Goal: Task Accomplishment & Management: Use online tool/utility

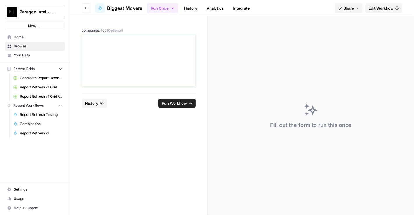
click at [110, 48] on div at bounding box center [138, 61] width 107 height 47
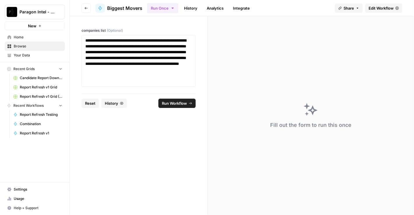
click at [183, 105] on span "Run Workflow" at bounding box center [174, 104] width 25 height 6
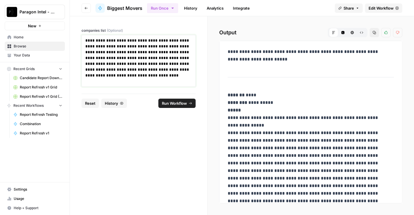
click at [163, 73] on p "**********" at bounding box center [138, 61] width 107 height 47
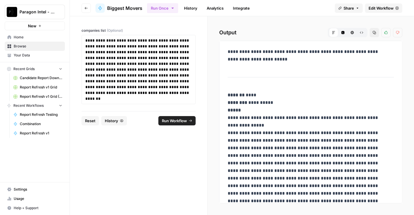
click at [181, 120] on span "Run Workflow" at bounding box center [174, 121] width 25 height 6
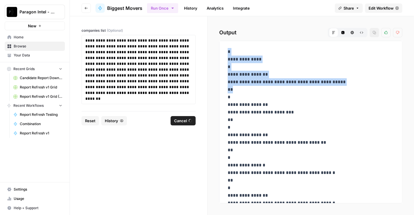
drag, startPoint x: 226, startPoint y: 51, endPoint x: 235, endPoint y: 87, distance: 36.8
drag, startPoint x: 234, startPoint y: 89, endPoint x: 228, endPoint y: 51, distance: 38.9
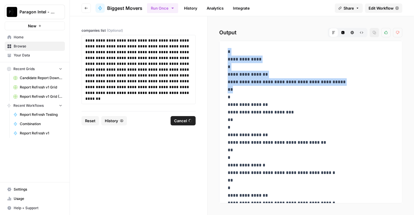
drag, startPoint x: 228, startPoint y: 54, endPoint x: 230, endPoint y: 88, distance: 34.1
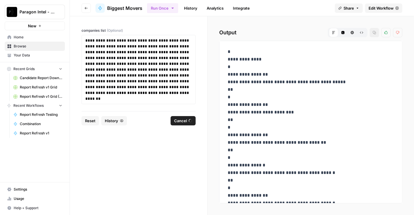
drag, startPoint x: 237, startPoint y: 91, endPoint x: 229, endPoint y: 51, distance: 41.0
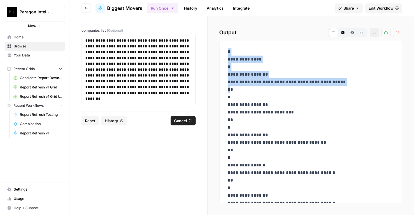
drag, startPoint x: 227, startPoint y: 51, endPoint x: 229, endPoint y: 88, distance: 36.8
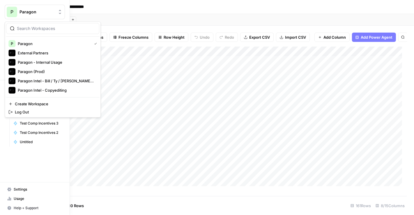
click at [32, 6] on button "P Paragon" at bounding box center [35, 12] width 60 height 15
click at [35, 45] on span "Paragon" at bounding box center [54, 44] width 72 height 6
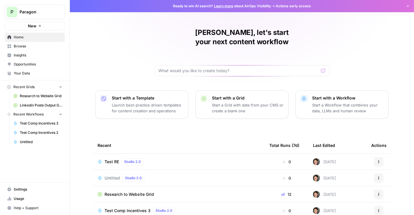
scroll to position [50, 0]
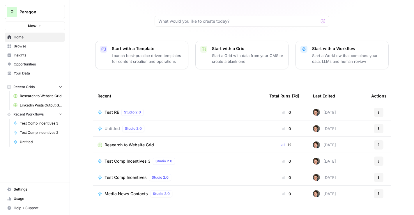
click at [108, 110] on span "Test RE" at bounding box center [112, 113] width 15 height 6
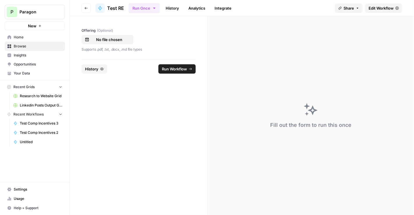
click at [378, 10] on span "Edit Workflow" at bounding box center [381, 8] width 25 height 6
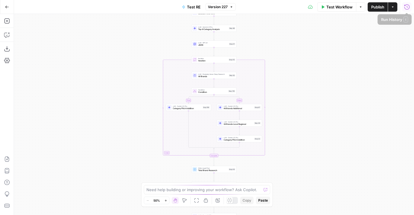
click at [407, 7] on icon "button" at bounding box center [407, 7] width 6 height 6
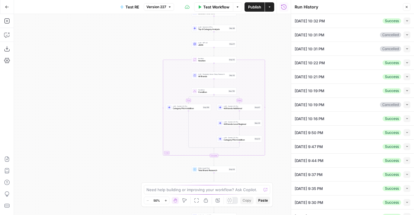
click at [406, 19] on icon "button" at bounding box center [407, 20] width 3 height 3
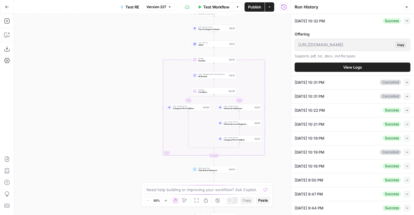
click at [360, 68] on button "View Logs" at bounding box center [353, 67] width 116 height 9
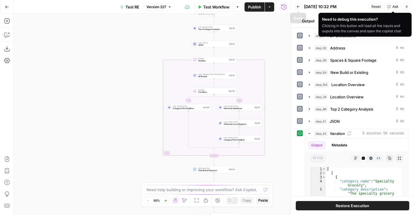
click at [300, 6] on button "Back" at bounding box center [299, 7] width 8 height 8
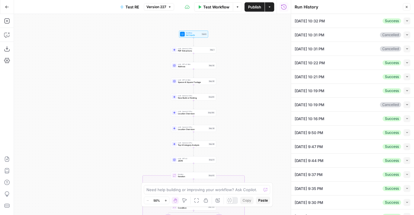
drag, startPoint x: 267, startPoint y: 45, endPoint x: 246, endPoint y: 95, distance: 54.1
click at [246, 95] on div "true false Workflow Set Inputs Inputs LLM · Gemini 2.5 Pro PDF Extractions Step…" at bounding box center [152, 114] width 277 height 201
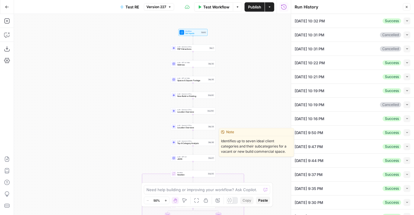
click at [202, 142] on span "LLM · Gemini 2.5 Pro" at bounding box center [191, 141] width 29 height 2
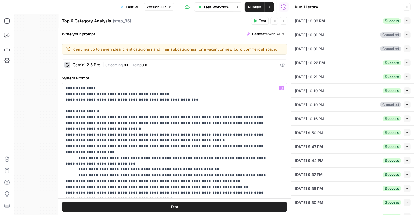
scroll to position [57, 0]
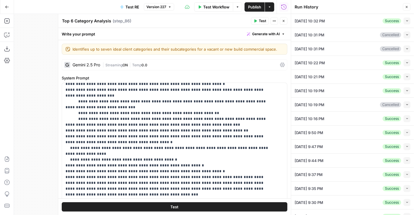
click at [285, 22] on icon "button" at bounding box center [284, 21] width 2 height 2
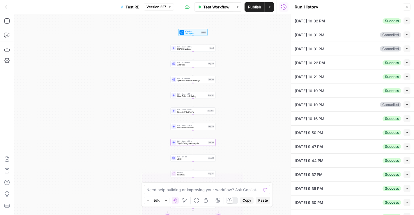
click at [406, 62] on icon "button" at bounding box center [407, 62] width 3 height 3
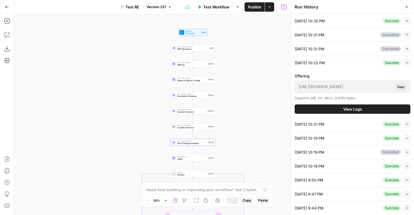
click at [375, 105] on button "View Logs" at bounding box center [353, 109] width 116 height 9
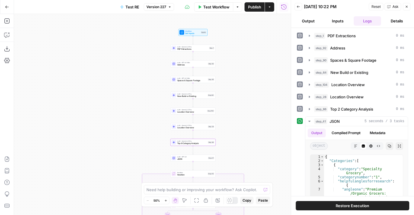
click at [298, 6] on icon "button" at bounding box center [298, 7] width 3 height 2
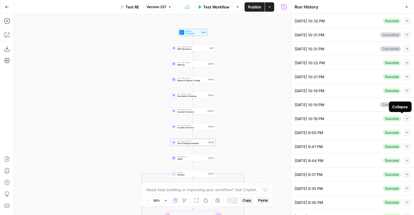
click at [406, 117] on icon "button" at bounding box center [407, 118] width 3 height 3
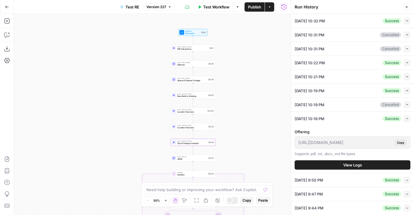
click at [406, 5] on icon "button" at bounding box center [406, 6] width 3 height 3
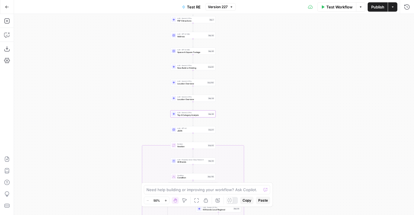
click at [345, 7] on span "Test Workflow" at bounding box center [340, 7] width 26 height 6
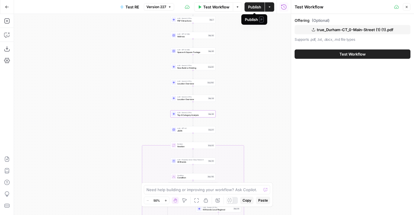
click at [257, 8] on span "Publish" at bounding box center [254, 7] width 13 height 6
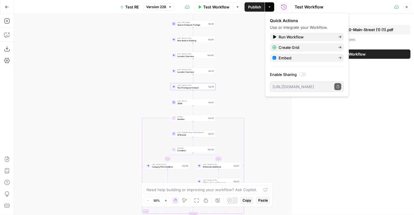
click at [195, 88] on span "Top 6 Category Analysis" at bounding box center [191, 87] width 29 height 3
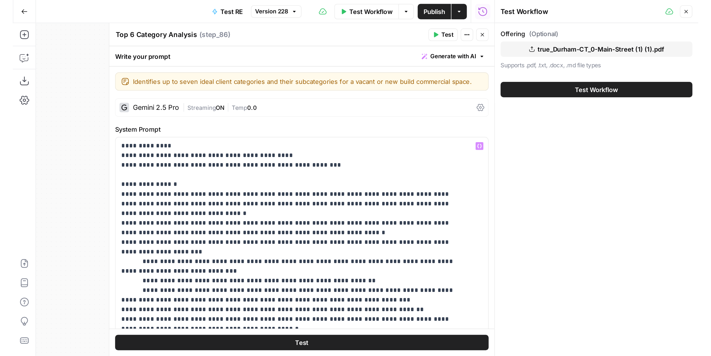
scroll to position [88, 0]
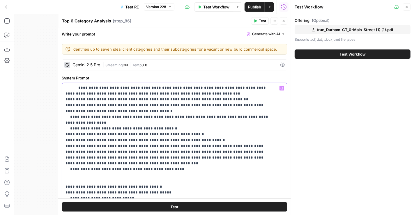
click at [116, 93] on p "**********" at bounding box center [170, 158] width 209 height 321
click at [257, 6] on span "Publish" at bounding box center [254, 7] width 13 height 6
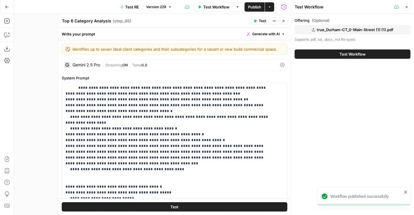
click at [366, 52] on span "Test Workflow" at bounding box center [353, 54] width 26 height 6
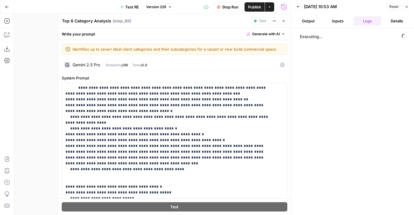
click at [313, 22] on button "Output" at bounding box center [308, 20] width 27 height 9
click at [378, 24] on button "Logs" at bounding box center [367, 20] width 27 height 9
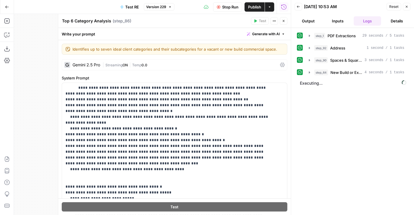
click at [73, 20] on textarea "Top 6 Category Analysis" at bounding box center [86, 21] width 49 height 6
type textarea "Top 8 Category Analysis"
click at [250, 5] on span "Publish" at bounding box center [254, 7] width 13 height 6
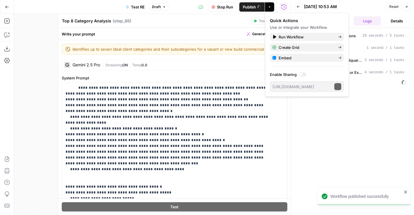
click at [282, 20] on div "Quick Actions" at bounding box center [307, 21] width 74 height 6
click at [228, 19] on div "Top 8 Category Analysis Top 8 Category Analysis ( step_86 )" at bounding box center [156, 21] width 188 height 6
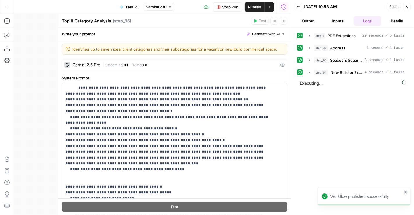
click at [282, 19] on button "Close" at bounding box center [284, 21] width 8 height 8
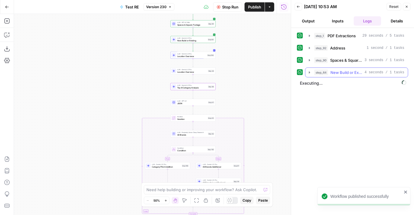
click at [344, 70] on span "New Build or Existing" at bounding box center [347, 73] width 32 height 6
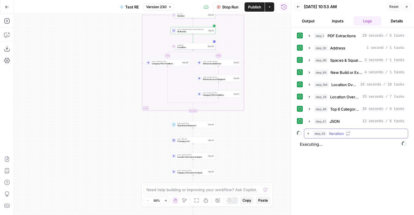
click at [339, 131] on span "Iteration" at bounding box center [336, 134] width 15 height 6
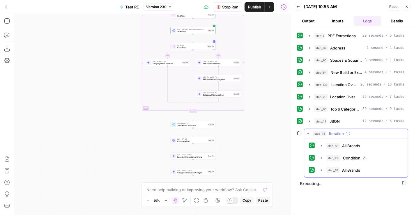
click at [338, 131] on span "Iteration" at bounding box center [336, 134] width 15 height 6
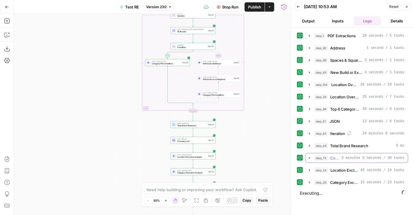
click at [351, 158] on span "3 minutes 5 seconds / 30 tasks" at bounding box center [373, 158] width 63 height 5
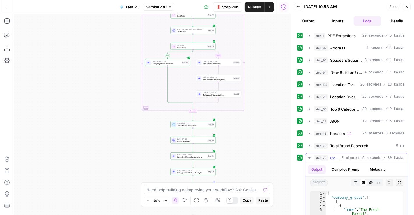
click at [351, 157] on span "3 minutes 5 seconds / 30 tasks" at bounding box center [373, 158] width 63 height 5
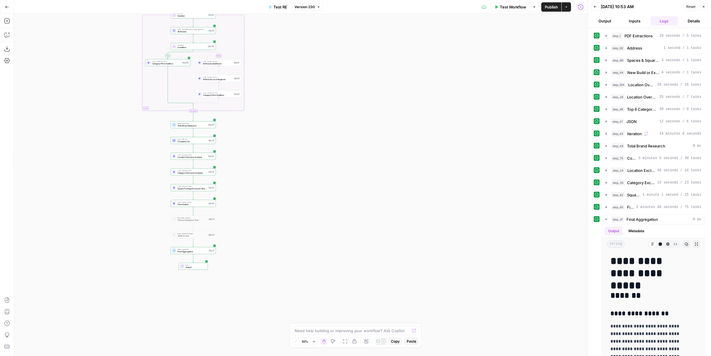
click at [414, 19] on button "Details" at bounding box center [693, 20] width 27 height 9
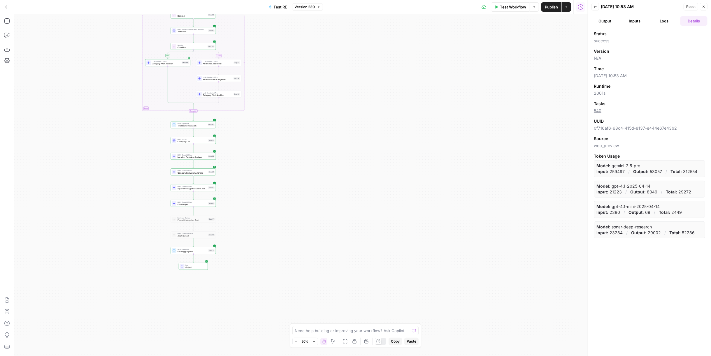
click at [414, 21] on button "Logs" at bounding box center [663, 20] width 27 height 9
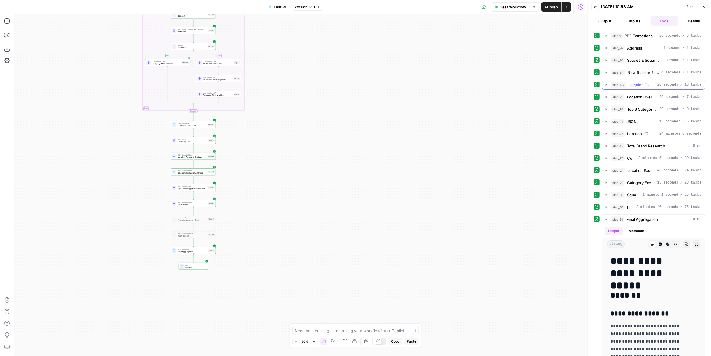
click at [414, 83] on span "26 seconds / 18 tasks" at bounding box center [679, 84] width 44 height 5
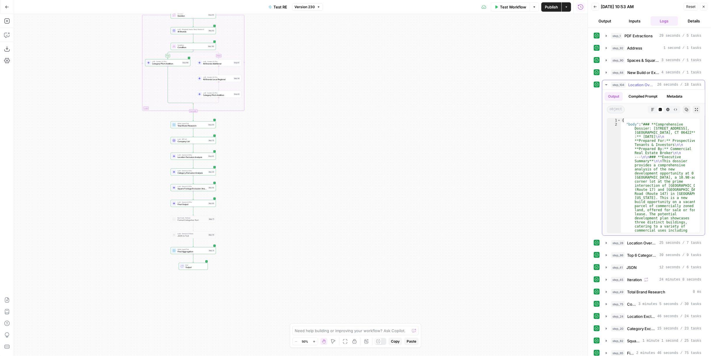
click at [414, 83] on span "26 seconds / 18 tasks" at bounding box center [679, 84] width 44 height 5
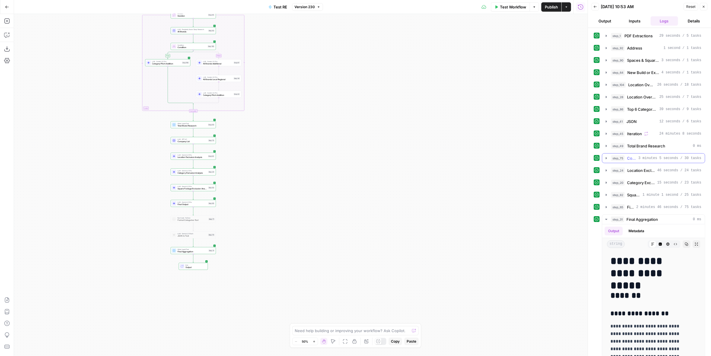
click at [414, 157] on span "3 minutes 5 seconds / 30 tasks" at bounding box center [669, 158] width 63 height 5
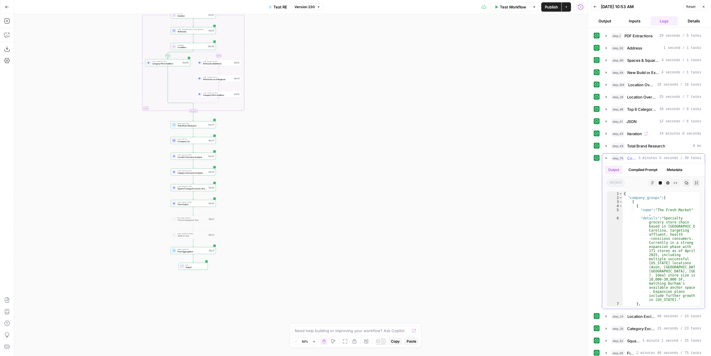
click at [414, 157] on span "3 minutes 5 seconds / 30 tasks" at bounding box center [669, 158] width 63 height 5
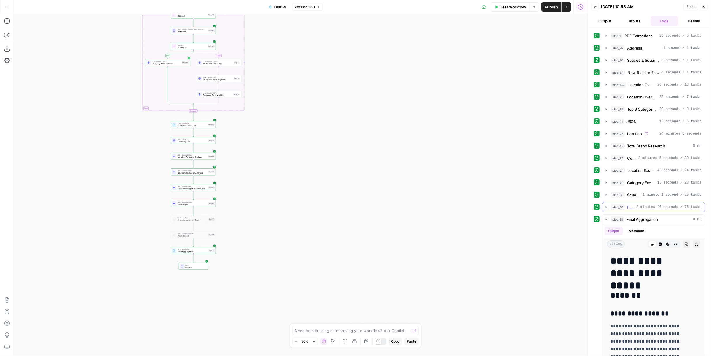
click at [414, 205] on span "2 minutes 46 seconds / 75 tasks" at bounding box center [668, 207] width 65 height 5
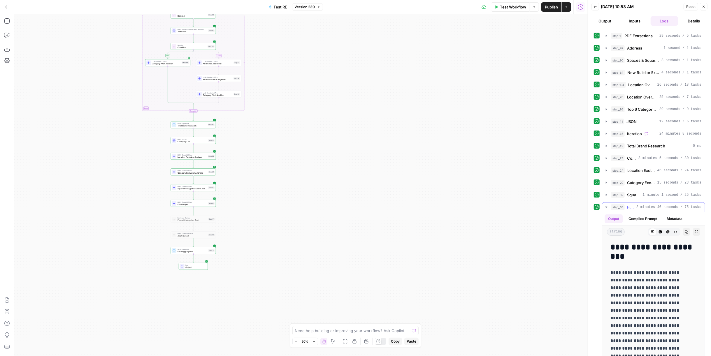
click at [414, 205] on span "2 minutes 46 seconds / 75 tasks" at bounding box center [668, 207] width 65 height 5
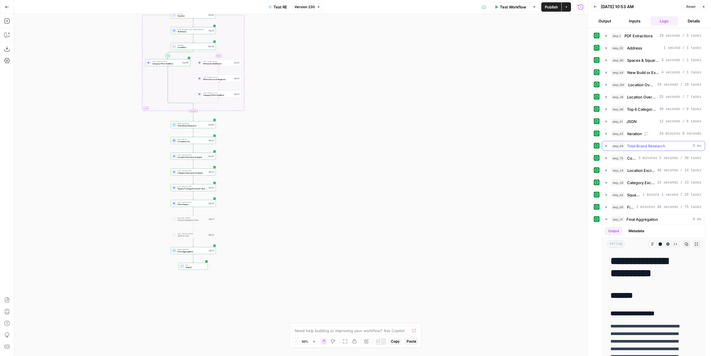
click at [414, 145] on div "step_49 Total Brand Research 0 ms" at bounding box center [656, 146] width 90 height 6
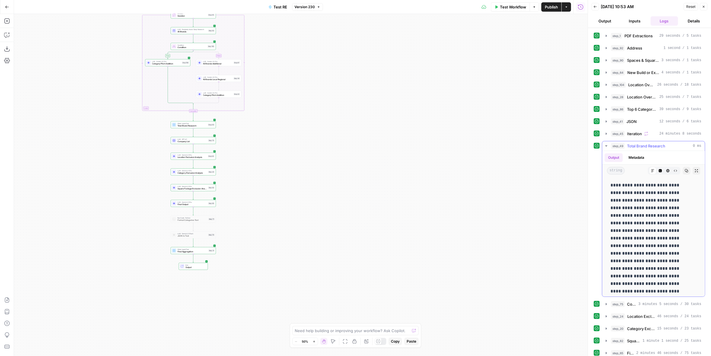
click at [414, 143] on span "Total Brand Research" at bounding box center [646, 146] width 38 height 6
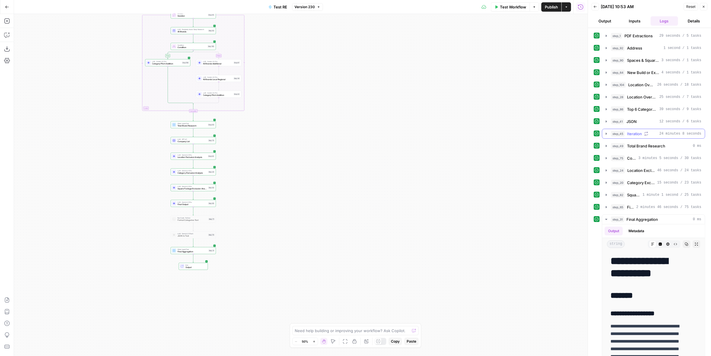
click at [414, 131] on div "step_45 Iteration 24 minutes 8 seconds" at bounding box center [656, 134] width 90 height 6
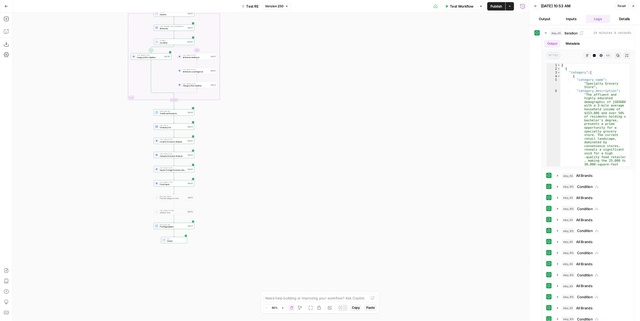
scroll to position [162, 0]
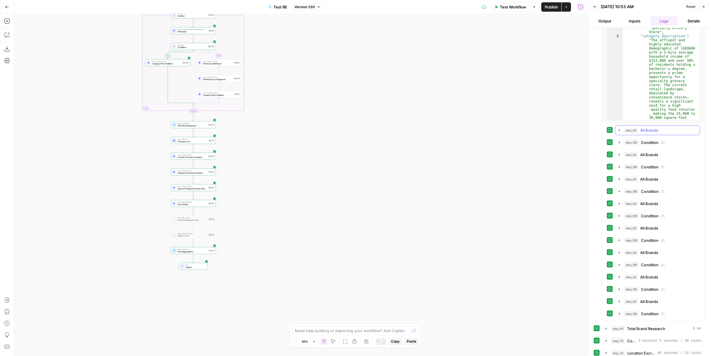
click at [414, 127] on span "All Brands" at bounding box center [649, 130] width 18 height 6
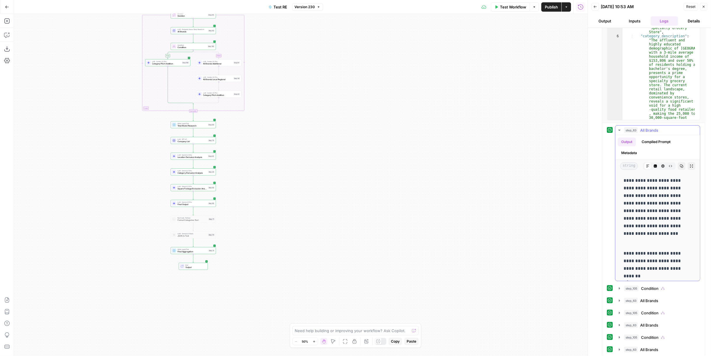
click at [414, 127] on span "All Brands" at bounding box center [649, 130] width 18 height 6
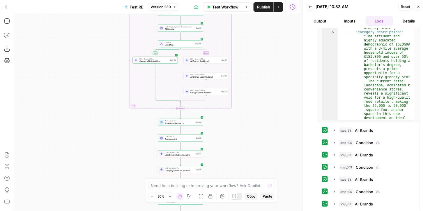
drag, startPoint x: 670, startPoint y: 3, endPoint x: 312, endPoint y: 40, distance: 359.5
click at [312, 40] on div "step_45 Iteration 24 minutes 8 seconds Output Metadata array Markdown Code Edit…" at bounding box center [364, 144] width 111 height 354
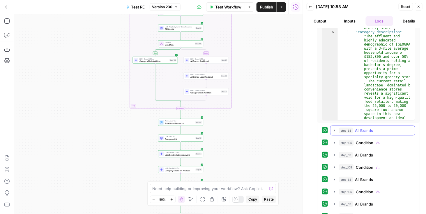
click at [365, 138] on button "step_105 Condition 1 minute 45 seconds" at bounding box center [373, 142] width 85 height 9
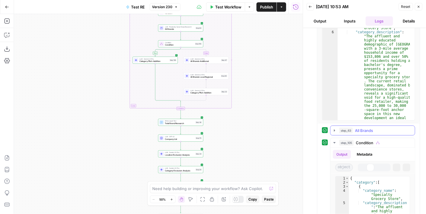
click at [365, 130] on span "All Brands" at bounding box center [365, 130] width 18 height 6
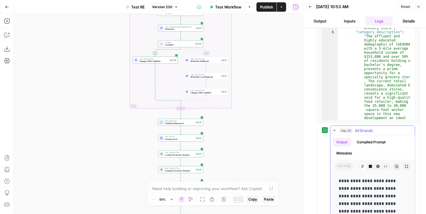
click at [363, 128] on span "All Brands" at bounding box center [365, 130] width 18 height 6
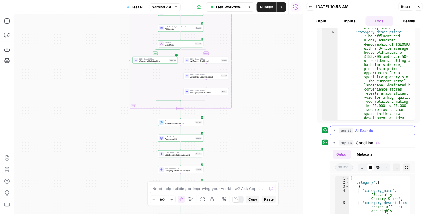
scroll to position [220, 0]
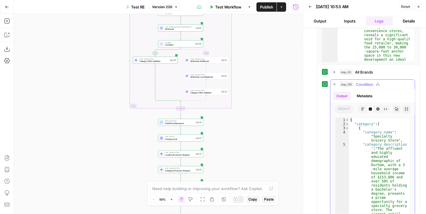
click at [373, 83] on span "Condition" at bounding box center [364, 84] width 17 height 6
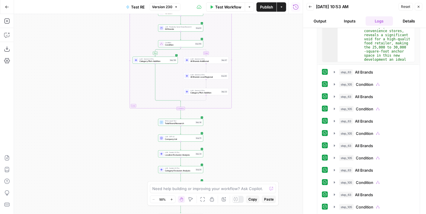
scroll to position [278, 0]
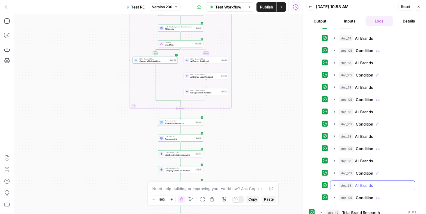
click at [374, 182] on div "step_63 All Brands 1 minute 11 seconds / 7 tasks" at bounding box center [376, 185] width 72 height 6
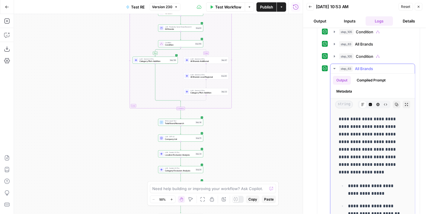
scroll to position [356, 0]
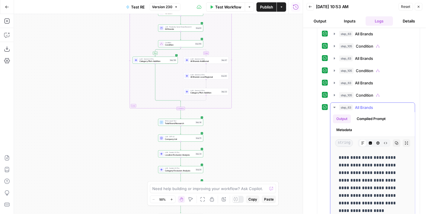
click at [370, 141] on icon "button" at bounding box center [370, 142] width 3 height 3
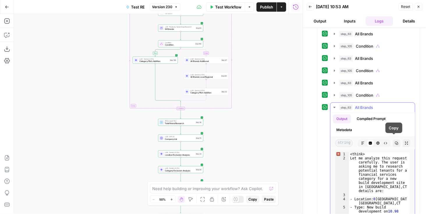
click at [367, 115] on button "Compiled Prompt" at bounding box center [371, 119] width 36 height 9
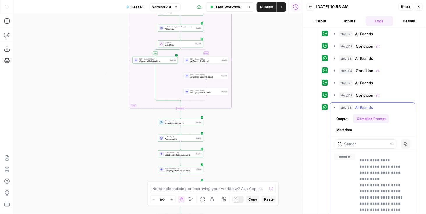
click at [342, 128] on button "Metadata" at bounding box center [344, 130] width 23 height 9
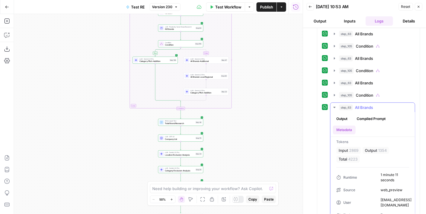
scroll to position [0, 0]
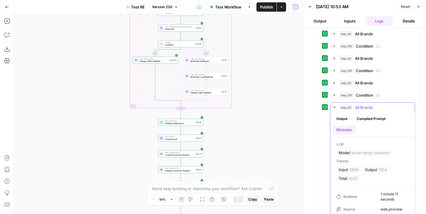
click at [373, 106] on span "All Brands" at bounding box center [365, 107] width 18 height 6
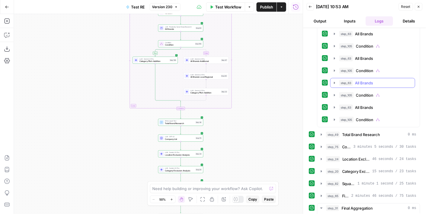
click at [374, 80] on div "step_63 All Brands 1 minute 16 seconds / 7 tasks" at bounding box center [376, 83] width 72 height 6
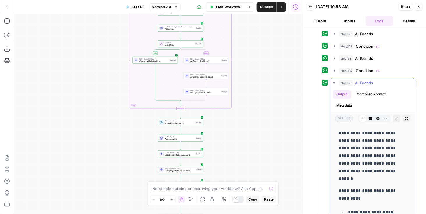
click at [384, 117] on icon "button" at bounding box center [385, 118] width 3 height 3
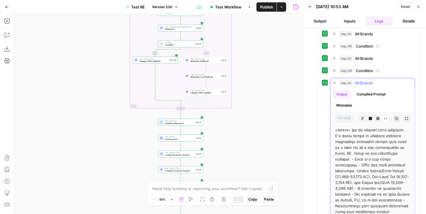
click at [361, 117] on icon "button" at bounding box center [362, 118] width 3 height 3
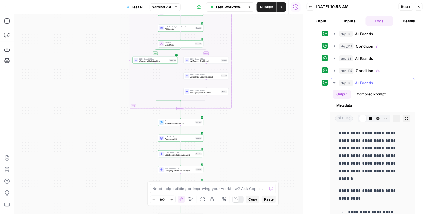
click at [351, 101] on button "Metadata" at bounding box center [344, 105] width 23 height 9
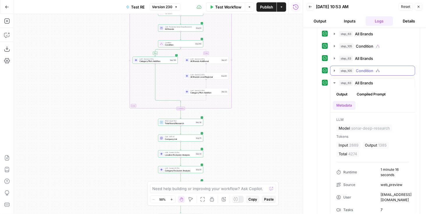
click at [363, 68] on span "Condition" at bounding box center [364, 71] width 17 height 6
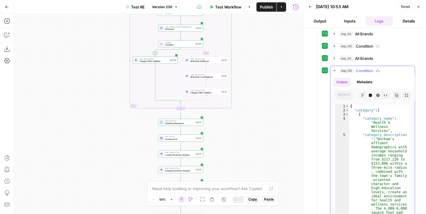
click at [372, 78] on button "Metadata" at bounding box center [364, 82] width 23 height 9
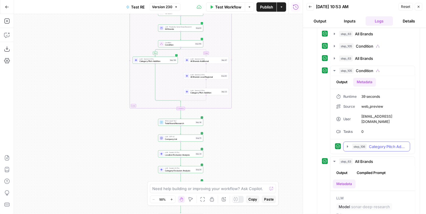
click at [348, 144] on icon "button" at bounding box center [348, 146] width 5 height 5
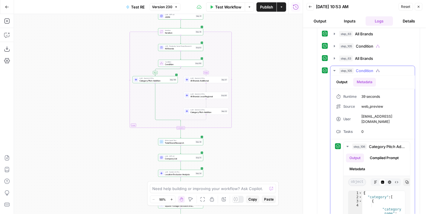
click at [363, 68] on span "Condition" at bounding box center [364, 71] width 17 height 6
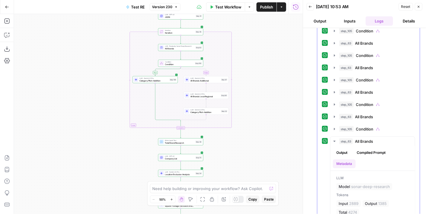
scroll to position [240, 0]
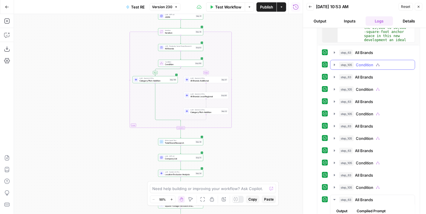
click at [370, 62] on span "Condition" at bounding box center [364, 65] width 17 height 6
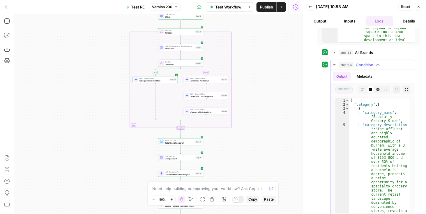
click at [370, 62] on span "Condition" at bounding box center [364, 65] width 17 height 6
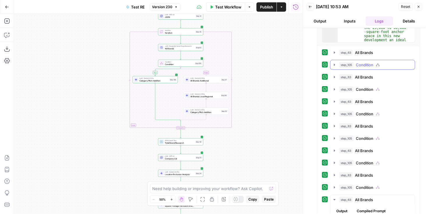
click at [370, 62] on span "Condition" at bounding box center [364, 65] width 17 height 6
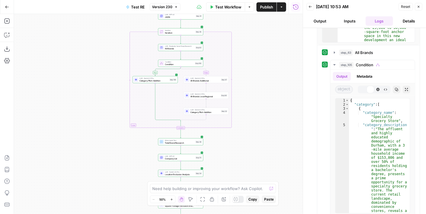
scroll to position [356, 0]
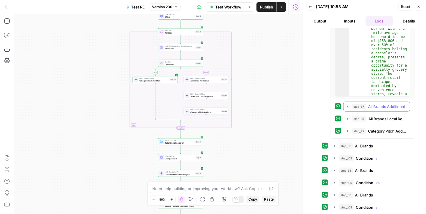
click at [379, 104] on span "All Brands Additional" at bounding box center [387, 106] width 37 height 6
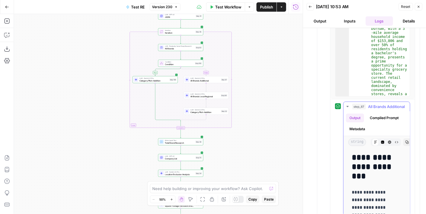
click at [359, 133] on button "Metadata" at bounding box center [357, 129] width 23 height 9
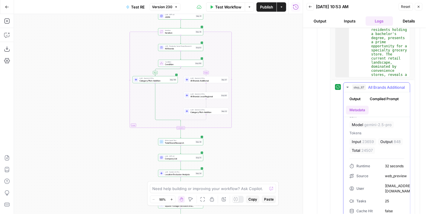
scroll to position [0, 0]
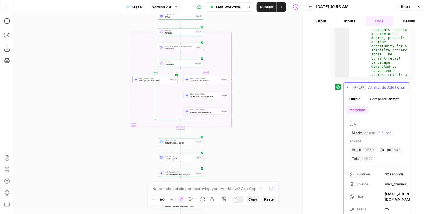
click at [377, 84] on span "All Brands Additional" at bounding box center [387, 87] width 37 height 6
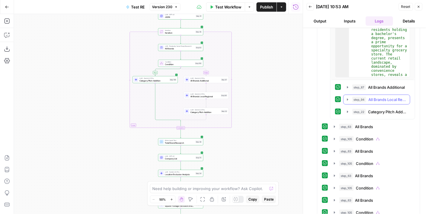
click at [376, 99] on span "All Brands Local Regional" at bounding box center [388, 99] width 38 height 6
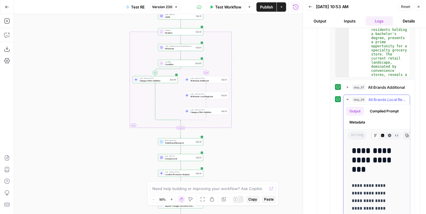
click at [359, 126] on button "Metadata" at bounding box center [357, 122] width 23 height 9
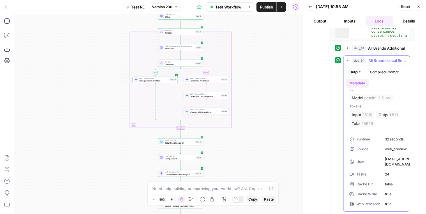
scroll to position [356, 0]
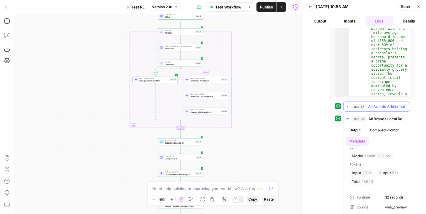
click at [373, 106] on span "All Brands Additional" at bounding box center [387, 106] width 37 height 6
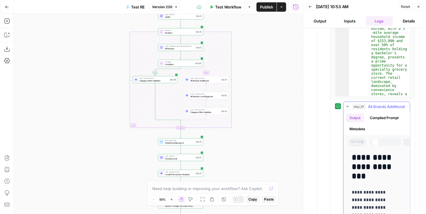
click at [373, 106] on span "All Brands Additional" at bounding box center [387, 106] width 37 height 6
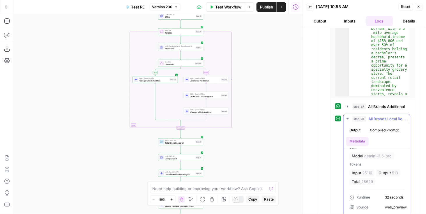
click at [375, 116] on span "All Brands Local Regional" at bounding box center [388, 119] width 38 height 6
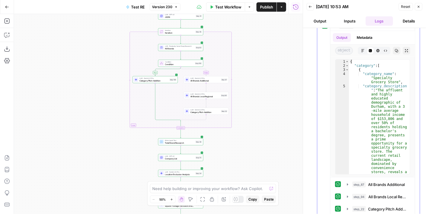
scroll to position [181, 0]
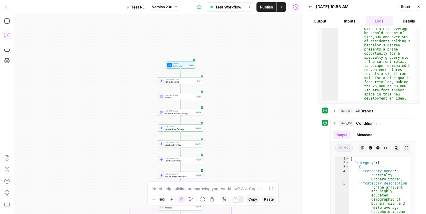
click at [5, 36] on icon "button" at bounding box center [7, 35] width 6 height 6
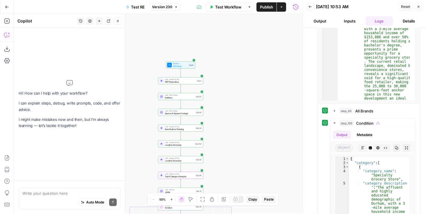
click at [47, 191] on textarea at bounding box center [69, 193] width 94 height 6
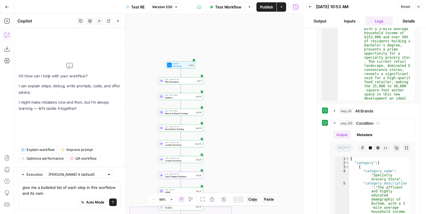
type textarea "give me a bulleted list of each step in this worfklow and its name"
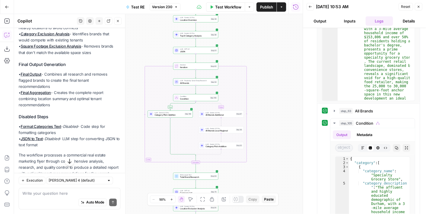
scroll to position [437, 0]
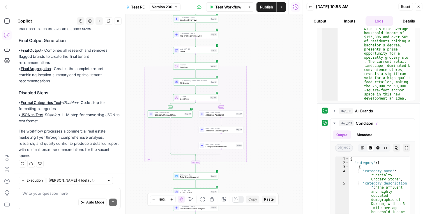
click at [48, 189] on div "Write your question here Auto Mode Send" at bounding box center [70, 198] width 102 height 22
click at [48, 191] on textarea at bounding box center [69, 193] width 94 height 6
type textarea "g"
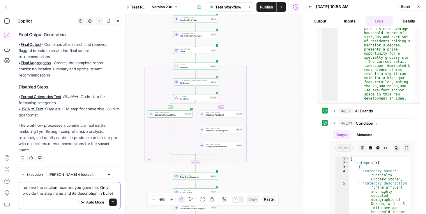
type textarea "remove the section headers you gave me. Only provide the step name and its desc…"
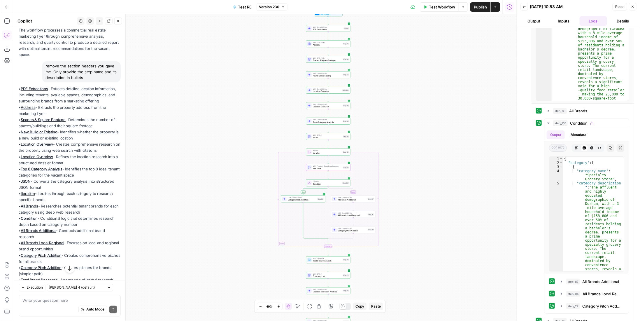
scroll to position [504, 0]
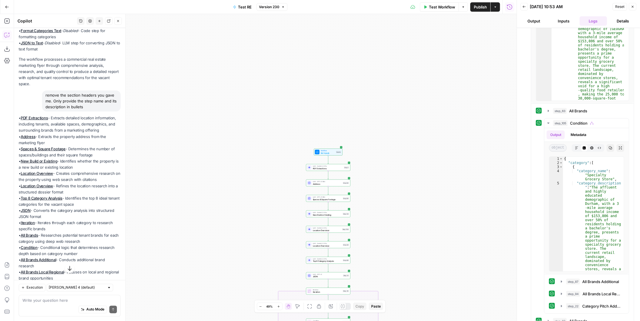
drag, startPoint x: 64, startPoint y: 239, endPoint x: 17, endPoint y: 121, distance: 126.7
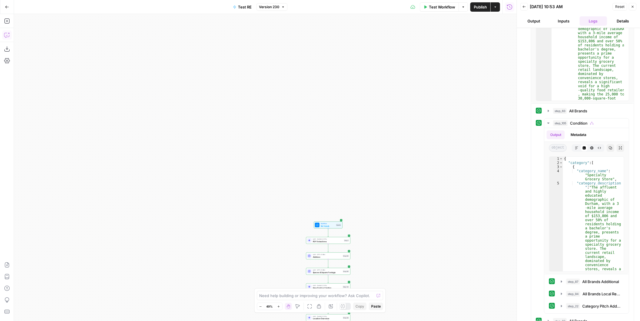
click at [6, 39] on button "Copilot" at bounding box center [6, 34] width 9 height 9
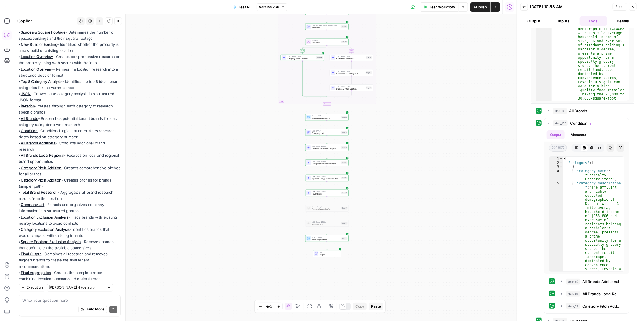
scroll to position [562, 0]
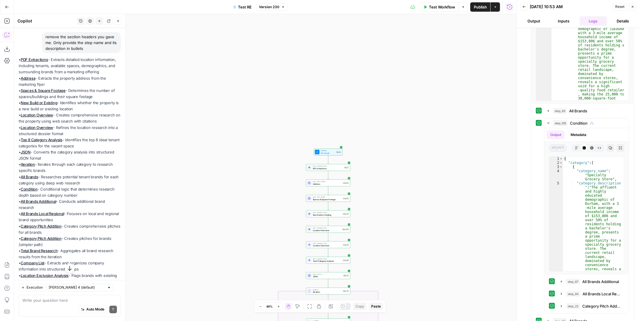
drag, startPoint x: 56, startPoint y: 237, endPoint x: 18, endPoint y: 66, distance: 175.0
copy p "• PDF Extractions - Extracts detailed location information, including tenants, …"
click at [67, 118] on p "• PDF Extractions - Extracts detailed location information, including tenants, …" at bounding box center [70, 214] width 102 height 314
click at [122, 21] on button "Close" at bounding box center [118, 21] width 8 height 8
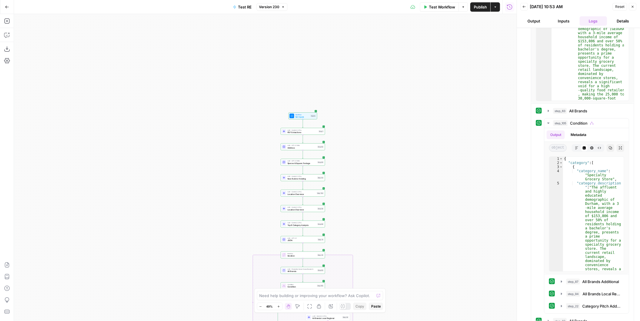
drag, startPoint x: 403, startPoint y: 186, endPoint x: 372, endPoint y: 181, distance: 31.5
click at [372, 181] on div "true false Workflow Set Inputs Inputs LLM · Gemini 2.5 Pro PDF Extractions Step…" at bounding box center [265, 167] width 502 height 307
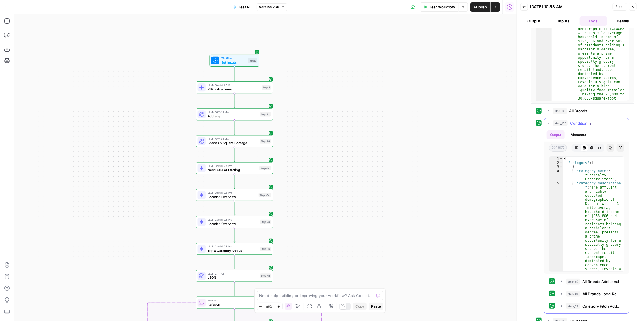
click at [414, 121] on span "Condition" at bounding box center [578, 123] width 17 height 6
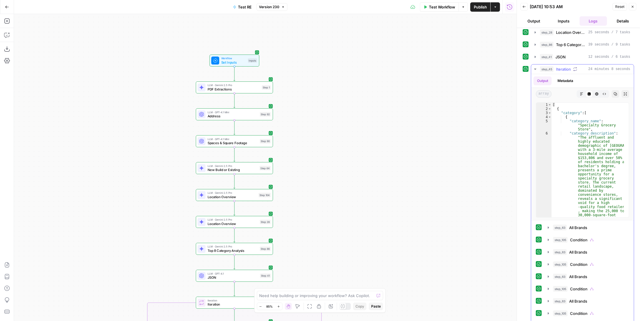
scroll to position [6, 0]
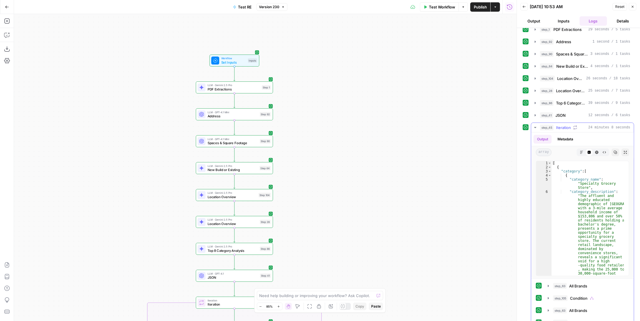
click at [414, 126] on div "step_45 Iteration 24 minutes 8 seconds" at bounding box center [585, 127] width 90 height 6
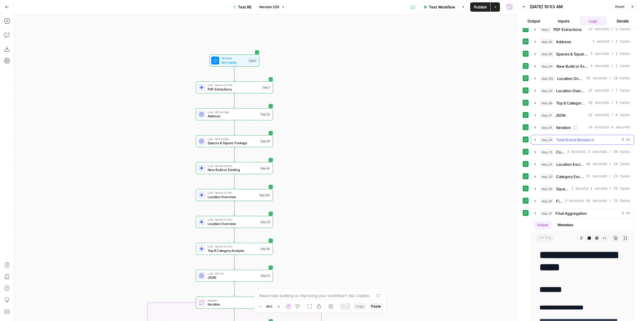
scroll to position [0, 0]
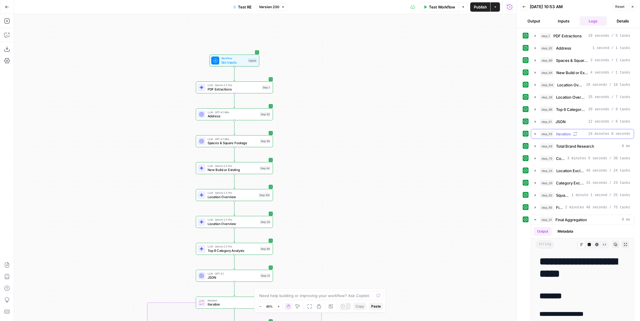
click at [414, 133] on span "24 minutes 8 seconds" at bounding box center [609, 133] width 42 height 5
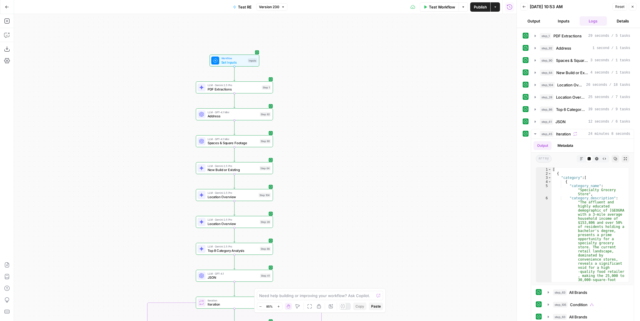
scroll to position [58, 0]
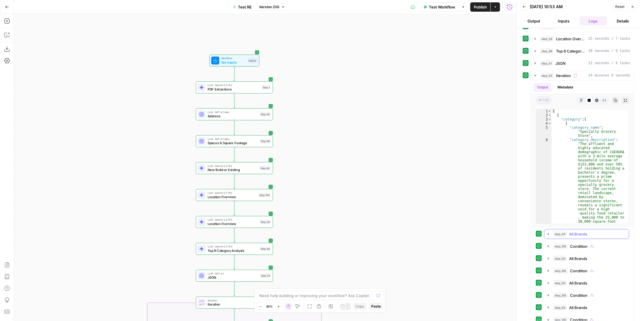
click at [414, 215] on span "All Brands" at bounding box center [578, 234] width 18 height 6
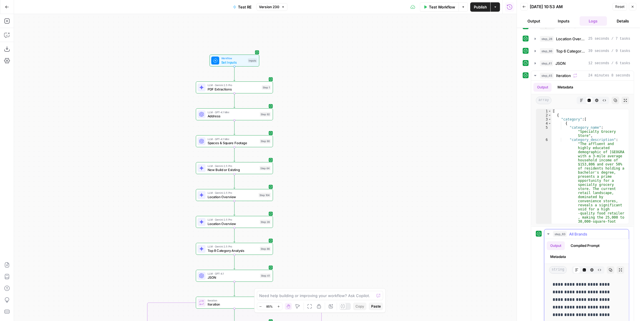
click at [414, 215] on button "Metadata" at bounding box center [557, 256] width 23 height 9
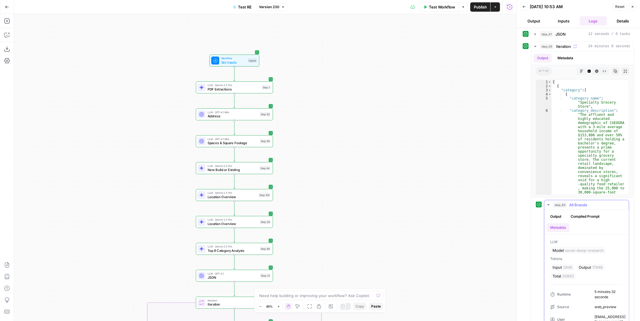
scroll to position [29, 0]
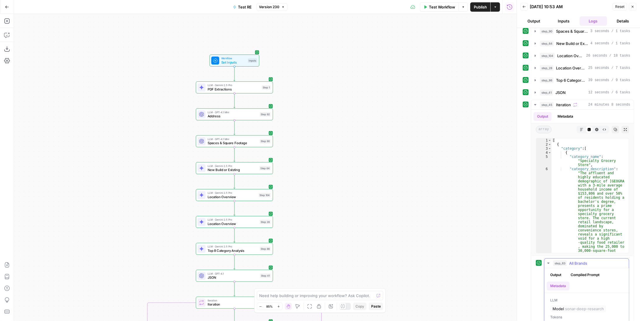
click at [414, 215] on div "step_63 All Brands 5 minutes 32 seconds / 35 tasks" at bounding box center [589, 263] width 72 height 6
click at [414, 215] on div "step_63 All Brands 1 minute 23 seconds / 8 tasks" at bounding box center [589, 287] width 72 height 6
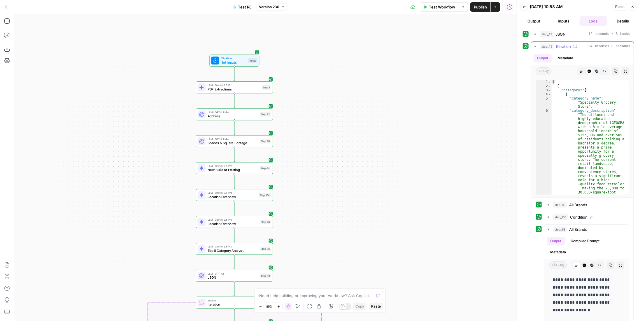
scroll to position [117, 0]
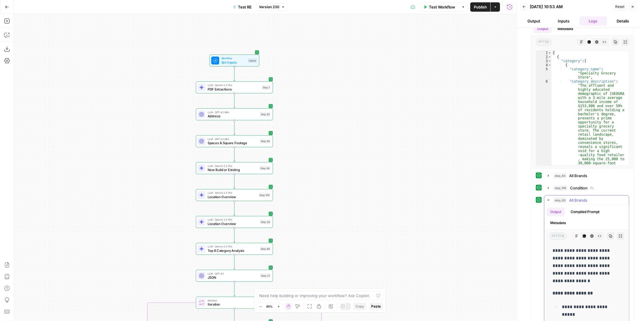
click at [414, 215] on button "Metadata" at bounding box center [557, 222] width 23 height 9
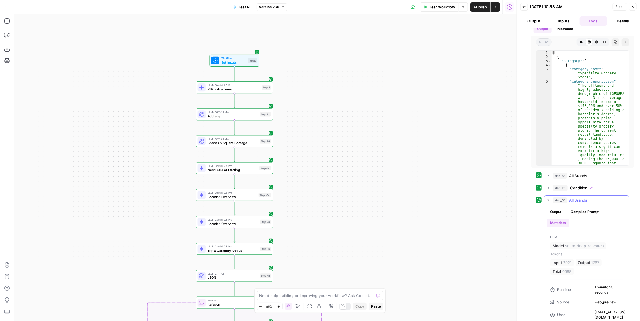
scroll to position [37, 0]
click at [414, 197] on span "All Brands" at bounding box center [578, 200] width 18 height 6
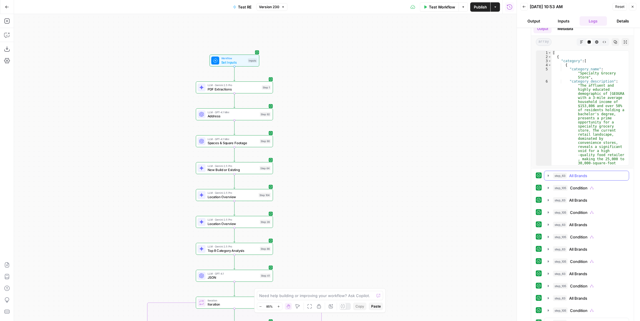
click at [414, 173] on div "step_63 All Brands 5 minutes 32 seconds / 35 tasks" at bounding box center [589, 176] width 72 height 6
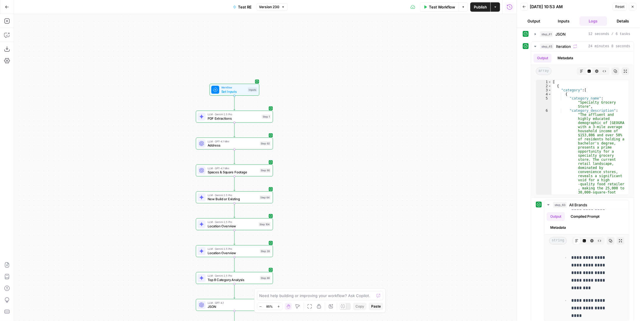
scroll to position [0, 0]
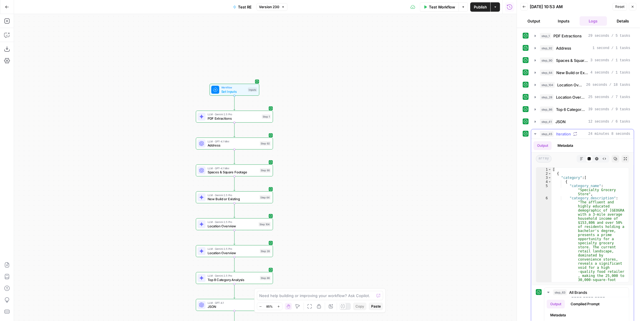
click at [414, 132] on icon "button" at bounding box center [575, 134] width 4 height 4
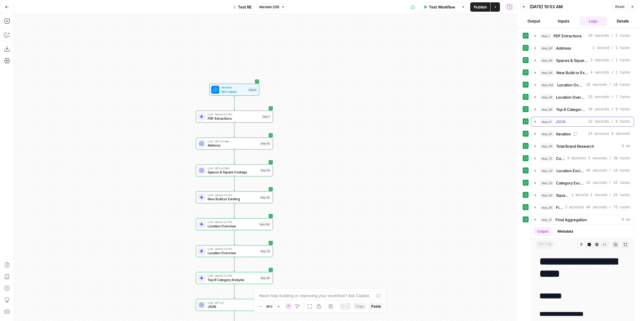
click at [414, 120] on div "step_41 JSON 12 seconds / 6 tasks" at bounding box center [585, 122] width 90 height 6
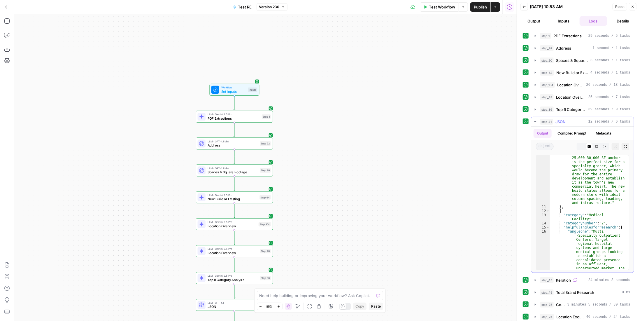
scroll to position [175, 0]
click at [414, 119] on div "step_41 JSON 12 seconds / 6 tasks" at bounding box center [585, 122] width 90 height 6
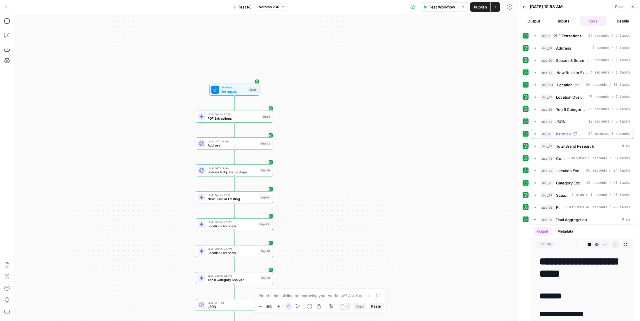
scroll to position [48, 0]
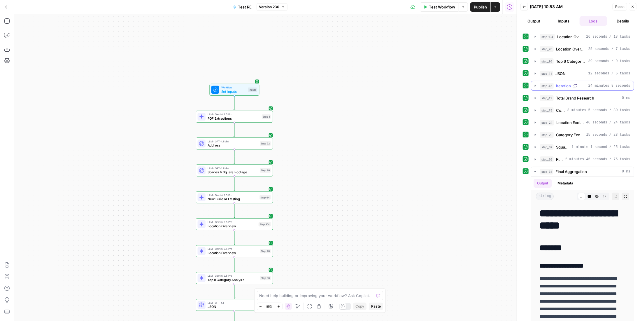
click at [414, 83] on span "24 minutes 8 seconds" at bounding box center [609, 85] width 42 height 5
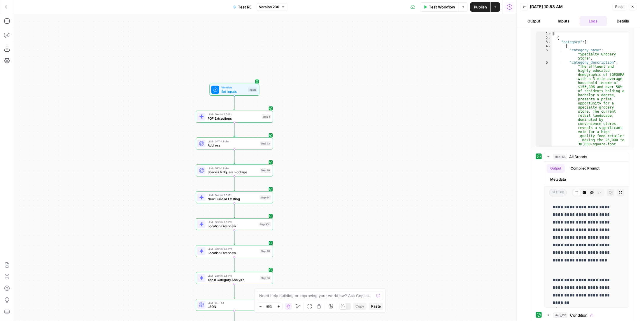
scroll to position [223, 0]
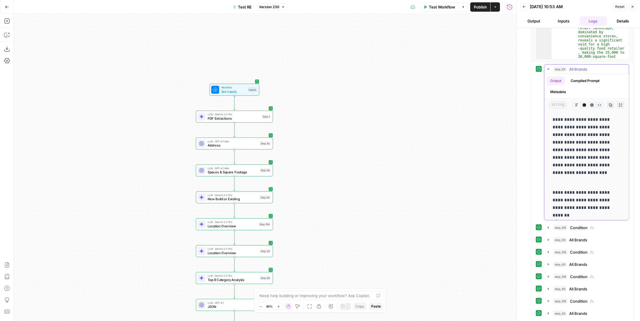
click at [414, 66] on span "All Brands" at bounding box center [578, 69] width 18 height 6
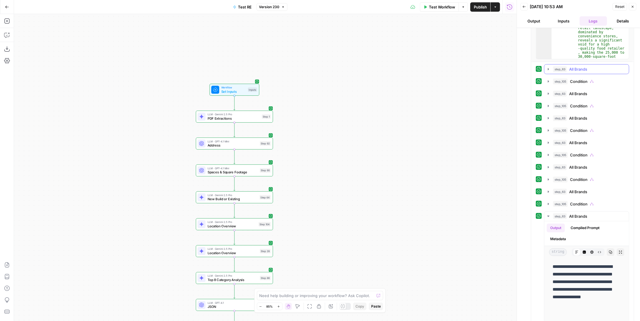
click at [414, 67] on span "All Brands" at bounding box center [578, 69] width 18 height 6
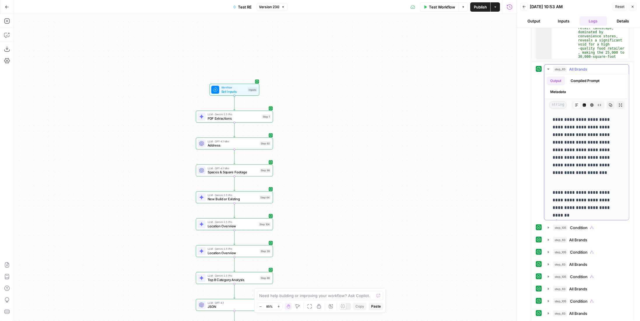
click at [414, 89] on button "Metadata" at bounding box center [557, 91] width 23 height 9
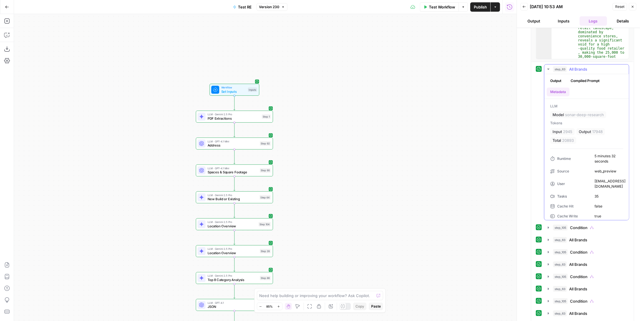
click at [414, 66] on span "All Brands" at bounding box center [578, 69] width 18 height 6
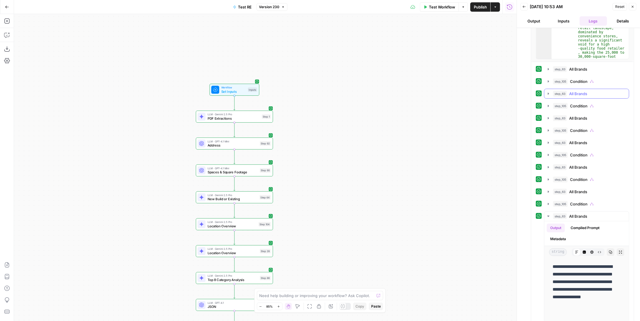
click at [414, 91] on span "All Brands" at bounding box center [578, 94] width 18 height 6
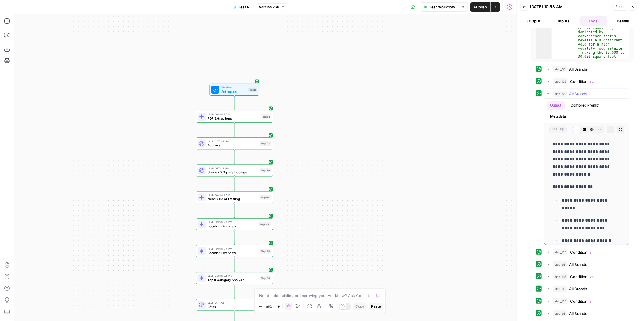
click at [414, 115] on button "Metadata" at bounding box center [557, 116] width 23 height 9
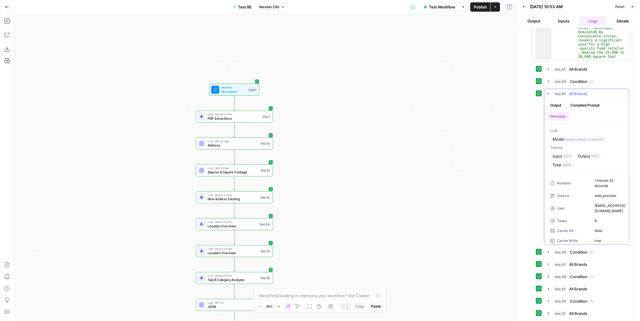
click at [414, 91] on span "All Brands" at bounding box center [578, 94] width 18 height 6
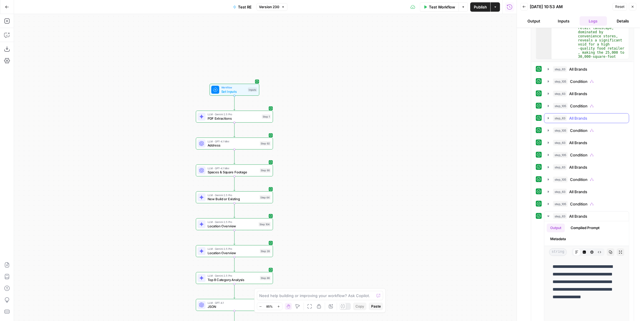
click at [414, 116] on span "All Brands" at bounding box center [578, 118] width 18 height 6
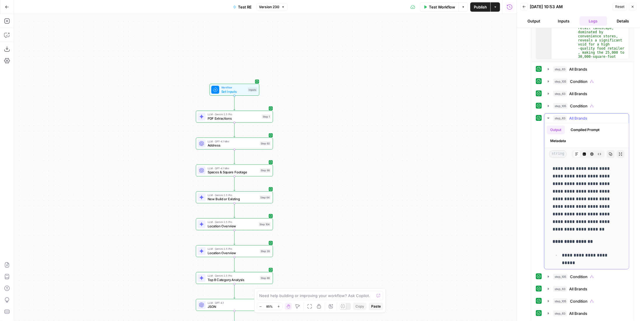
click at [414, 139] on button "Metadata" at bounding box center [557, 140] width 23 height 9
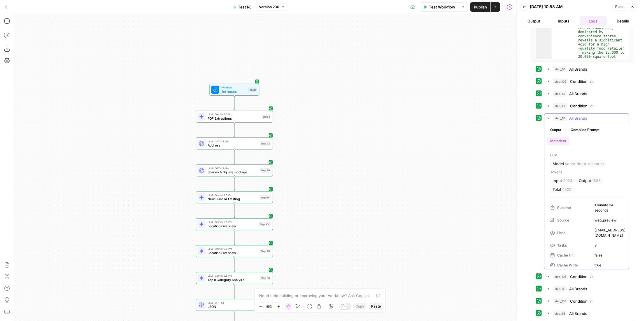
click at [414, 115] on span "All Brands" at bounding box center [578, 118] width 18 height 6
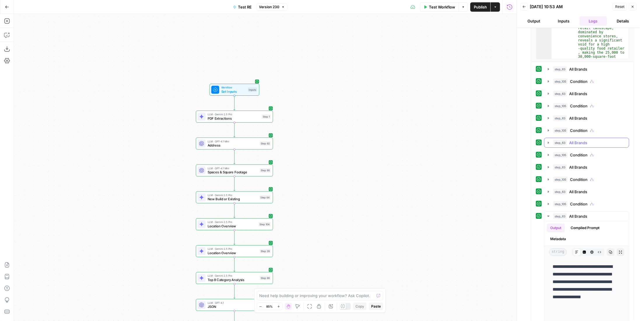
click at [414, 140] on span "All Brands" at bounding box center [578, 143] width 18 height 6
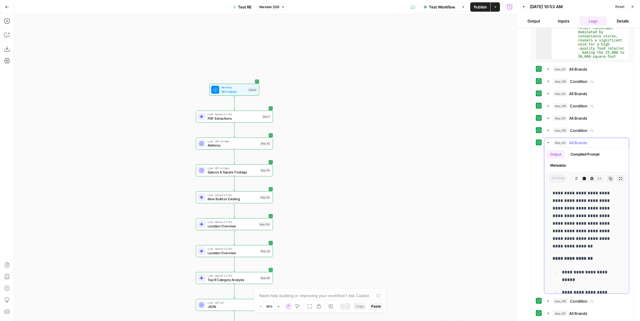
click at [414, 164] on button "Metadata" at bounding box center [557, 165] width 23 height 9
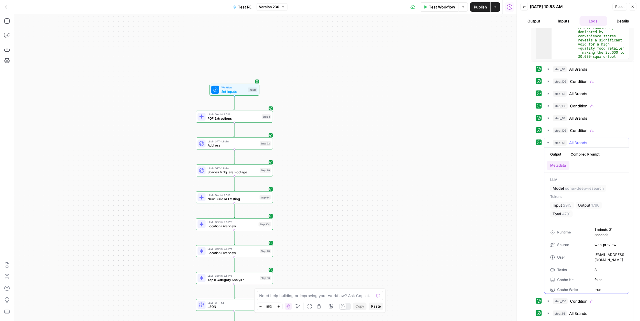
click at [414, 140] on span "All Brands" at bounding box center [578, 143] width 18 height 6
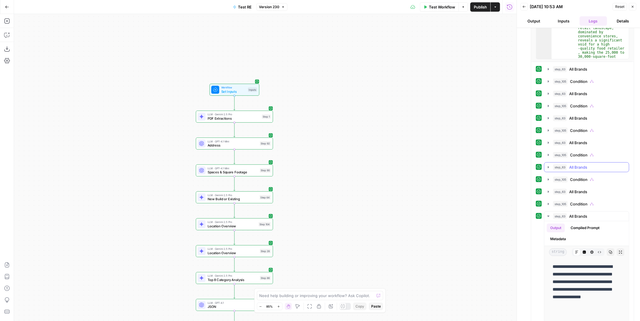
click at [414, 164] on span "All Brands" at bounding box center [578, 167] width 18 height 6
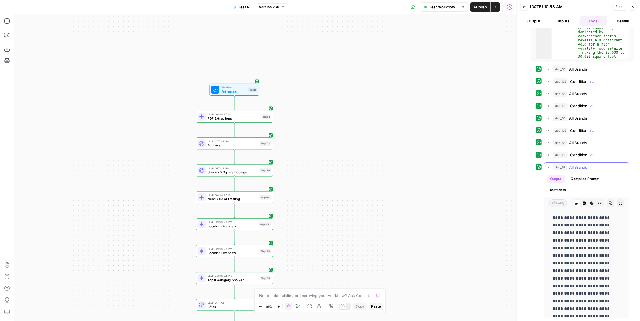
click at [414, 186] on button "Metadata" at bounding box center [557, 189] width 23 height 9
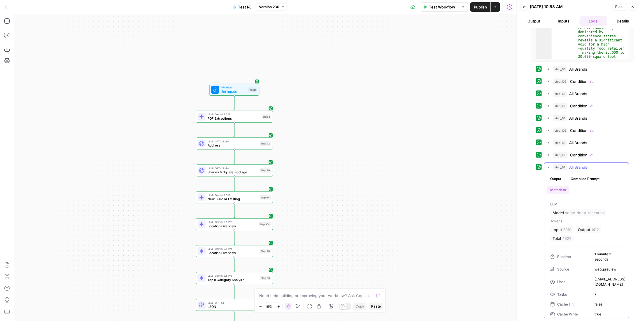
click at [414, 164] on span "All Brands" at bounding box center [578, 167] width 18 height 6
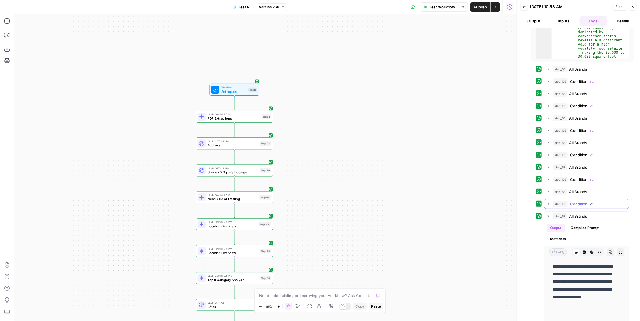
click at [414, 201] on div "step_105 Condition 39 seconds" at bounding box center [589, 204] width 72 height 6
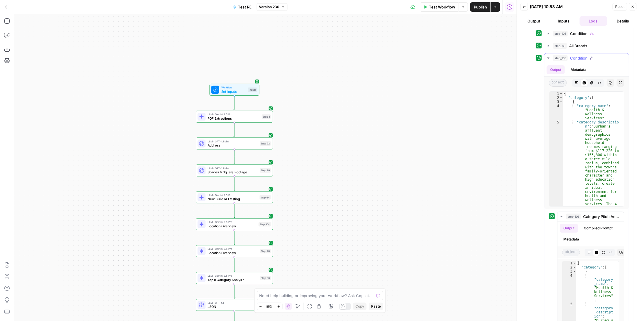
scroll to position [310, 0]
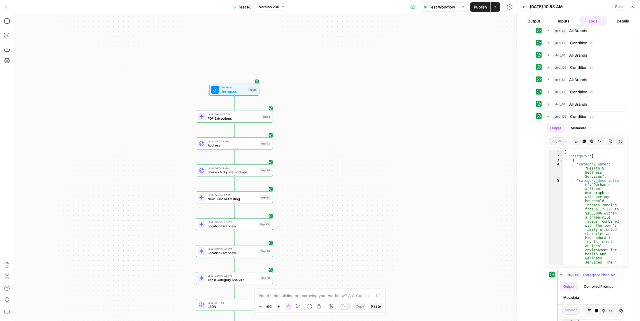
click at [414, 215] on div "step_106 Category Pitch Addition 39 seconds / 11 tasks" at bounding box center [593, 275] width 54 height 6
click at [414, 113] on span "Condition" at bounding box center [578, 116] width 17 height 6
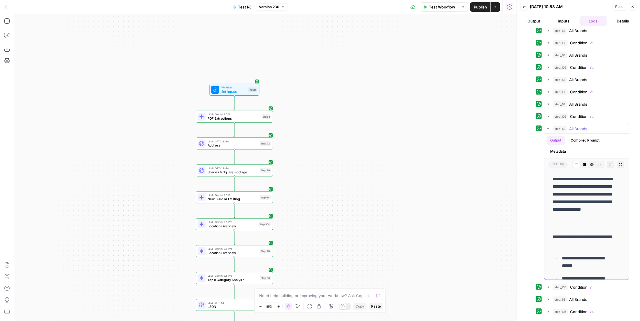
click at [414, 147] on button "Metadata" at bounding box center [557, 151] width 23 height 9
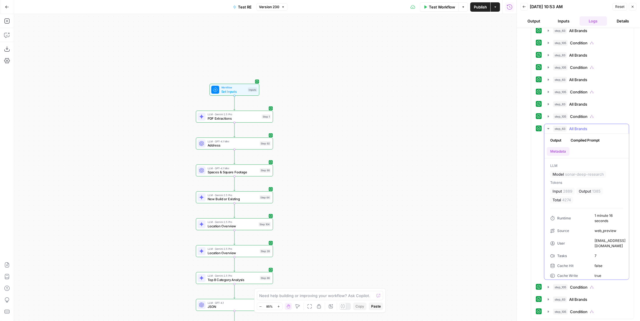
click at [414, 147] on button "Metadata" at bounding box center [557, 151] width 23 height 9
click at [414, 215] on span "All Brands" at bounding box center [578, 299] width 18 height 6
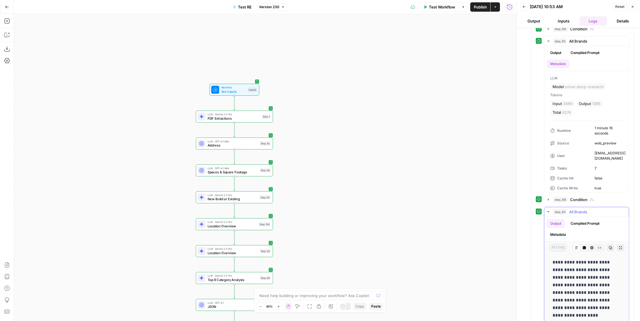
click at [414, 215] on button "Metadata" at bounding box center [557, 234] width 23 height 9
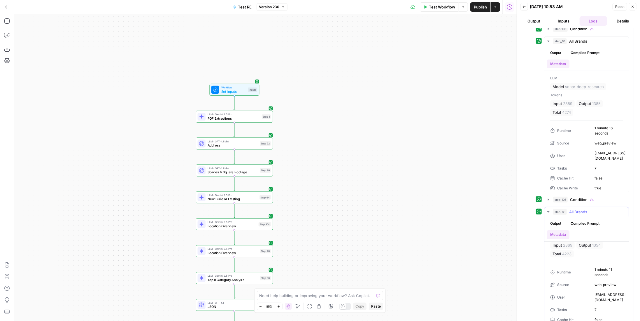
scroll to position [0, 0]
click at [414, 209] on span "All Brands" at bounding box center [578, 212] width 18 height 6
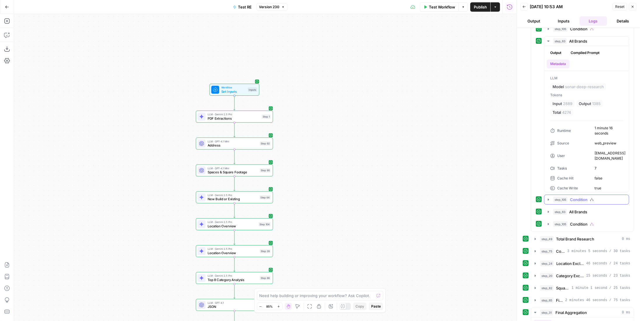
scroll to position [310, 0]
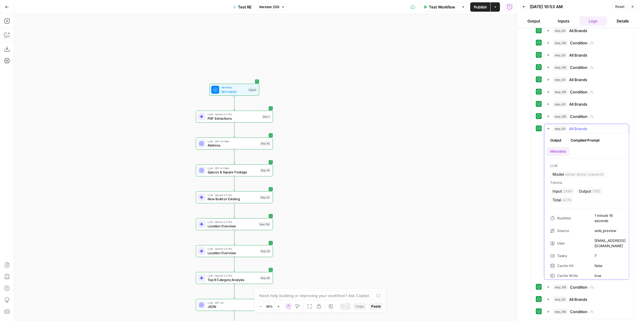
click at [414, 126] on span "All Brands" at bounding box center [578, 129] width 18 height 6
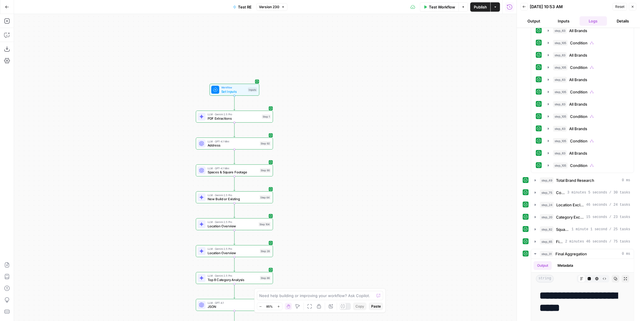
click at [414, 8] on button "Back" at bounding box center [524, 7] width 8 height 8
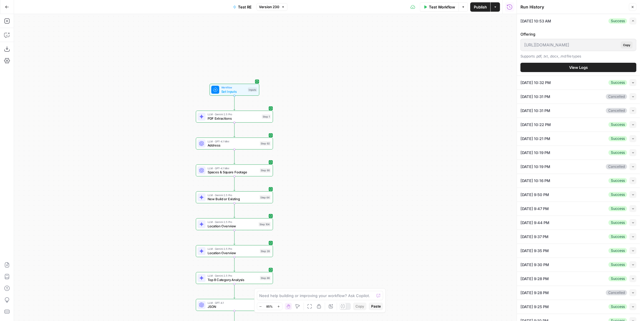
scroll to position [18, 0]
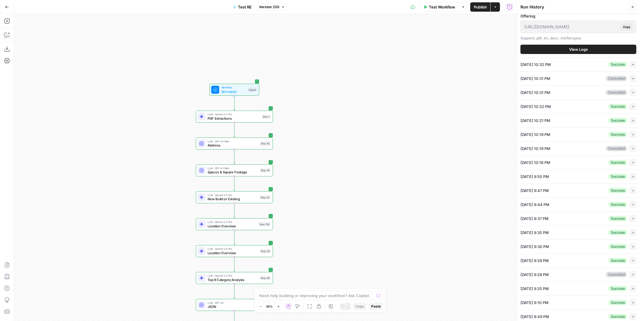
click at [414, 215] on button "Collapse" at bounding box center [632, 316] width 7 height 7
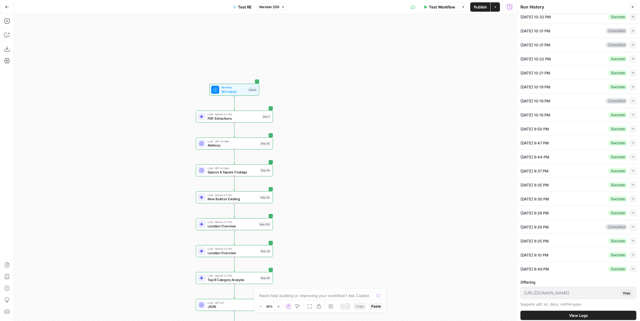
click at [414, 215] on button "View Logs" at bounding box center [578, 314] width 116 height 9
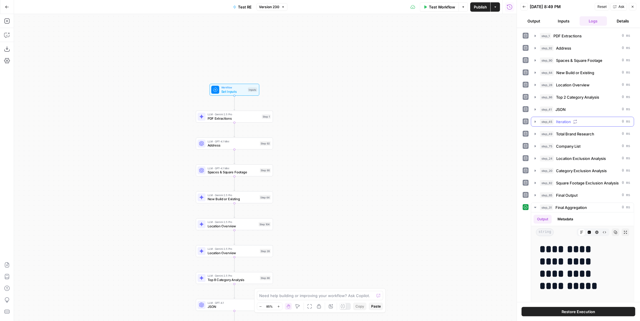
click at [414, 122] on div "step_45 Iteration 0 ms" at bounding box center [585, 122] width 90 height 6
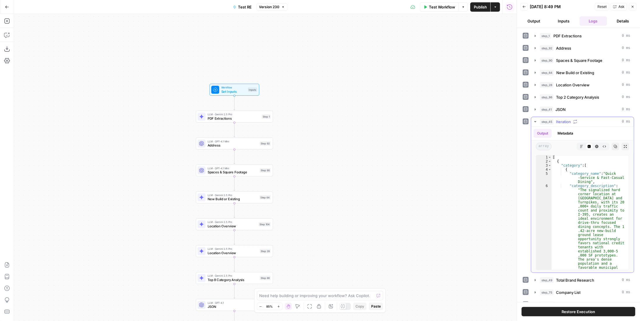
click at [414, 122] on div "step_45 Iteration 0 ms" at bounding box center [585, 122] width 90 height 6
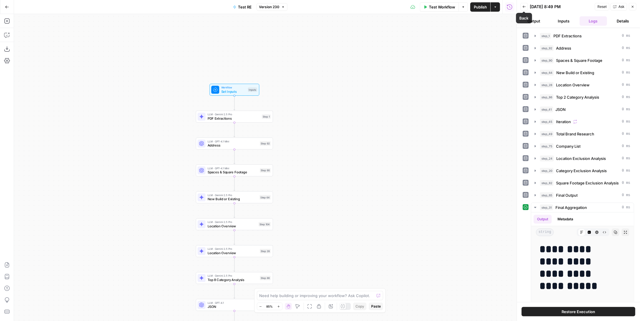
click at [414, 8] on button "Back" at bounding box center [524, 7] width 8 height 8
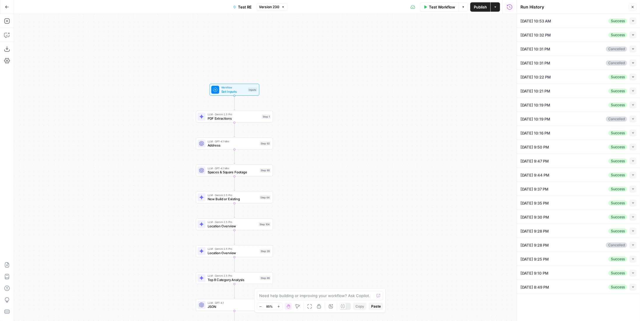
click at [414, 215] on icon "button" at bounding box center [632, 230] width 3 height 3
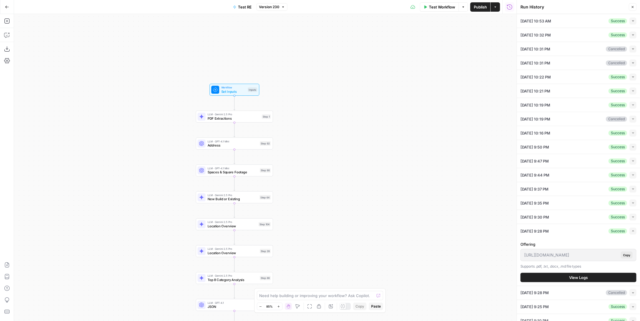
click at [414, 215] on button "View Logs" at bounding box center [578, 276] width 116 height 9
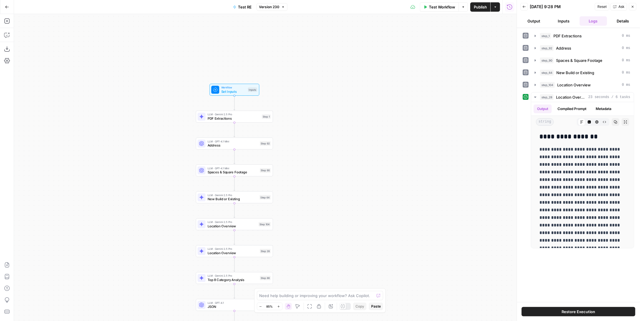
click at [414, 6] on icon "button" at bounding box center [523, 6] width 3 height 3
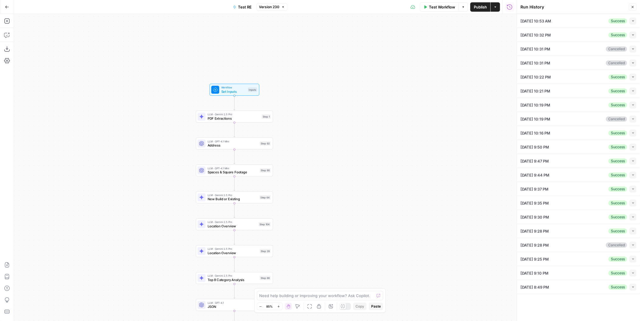
click at [414, 9] on span "Test Workflow" at bounding box center [442, 7] width 26 height 6
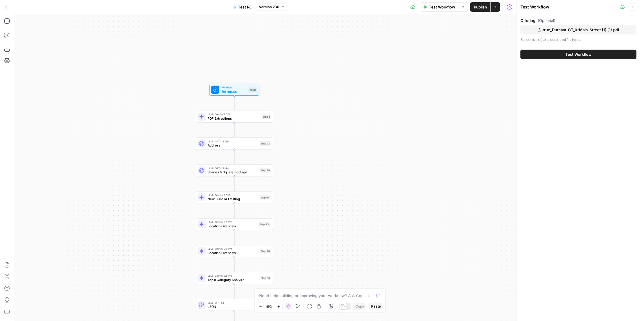
click at [414, 55] on button "Test Workflow" at bounding box center [578, 54] width 116 height 9
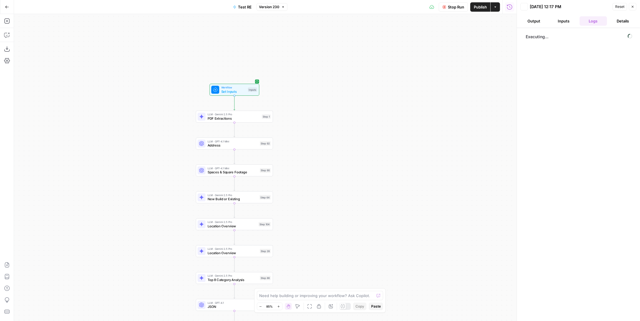
click at [414, 11] on button "Stop Run" at bounding box center [453, 6] width 29 height 9
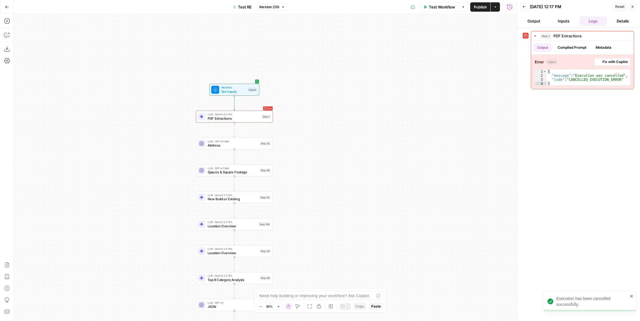
click at [414, 5] on span "Test Workflow" at bounding box center [442, 7] width 26 height 6
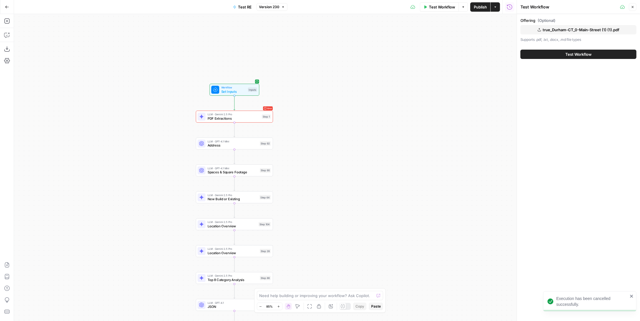
click at [414, 34] on button "true_Durham-CT_0-Main-Street (1) (1).pdf" at bounding box center [578, 29] width 116 height 9
click at [414, 54] on button "Test Workflow" at bounding box center [578, 54] width 116 height 9
click at [414, 52] on span "Test Workflow" at bounding box center [578, 54] width 26 height 6
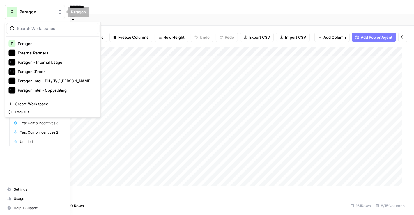
click at [13, 15] on span "P" at bounding box center [11, 11] width 3 height 7
click at [41, 68] on div "Paragon (Prod)" at bounding box center [52, 71] width 89 height 7
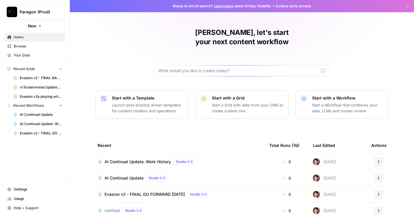
scroll to position [50, 0]
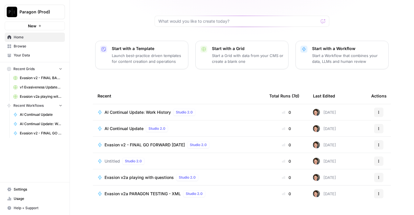
click at [112, 126] on span "AI Continual Update" at bounding box center [124, 129] width 39 height 6
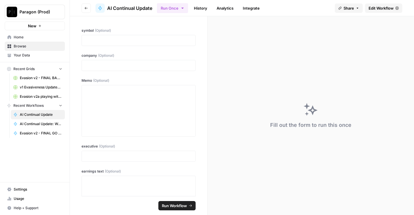
click at [87, 10] on button "Go back" at bounding box center [86, 7] width 9 height 9
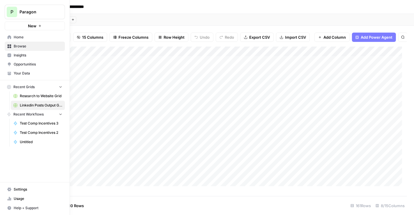
click at [22, 45] on span "Browse" at bounding box center [38, 46] width 49 height 5
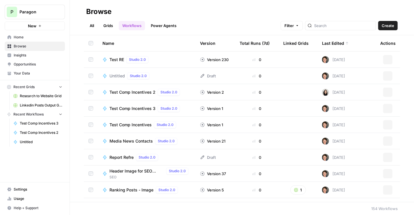
click at [383, 27] on span "Create" at bounding box center [388, 26] width 13 height 6
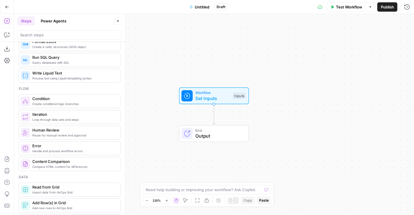
scroll to position [131, 0]
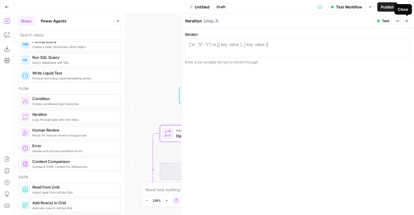
click at [407, 18] on button "Close" at bounding box center [407, 21] width 8 height 8
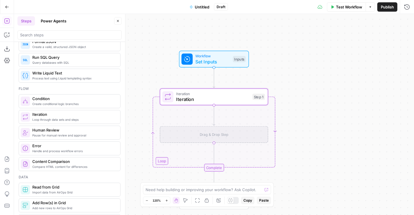
scroll to position [0, 0]
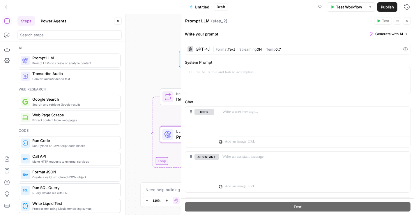
click at [235, 49] on span "|" at bounding box center [237, 49] width 4 height 6
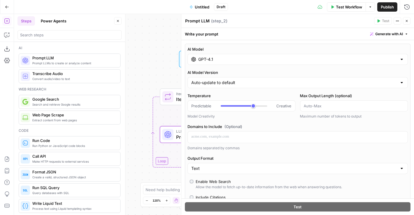
click at [223, 57] on input "GPT-4.1" at bounding box center [297, 60] width 199 height 6
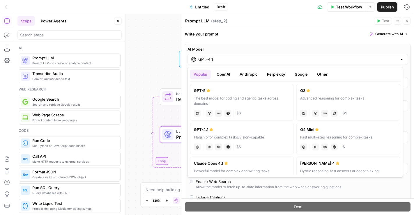
click at [305, 74] on button "Google" at bounding box center [301, 74] width 20 height 9
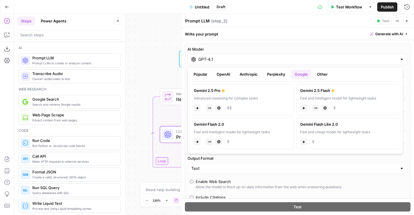
click at [247, 95] on label "Gemini 2.5 Pro Advanced reasoning for complex tasks gemini JSON Mode Live Web R…" at bounding box center [242, 99] width 104 height 31
type input "Gemini 2.5 Pro"
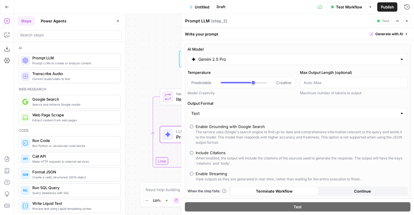
click at [209, 136] on div "The service uses Google's search engine to find up-to-date and comprehensive in…" at bounding box center [301, 138] width 210 height 16
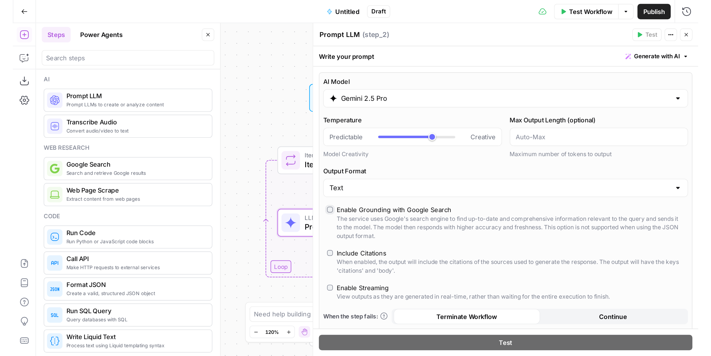
scroll to position [74, 0]
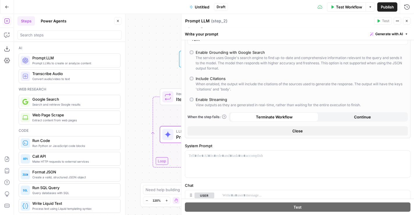
click at [208, 79] on div "Include Citations" at bounding box center [211, 79] width 30 height 6
click at [203, 101] on div "Enable Streaming" at bounding box center [211, 100] width 31 height 6
click at [409, 22] on div "Run History E" at bounding box center [395, 19] width 34 height 10
click at [407, 20] on icon "button" at bounding box center [406, 20] width 3 height 3
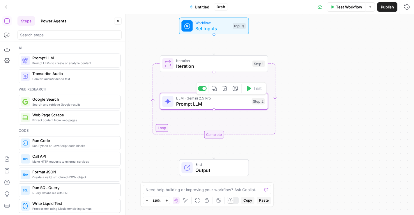
click at [203, 105] on span "Prompt LLM" at bounding box center [212, 104] width 73 height 7
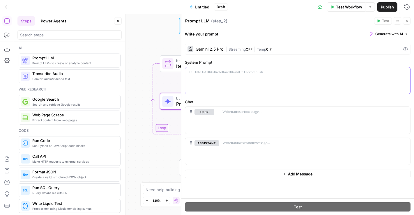
click at [254, 81] on div at bounding box center [297, 80] width 225 height 27
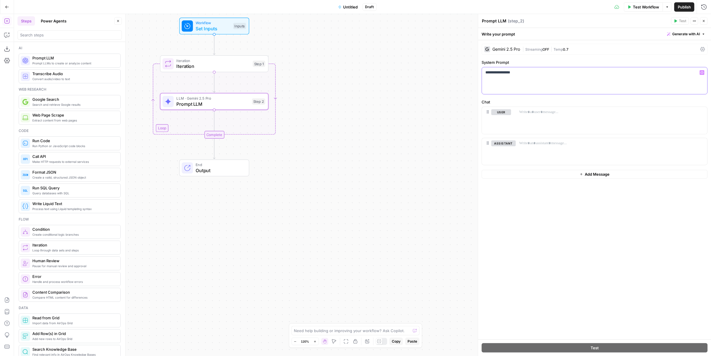
click at [414, 78] on div "**********" at bounding box center [594, 80] width 225 height 27
drag, startPoint x: 565, startPoint y: 60, endPoint x: 565, endPoint y: 54, distance: 6.7
click at [414, 59] on label "System Prompt" at bounding box center [594, 62] width 226 height 6
click at [414, 50] on span "0.7" at bounding box center [566, 49] width 6 height 4
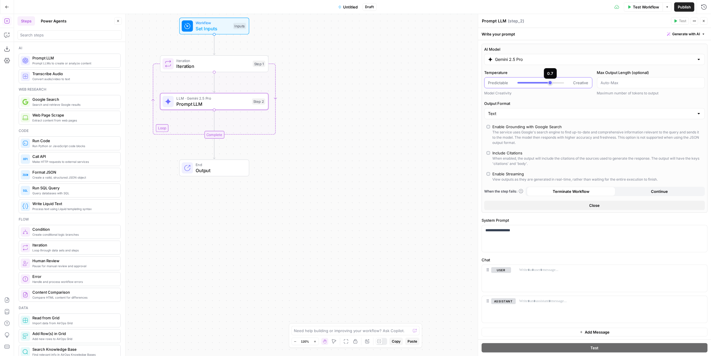
type input "*"
drag, startPoint x: 551, startPoint y: 84, endPoint x: 477, endPoint y: 84, distance: 74.3
click at [414, 84] on div "**********" at bounding box center [594, 185] width 233 height 342
click at [414, 215] on div "**********" at bounding box center [594, 238] width 225 height 27
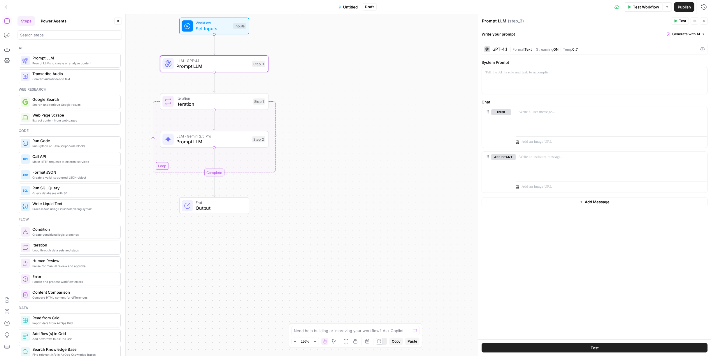
click at [414, 50] on span "|" at bounding box center [560, 49] width 4 height 6
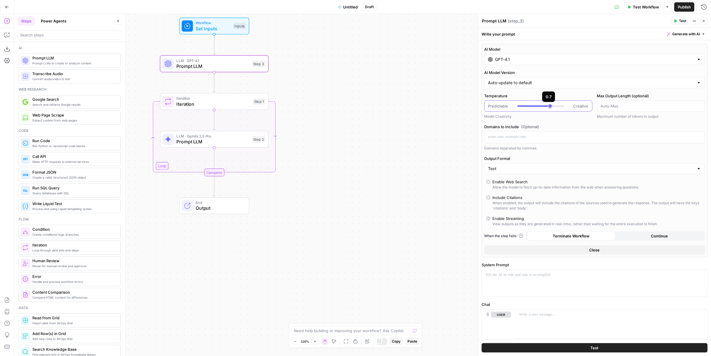
type input "*"
drag, startPoint x: 550, startPoint y: 105, endPoint x: 502, endPoint y: 107, distance: 47.8
click at [414, 107] on div "Predictable Creative" at bounding box center [538, 106] width 101 height 6
click at [414, 215] on div "Enable Streaming" at bounding box center [507, 219] width 31 height 6
click at [414, 215] on div at bounding box center [594, 283] width 225 height 27
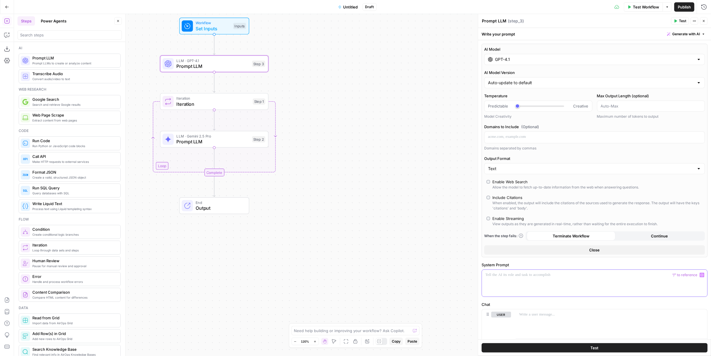
click at [414, 215] on div at bounding box center [594, 283] width 225 height 27
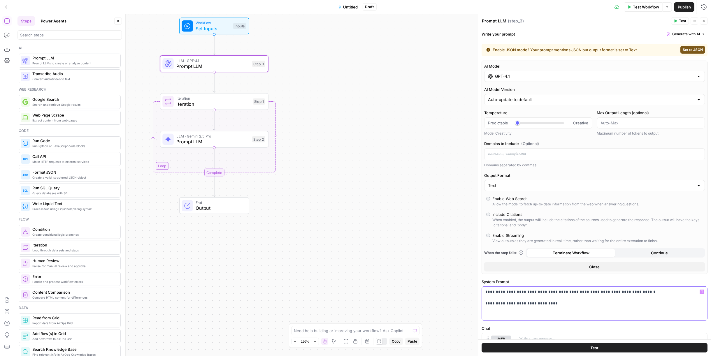
scroll to position [94, 0]
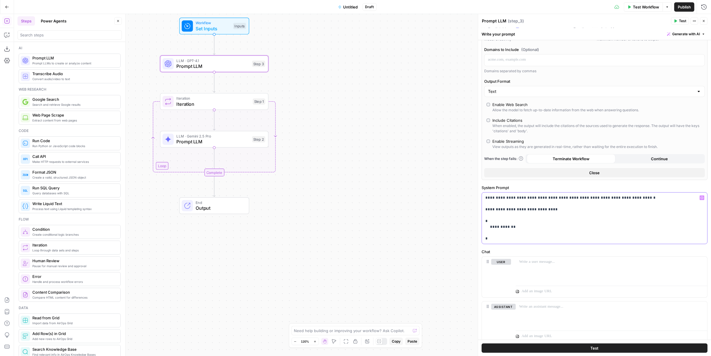
click at [414, 215] on p "**********" at bounding box center [592, 218] width 214 height 47
click at [414, 215] on p "**********" at bounding box center [592, 227] width 214 height 64
drag, startPoint x: 532, startPoint y: 229, endPoint x: 478, endPoint y: 230, distance: 53.3
click at [414, 215] on div "**********" at bounding box center [594, 185] width 233 height 342
click at [414, 215] on p "**********" at bounding box center [592, 230] width 214 height 70
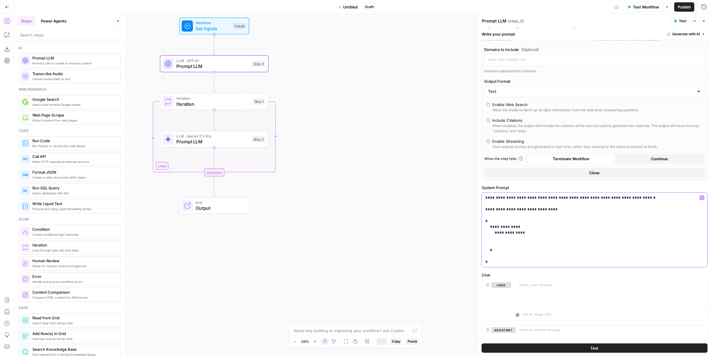
drag, startPoint x: 507, startPoint y: 237, endPoint x: 481, endPoint y: 238, distance: 26.2
click at [414, 215] on div "**********" at bounding box center [594, 229] width 226 height 75
drag, startPoint x: 504, startPoint y: 242, endPoint x: 480, endPoint y: 243, distance: 23.9
click at [414, 215] on div "**********" at bounding box center [594, 185] width 233 height 342
drag, startPoint x: 523, startPoint y: 243, endPoint x: 479, endPoint y: 244, distance: 43.4
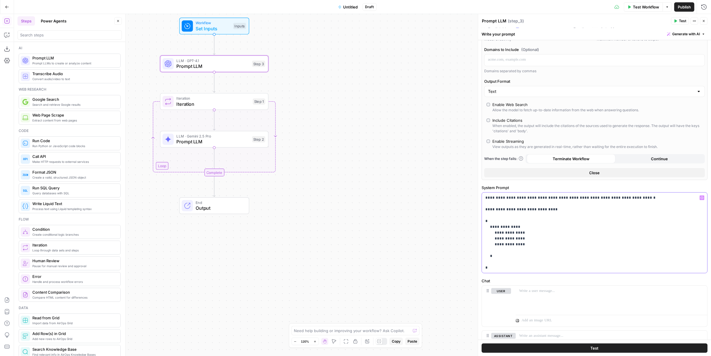
click at [414, 215] on div "**********" at bounding box center [594, 185] width 233 height 342
click at [414, 215] on p "**********" at bounding box center [592, 233] width 214 height 76
drag, startPoint x: 512, startPoint y: 247, endPoint x: 480, endPoint y: 246, distance: 32.6
click at [414, 215] on div "**********" at bounding box center [594, 185] width 233 height 342
drag, startPoint x: 512, startPoint y: 255, endPoint x: 477, endPoint y: 254, distance: 35.0
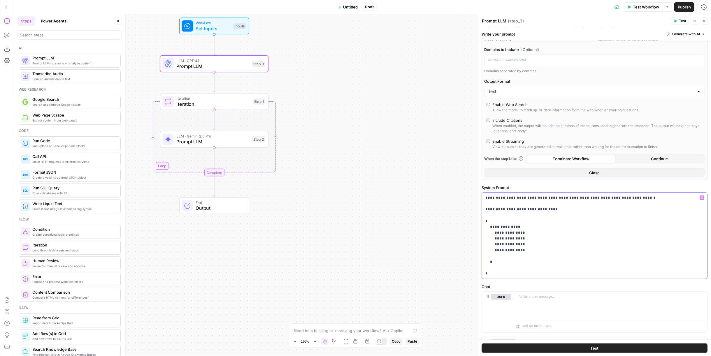
click at [414, 215] on div "**********" at bounding box center [594, 185] width 233 height 342
click at [414, 215] on p "**********" at bounding box center [592, 236] width 214 height 82
click at [414, 215] on p "**********" at bounding box center [592, 238] width 214 height 87
drag, startPoint x: 499, startPoint y: 267, endPoint x: 480, endPoint y: 231, distance: 41.2
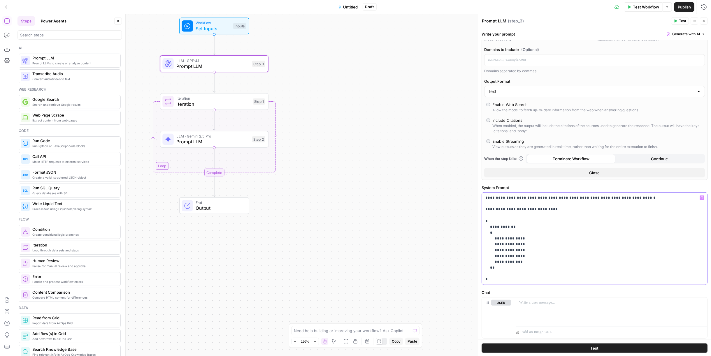
click at [414, 215] on div "**********" at bounding box center [594, 185] width 233 height 342
click at [414, 215] on p "**********" at bounding box center [592, 238] width 214 height 87
click at [414, 6] on span "Test Workflow" at bounding box center [646, 7] width 26 height 6
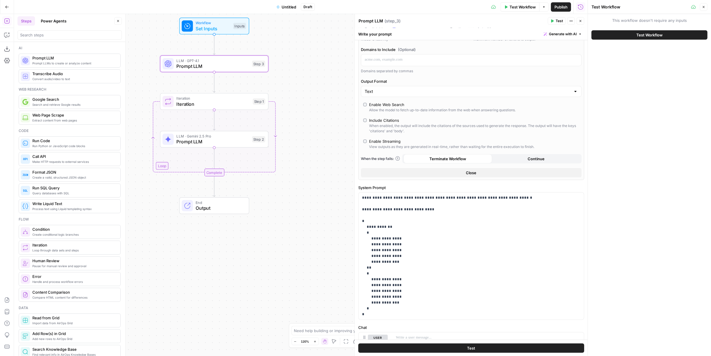
click at [213, 25] on span "Set Inputs" at bounding box center [213, 28] width 35 height 7
click at [213, 24] on span "Set Inputs" at bounding box center [213, 27] width 35 height 7
click at [213, 23] on span "Set Inputs" at bounding box center [213, 26] width 35 height 7
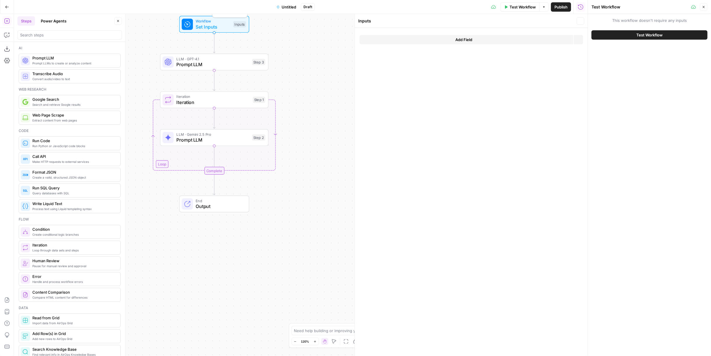
click at [213, 23] on span "Set Inputs" at bounding box center [213, 26] width 35 height 7
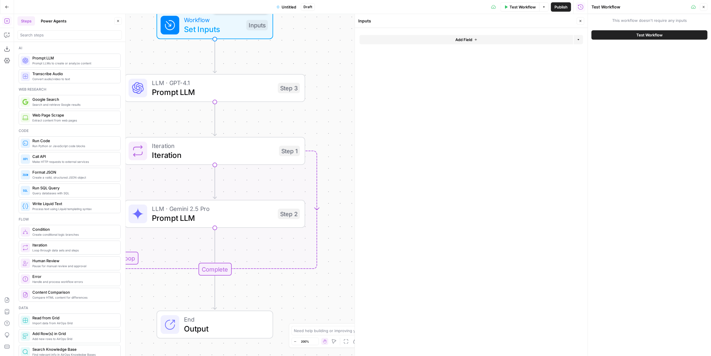
click at [414, 41] on button "Add Field" at bounding box center [466, 39] width 214 height 9
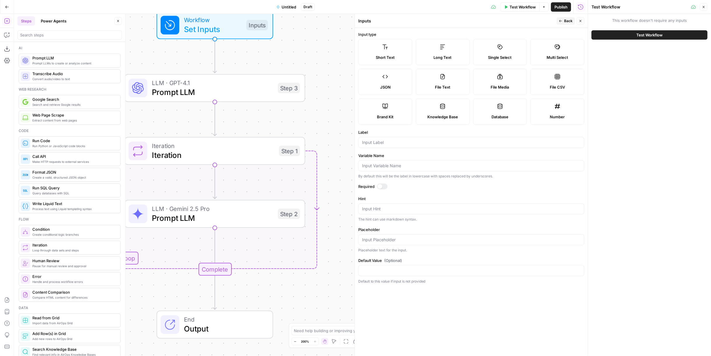
drag, startPoint x: 451, startPoint y: 49, endPoint x: 453, endPoint y: 59, distance: 10.6
click at [414, 48] on label "Long Text" at bounding box center [443, 52] width 54 height 26
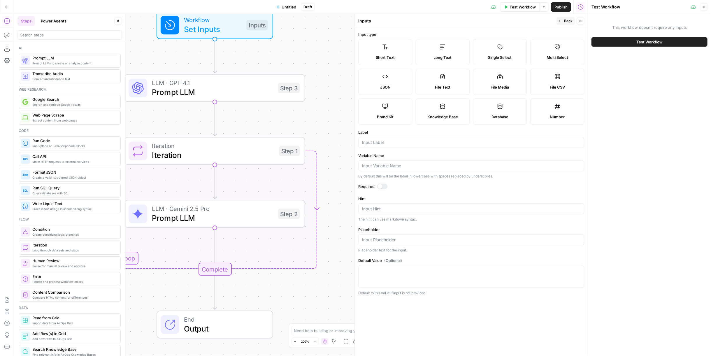
click at [414, 145] on div at bounding box center [471, 142] width 226 height 11
click at [414, 141] on input "Label" at bounding box center [471, 143] width 218 height 6
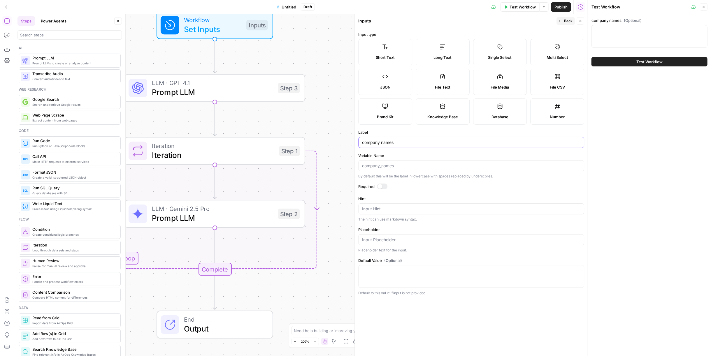
type input "company names"
click at [414, 6] on span "Test Workflow" at bounding box center [522, 7] width 26 height 6
click at [414, 32] on textarea "company names (Optional)" at bounding box center [649, 31] width 108 height 6
paste textarea "NVIDIA Microsoft Apple Alphabet (Google) Amazon Meta Platforms Broadcom Tesla B…"
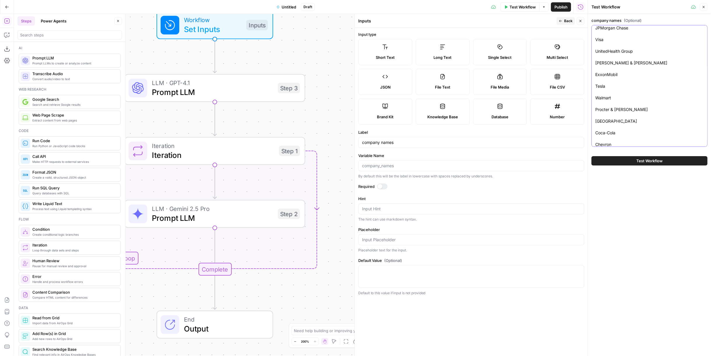
type textarea "NVIDIA Microsoft Apple Alphabet (Google) Amazon Meta Platforms Broadcom Tesla B…"
click at [414, 160] on span "Test Workflow" at bounding box center [649, 161] width 26 height 6
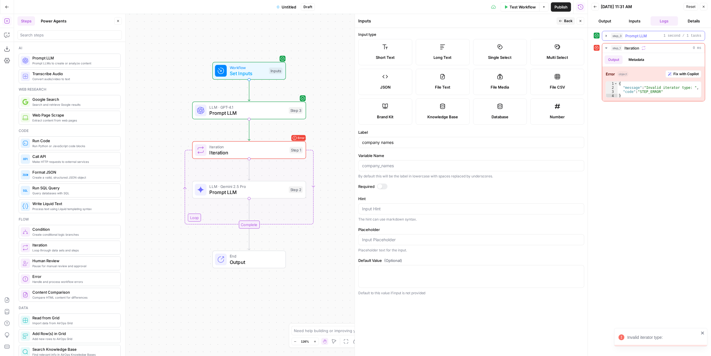
click at [414, 36] on span "Prompt LLM" at bounding box center [636, 36] width 22 height 6
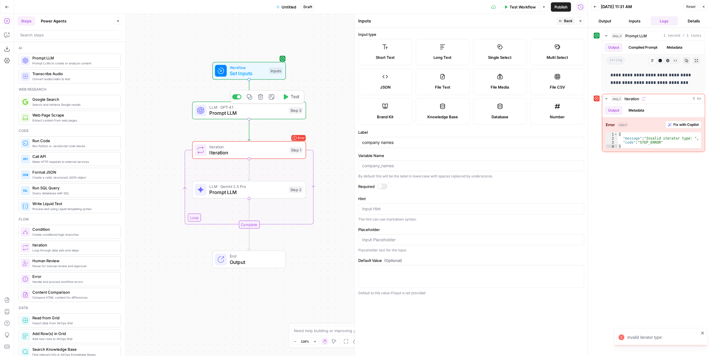
click at [248, 109] on span "LLM · GPT-4.1" at bounding box center [248, 107] width 76 height 6
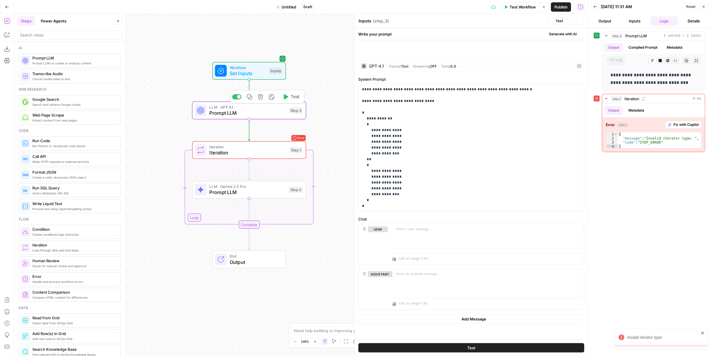
type textarea "Prompt LLM"
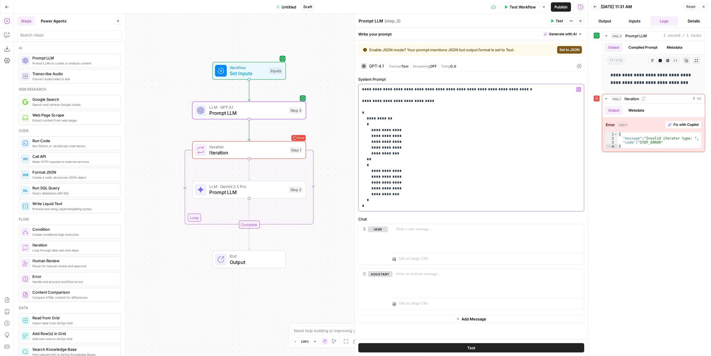
click at [414, 88] on p "**********" at bounding box center [471, 148] width 219 height 122
click at [414, 215] on p at bounding box center [488, 229] width 184 height 6
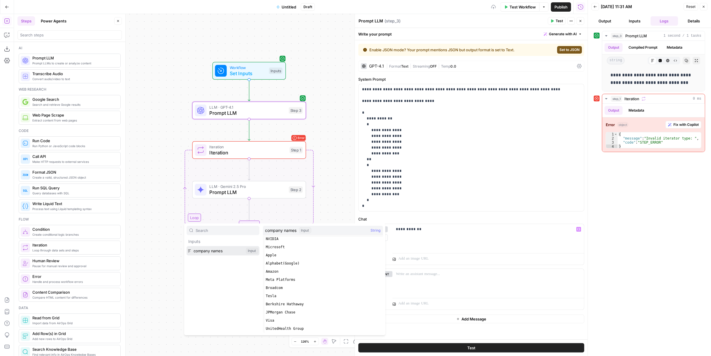
click at [210, 215] on button "Select variable company names" at bounding box center [223, 250] width 73 height 9
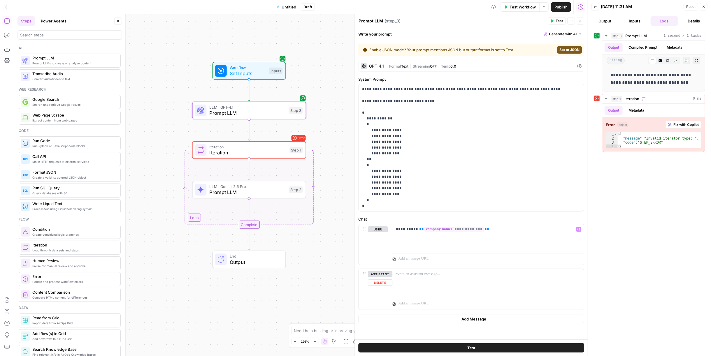
click at [414, 215] on button "Test" at bounding box center [471, 347] width 226 height 9
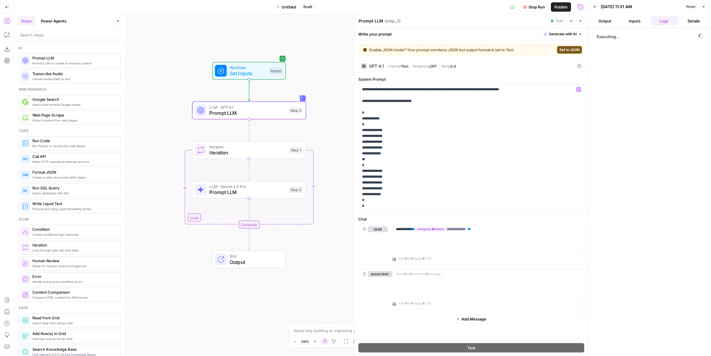
click at [414, 71] on div "GPT-4.1 | Format Text | Streaming OFF | Temp 0.0" at bounding box center [471, 66] width 226 height 11
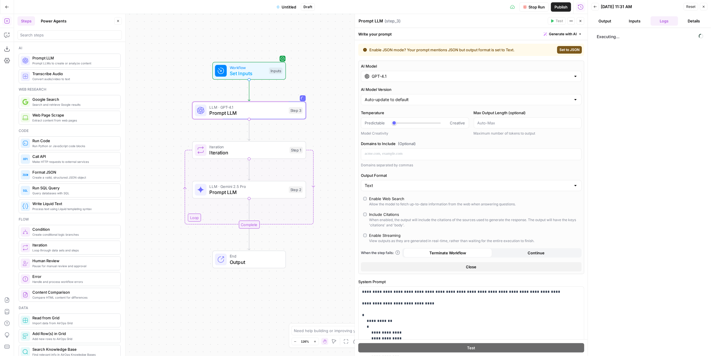
click at [414, 79] on div "GPT-4.1" at bounding box center [471, 76] width 221 height 11
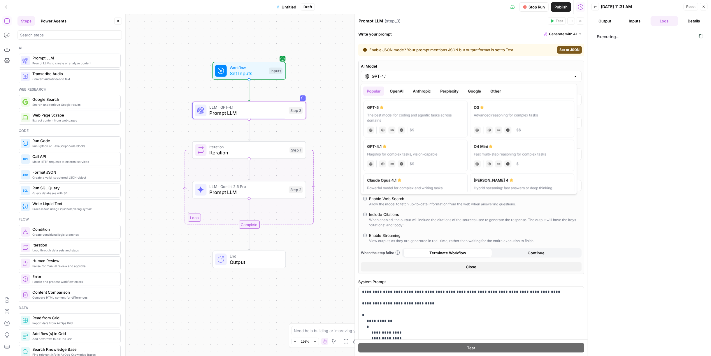
click at [414, 59] on div "**********" at bounding box center [471, 284] width 233 height 489
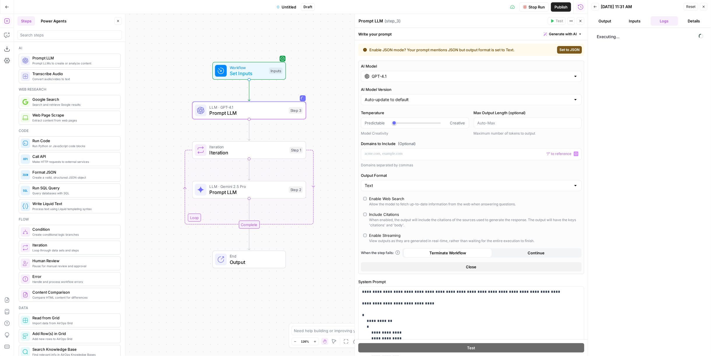
click at [405, 181] on div "Text" at bounding box center [471, 185] width 221 height 11
click at [408, 205] on span "JSON" at bounding box center [467, 207] width 204 height 6
type input "JSON"
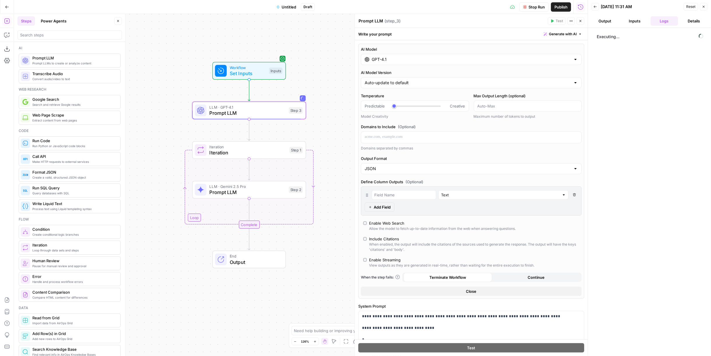
click at [414, 8] on span "Stop Run" at bounding box center [536, 7] width 16 height 6
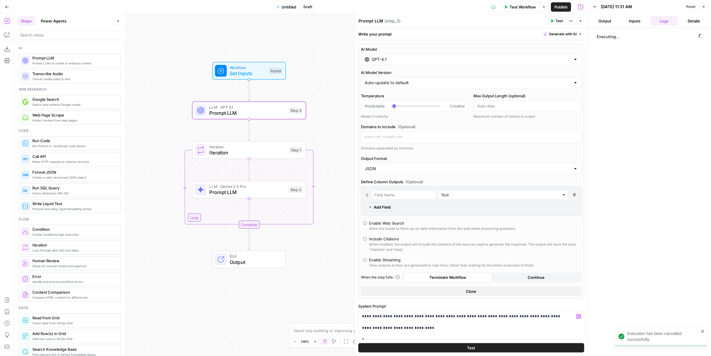
click at [414, 215] on button "Test" at bounding box center [471, 347] width 226 height 9
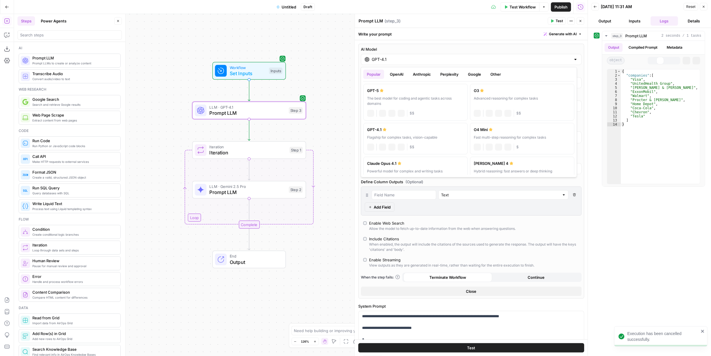
click at [414, 57] on input "GPT-4.1" at bounding box center [471, 60] width 199 height 6
click at [414, 43] on div "**********" at bounding box center [471, 297] width 233 height 514
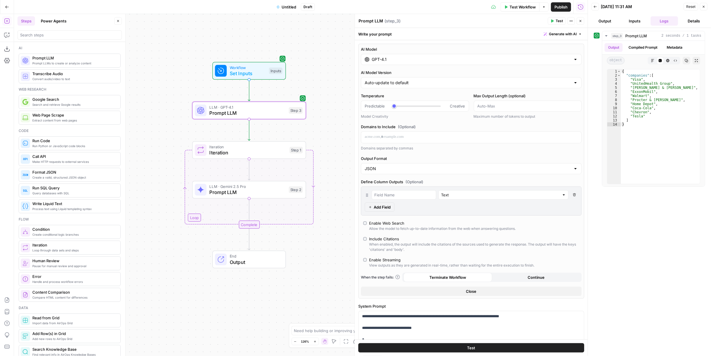
scroll to position [97, 0]
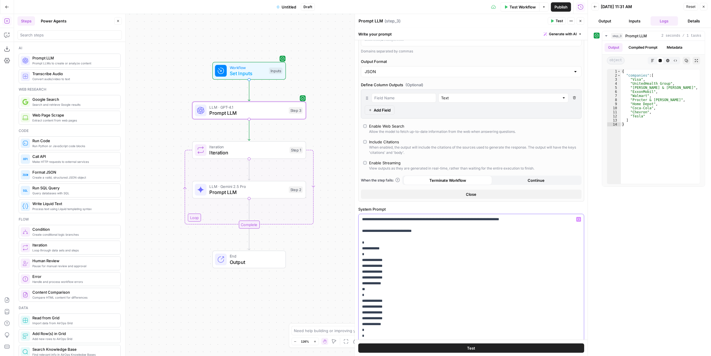
drag, startPoint x: 403, startPoint y: 218, endPoint x: 438, endPoint y: 217, distance: 34.4
click at [414, 215] on p "**********" at bounding box center [469, 278] width 214 height 122
click at [414, 215] on button "Test" at bounding box center [471, 347] width 226 height 9
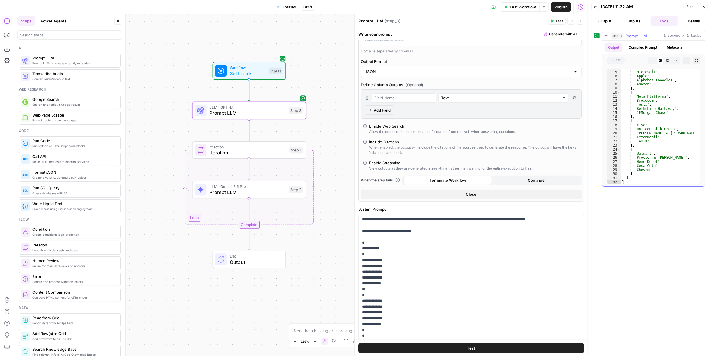
scroll to position [15, 0]
click at [414, 215] on p "**********" at bounding box center [469, 278] width 214 height 122
drag, startPoint x: 406, startPoint y: 323, endPoint x: 357, endPoint y: 298, distance: 55.3
click at [357, 215] on div "**********" at bounding box center [470, 185] width 233 height 342
click at [402, 215] on p "**********" at bounding box center [469, 278] width 214 height 122
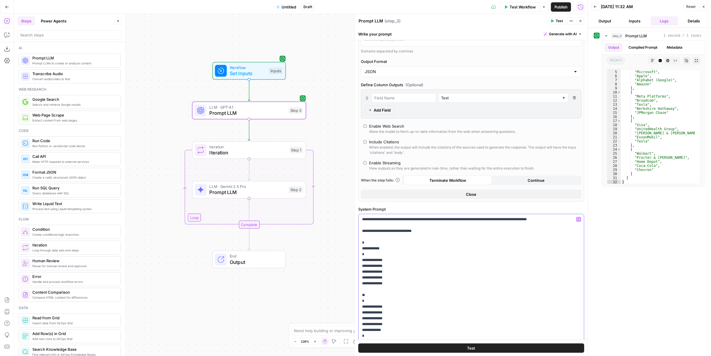
drag, startPoint x: 396, startPoint y: 287, endPoint x: 356, endPoint y: 286, distance: 39.7
click at [356, 215] on div "**********" at bounding box center [470, 185] width 233 height 342
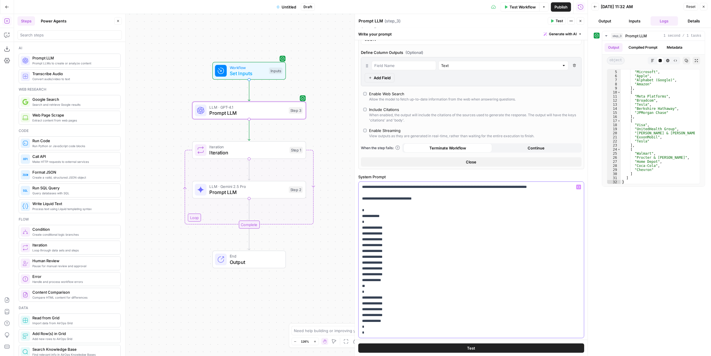
click at [404, 215] on p "**********" at bounding box center [469, 260] width 214 height 152
drag, startPoint x: 392, startPoint y: 326, endPoint x: 355, endPoint y: 323, distance: 36.8
click at [355, 215] on div "**********" at bounding box center [470, 185] width 233 height 342
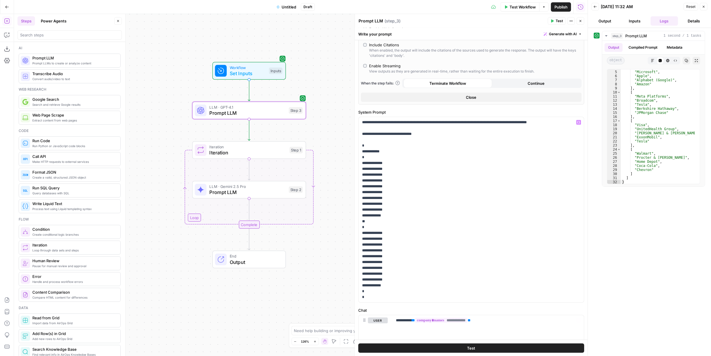
drag, startPoint x: 494, startPoint y: 348, endPoint x: 467, endPoint y: 275, distance: 77.8
click at [414, 215] on button "Test" at bounding box center [471, 347] width 226 height 9
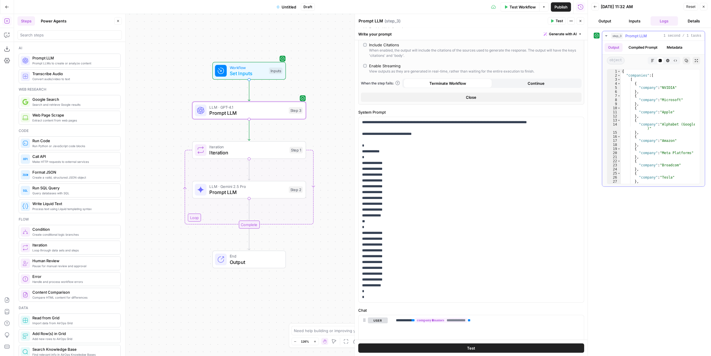
scroll to position [0, 0]
click at [414, 129] on p "**********" at bounding box center [469, 209] width 214 height 181
click at [379, 215] on p "**********" at bounding box center [469, 209] width 214 height 181
click at [382, 215] on p "**********" at bounding box center [469, 209] width 214 height 181
click at [409, 215] on button "Test" at bounding box center [471, 347] width 226 height 9
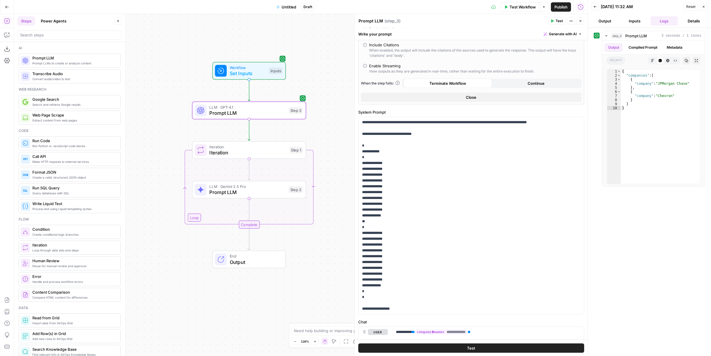
click at [414, 23] on button "Inputs" at bounding box center [634, 20] width 27 height 9
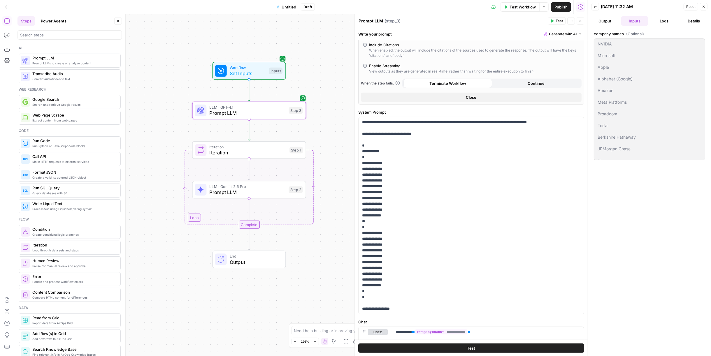
click at [414, 22] on button "Logs" at bounding box center [663, 20] width 27 height 9
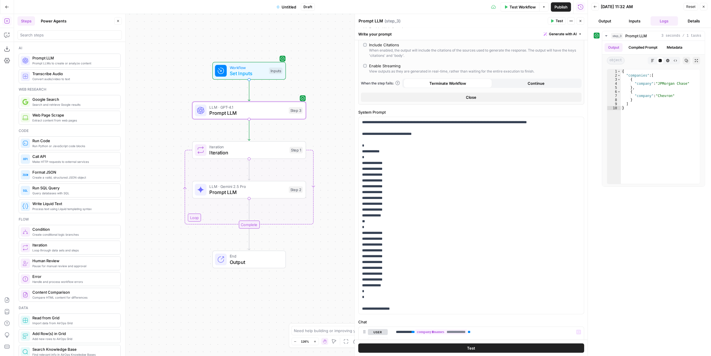
click at [414, 215] on button "Test" at bounding box center [471, 347] width 226 height 9
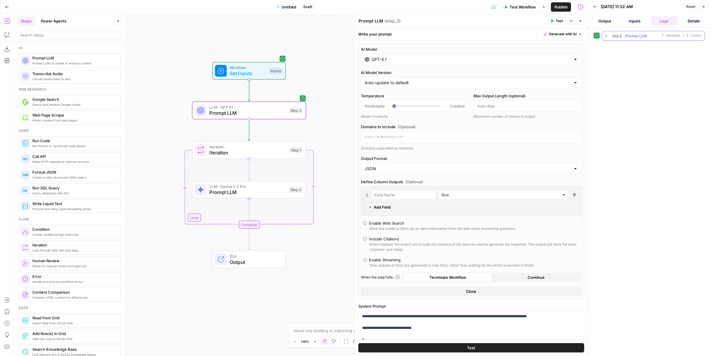
click at [414, 33] on span "7 seconds / 1 tasks" at bounding box center [681, 35] width 40 height 5
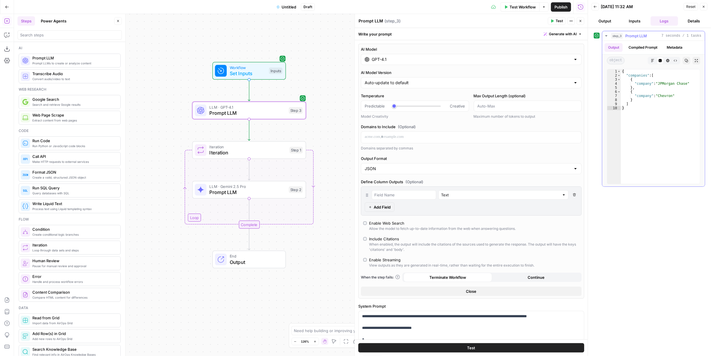
click at [414, 33] on span "7 seconds / 1 tasks" at bounding box center [681, 35] width 40 height 5
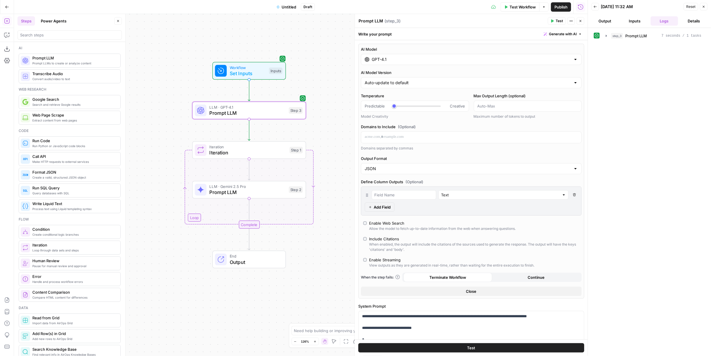
scroll to position [129, 0]
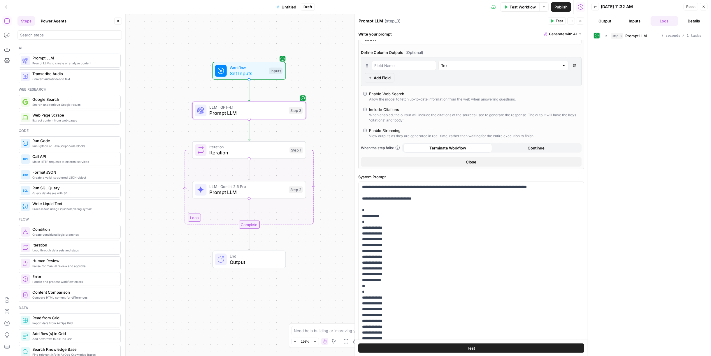
click at [414, 20] on ul "Output Inputs Logs Details" at bounding box center [649, 20] width 116 height 9
click at [414, 20] on button "Inputs" at bounding box center [634, 20] width 27 height 9
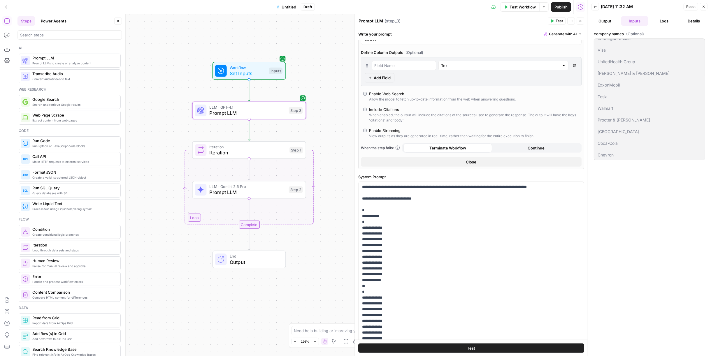
scroll to position [0, 0]
click at [414, 18] on button "Logs" at bounding box center [663, 20] width 27 height 9
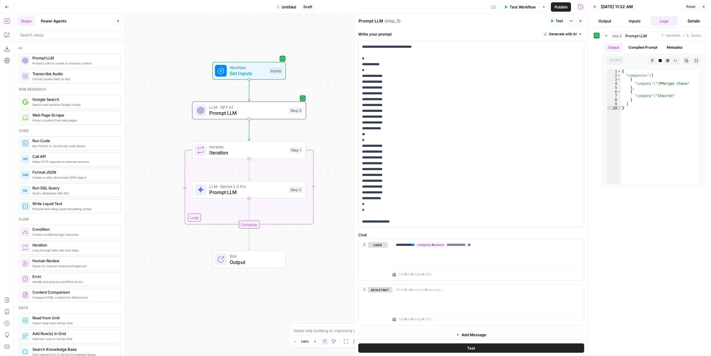
scroll to position [152, 0]
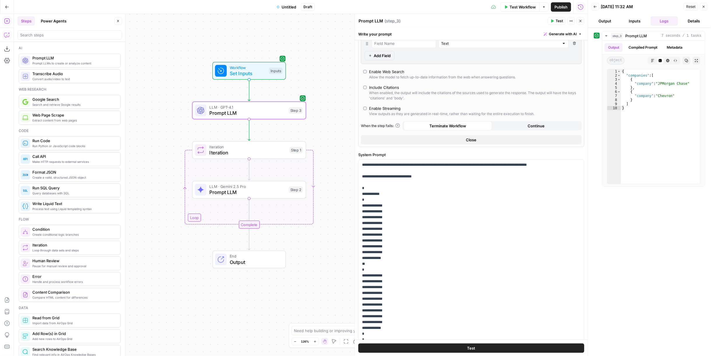
click at [8, 38] on icon "button" at bounding box center [7, 35] width 6 height 6
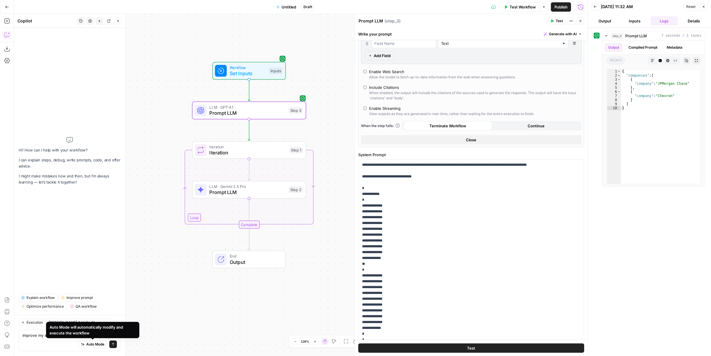
scroll to position [0, 0]
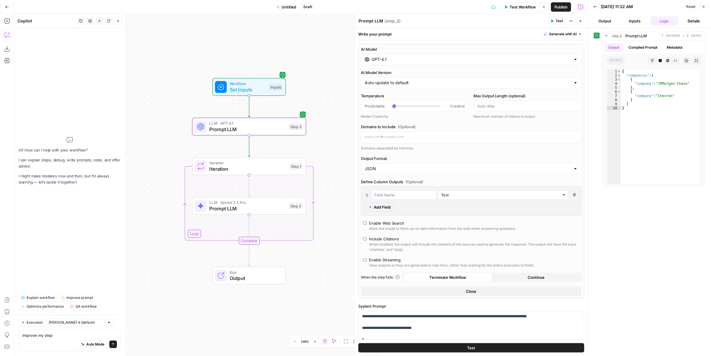
type textarea "improve my step 3"
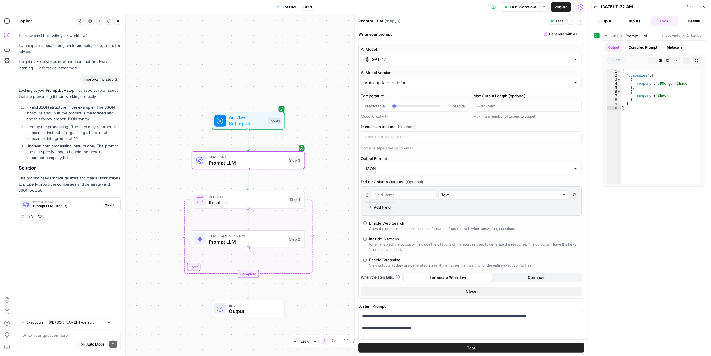
click at [111, 203] on span "Apply" at bounding box center [110, 204] width 10 height 5
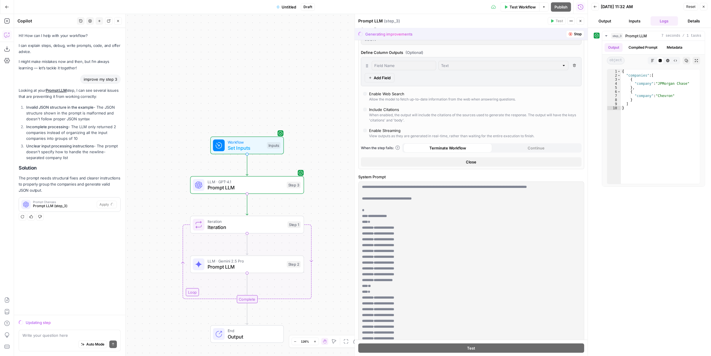
scroll to position [281, 0]
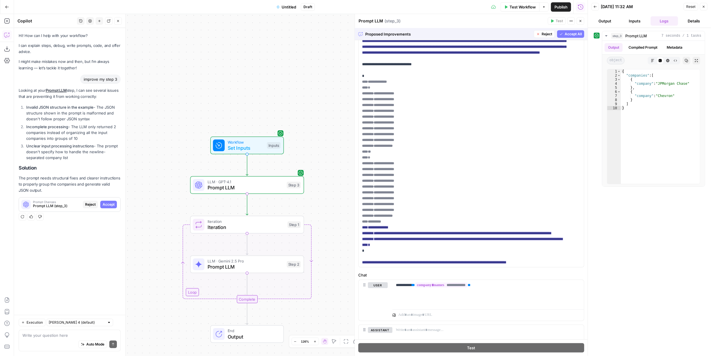
click at [414, 33] on span "Accept All" at bounding box center [572, 33] width 17 height 5
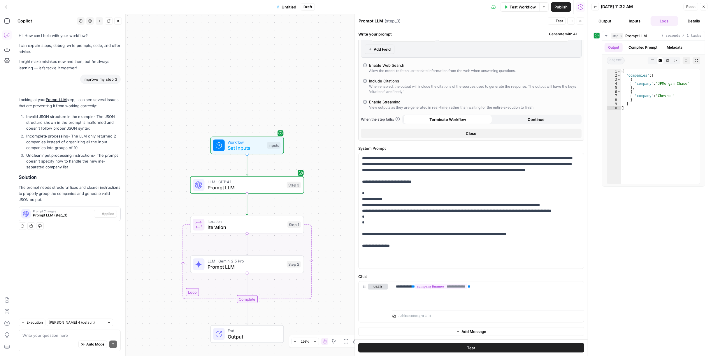
scroll to position [66, 0]
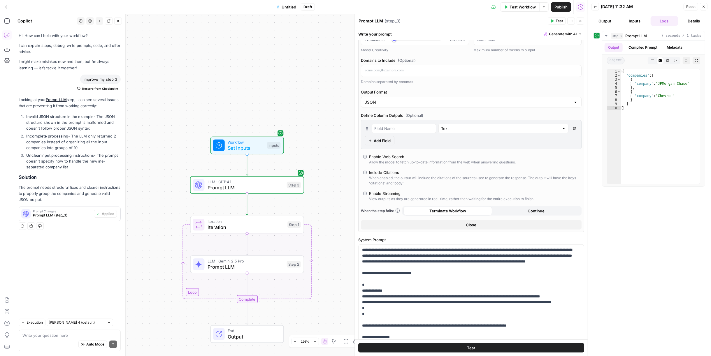
click at [414, 215] on button "Test" at bounding box center [471, 347] width 226 height 9
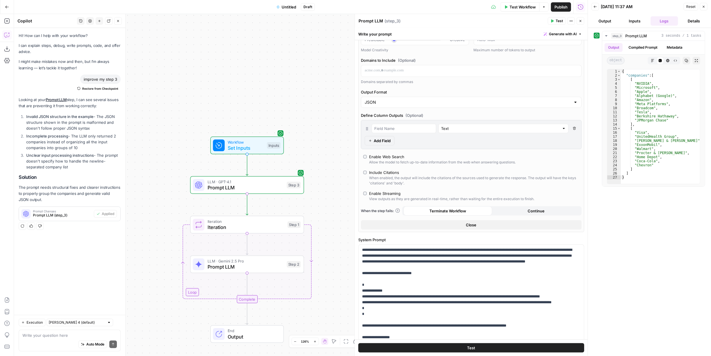
click at [228, 215] on span "Iteration" at bounding box center [245, 227] width 77 height 7
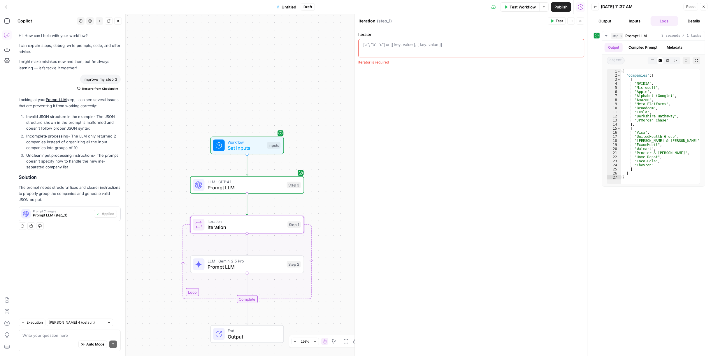
click at [407, 48] on div at bounding box center [471, 53] width 221 height 22
type textarea "*"
click at [414, 47] on div "“/” to reference Variables Menu" at bounding box center [563, 44] width 34 height 5
click at [414, 45] on icon "button" at bounding box center [577, 44] width 3 height 3
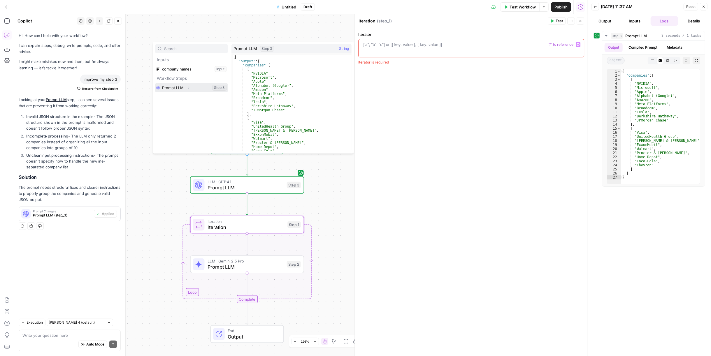
click at [189, 86] on icon "button" at bounding box center [188, 87] width 3 height 3
click at [177, 97] on icon "button" at bounding box center [178, 96] width 3 height 3
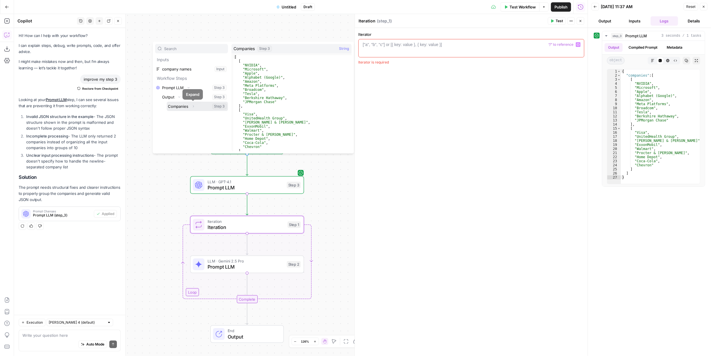
click at [179, 106] on button "Select variable Companies" at bounding box center [197, 106] width 61 height 9
type textarea "**********"
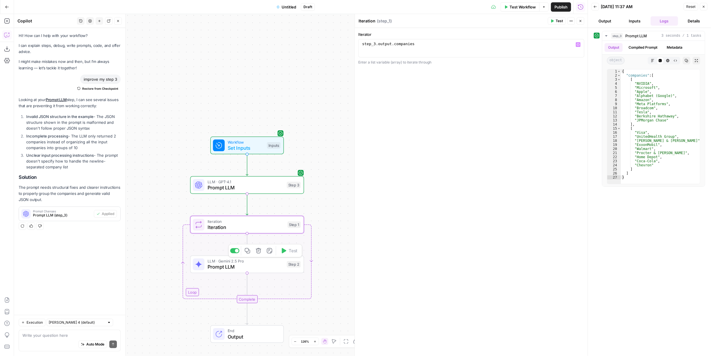
click at [266, 215] on span "LLM · Gemini 2.5 Pro" at bounding box center [245, 261] width 76 height 6
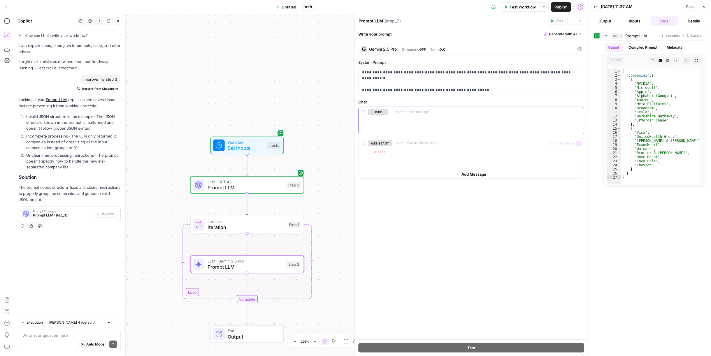
click at [414, 114] on p at bounding box center [488, 112] width 184 height 6
click at [414, 70] on p "**********" at bounding box center [471, 78] width 219 height 17
click at [414, 115] on div at bounding box center [487, 120] width 191 height 27
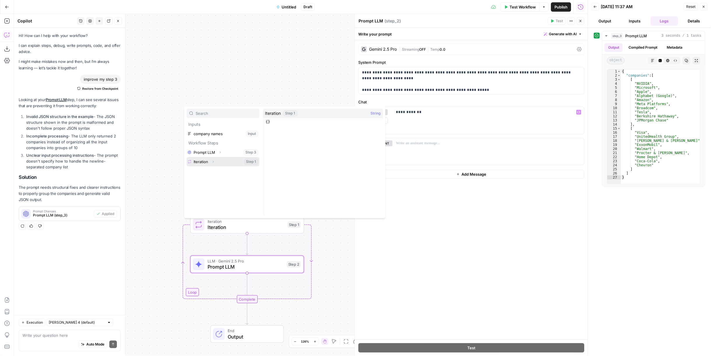
click at [214, 161] on icon "button" at bounding box center [212, 161] width 3 height 3
click at [207, 182] on button "Select variable Element" at bounding box center [225, 180] width 67 height 9
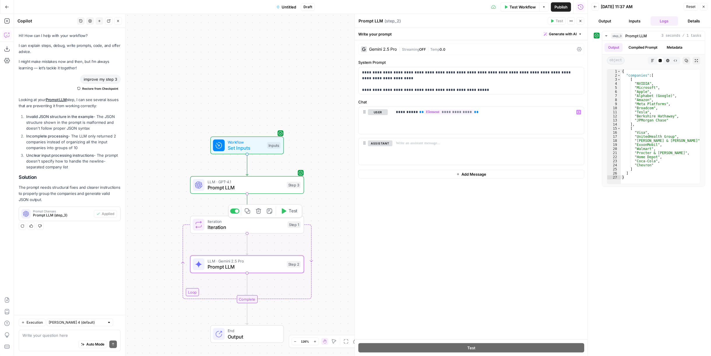
click at [293, 212] on span "Test" at bounding box center [293, 211] width 9 height 7
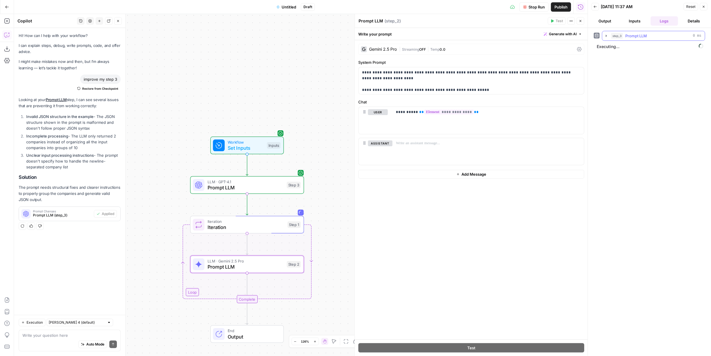
click at [414, 35] on div "step_3 Prompt LLM 0 ms" at bounding box center [656, 36] width 90 height 6
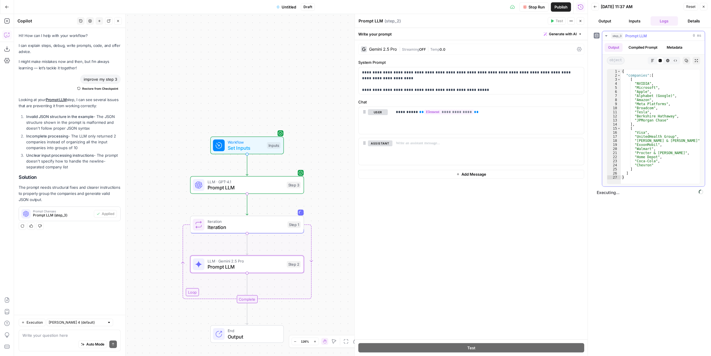
click at [414, 35] on div "step_3 Prompt LLM 0 ms" at bounding box center [656, 36] width 90 height 6
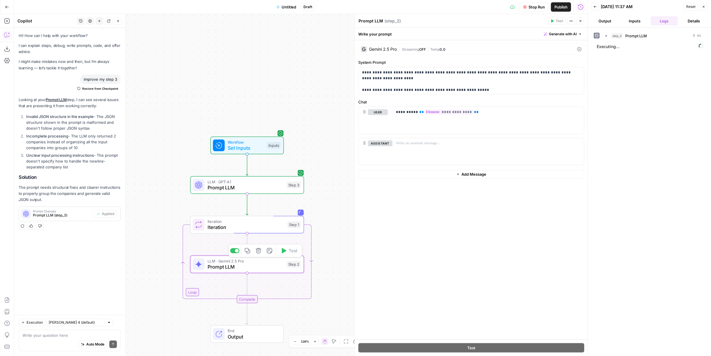
click at [250, 215] on span "LLM · Gemini 2.5 Pro" at bounding box center [245, 261] width 76 height 6
click at [68, 215] on div "Write your question here Auto Mode Send" at bounding box center [70, 341] width 102 height 22
type textarea "make a step that aggregates all the outputs from the step 1 iteration"
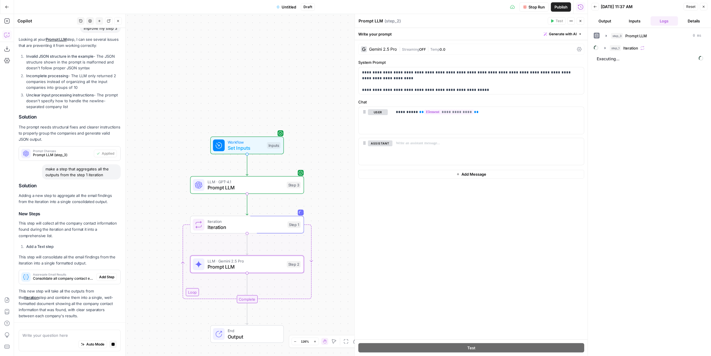
scroll to position [79, 0]
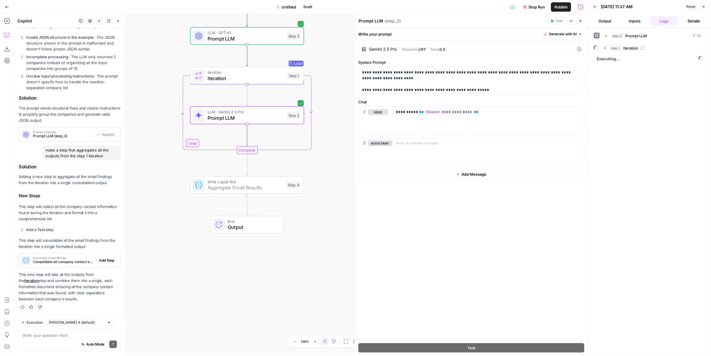
click at [101, 215] on span "Add Step" at bounding box center [106, 260] width 15 height 5
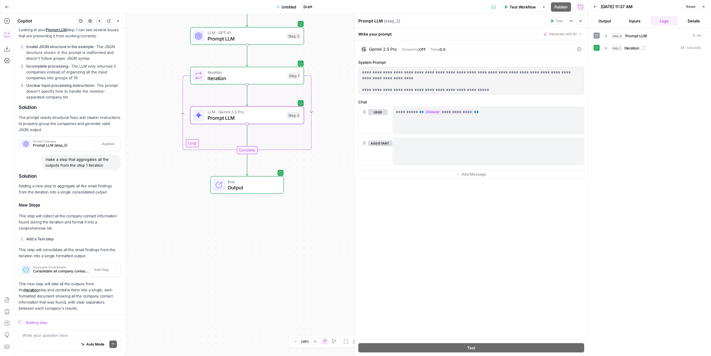
scroll to position [70, 0]
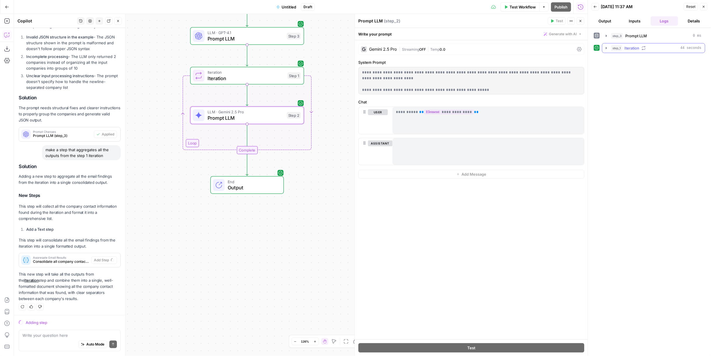
click at [414, 46] on span "Iteration" at bounding box center [631, 48] width 15 height 6
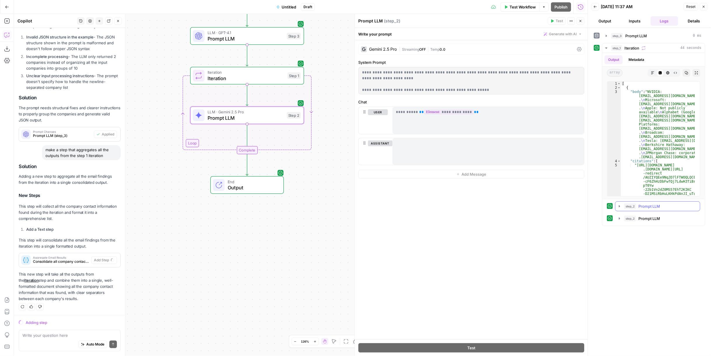
click at [414, 202] on button "step_2 Prompt LLM 31 seconds / 13 tasks" at bounding box center [657, 206] width 85 height 9
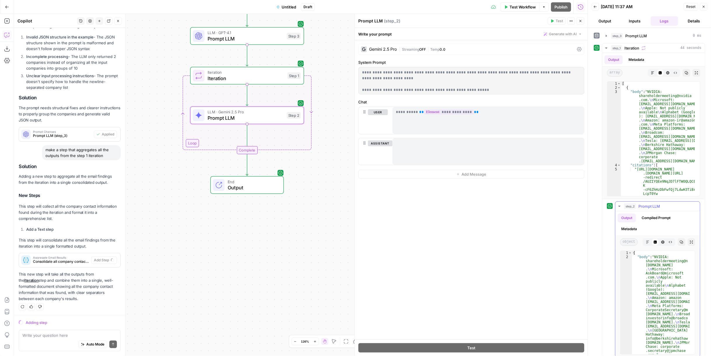
click at [414, 206] on span "Prompt LLM" at bounding box center [649, 206] width 22 height 6
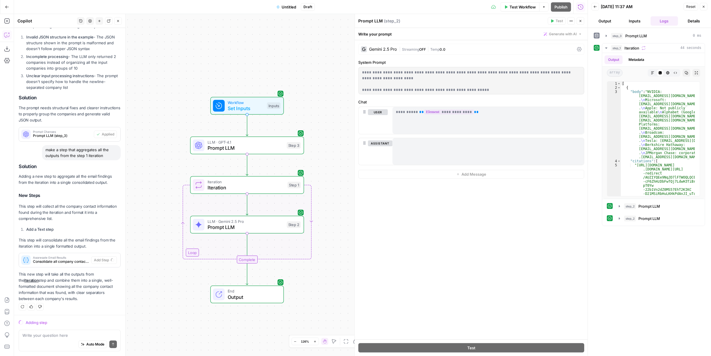
click at [32, 215] on div "Adding step" at bounding box center [73, 323] width 95 height 6
click at [232, 215] on span "End" at bounding box center [253, 291] width 50 height 6
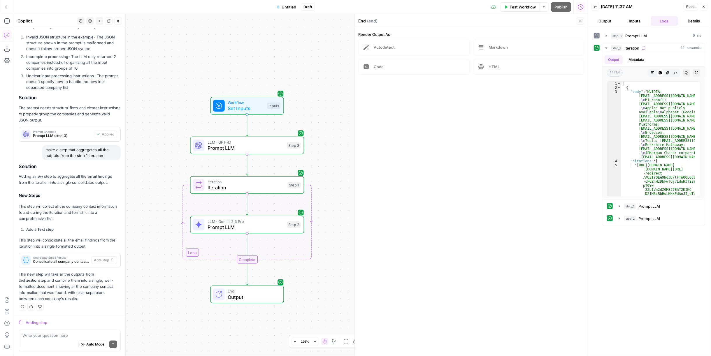
click at [257, 187] on span "Iteration" at bounding box center [245, 187] width 77 height 7
click at [414, 215] on span "Prompt LLM" at bounding box center [649, 219] width 22 height 6
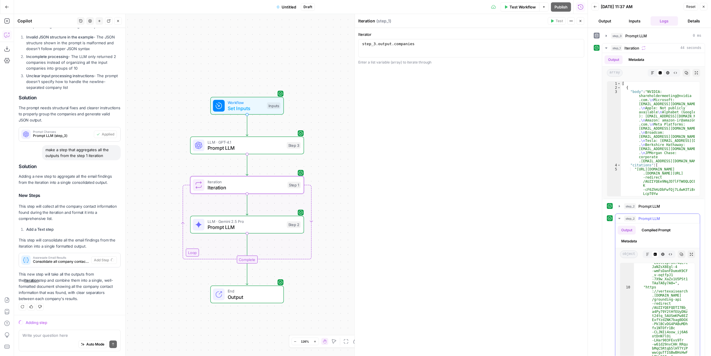
scroll to position [17, 0]
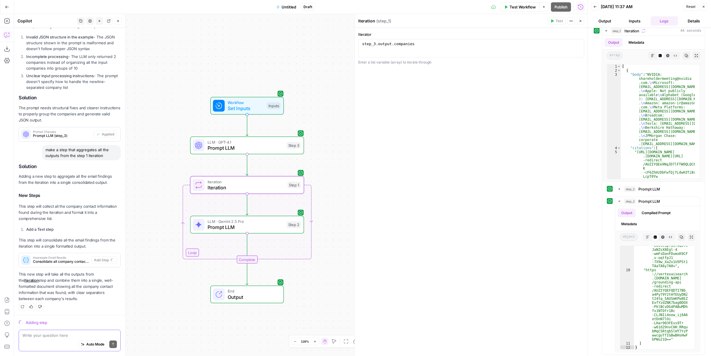
click at [41, 215] on textarea at bounding box center [69, 336] width 94 height 6
click at [3, 16] on div "Add Steps Copilot Download as JSON Settings Import JSON AirOps Academy Help Giv…" at bounding box center [7, 185] width 14 height 342
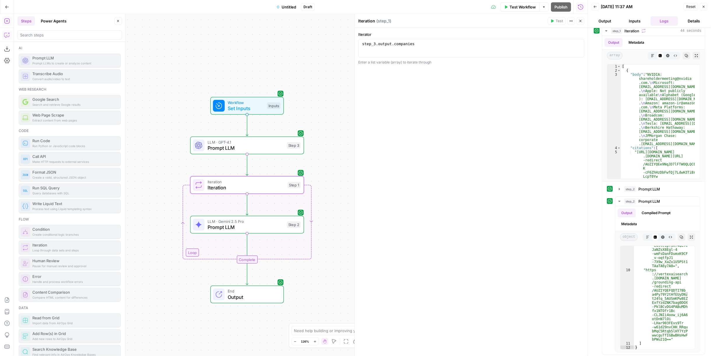
click at [6, 38] on icon "button" at bounding box center [7, 35] width 6 height 6
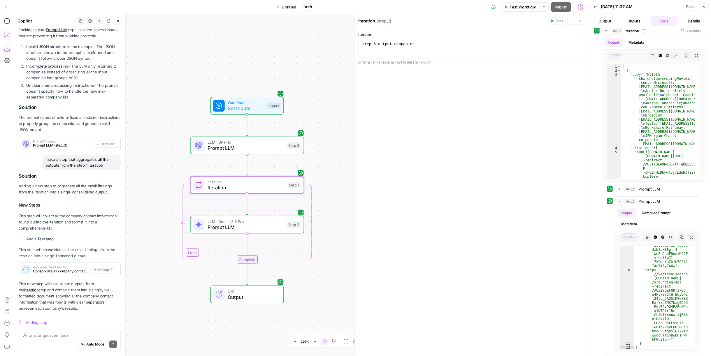
scroll to position [70, 0]
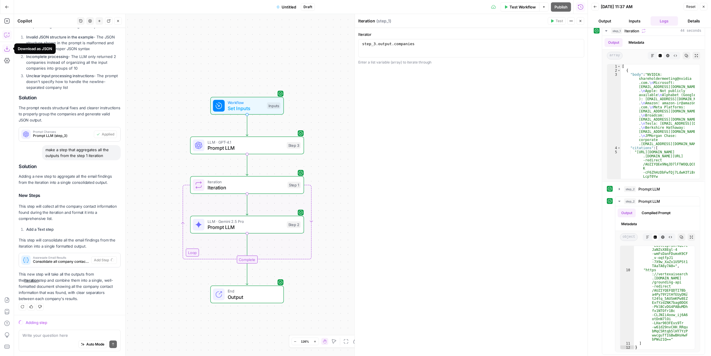
click at [112, 215] on div "Aggregate Email Results Consolidate all company contact emails found during the…" at bounding box center [69, 260] width 101 height 9
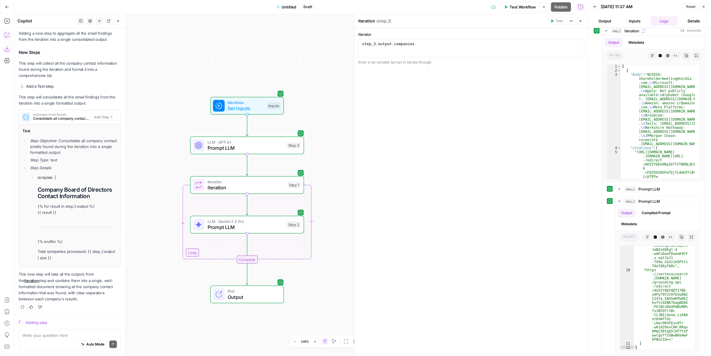
click at [38, 215] on div "Adding step" at bounding box center [73, 323] width 95 height 6
drag, startPoint x: 38, startPoint y: 324, endPoint x: 55, endPoint y: 288, distance: 39.8
click at [38, 215] on div "Adding step" at bounding box center [73, 323] width 95 height 6
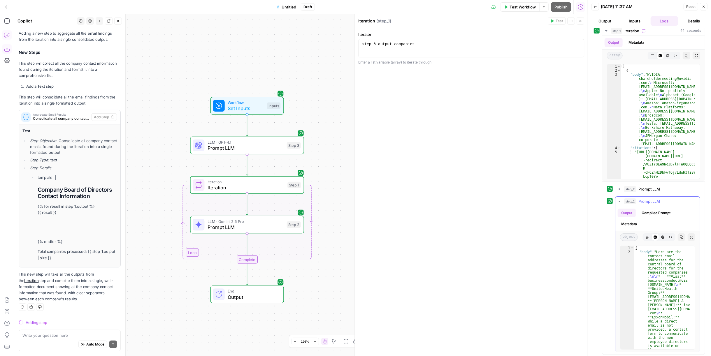
scroll to position [58, 0]
click at [292, 8] on span "Untitled" at bounding box center [289, 7] width 15 height 6
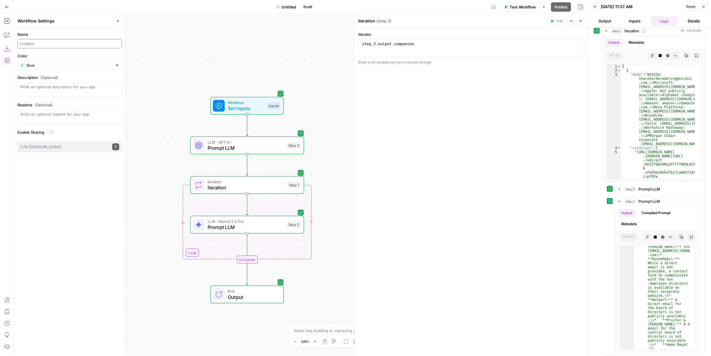
click at [47, 45] on input "Name" at bounding box center [69, 44] width 99 height 6
type input "test"
click at [119, 25] on header "Workflow Settings Close" at bounding box center [69, 21] width 111 height 14
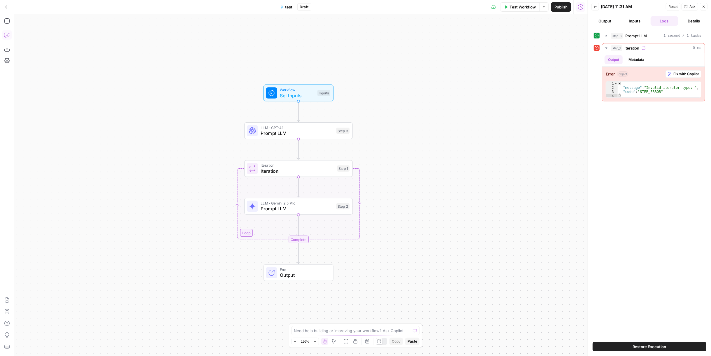
click at [4, 31] on button "Copilot" at bounding box center [6, 34] width 9 height 9
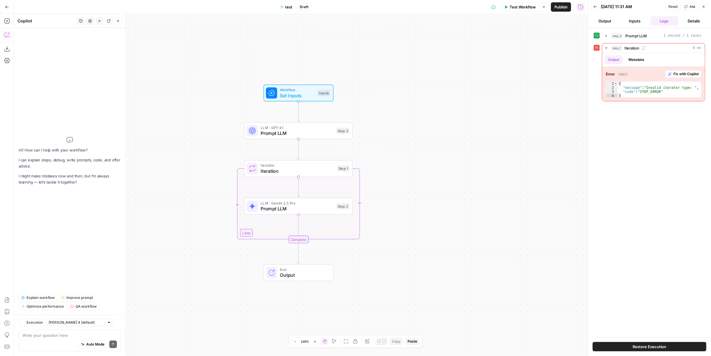
click at [174, 64] on div "Workflow Set Inputs Inputs LLM · GPT-4.1 Prompt LLM Step 3 Loop Iteration Itera…" at bounding box center [301, 185] width 574 height 342
click at [119, 21] on span "Close" at bounding box center [119, 21] width 0 height 0
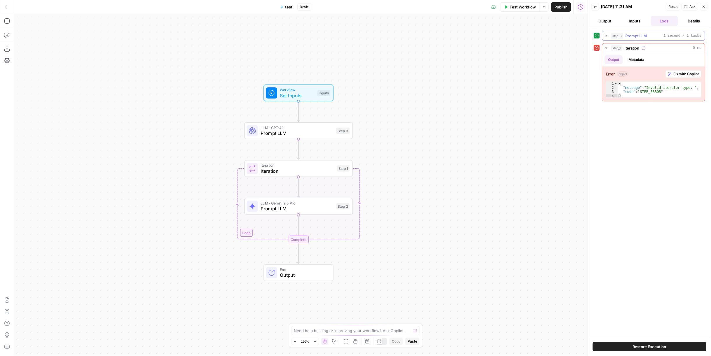
click at [619, 40] on div "step_3 Prompt LLM 1 second / 1 tasks" at bounding box center [653, 36] width 103 height 10
click at [634, 36] on span "Prompt LLM" at bounding box center [636, 36] width 22 height 6
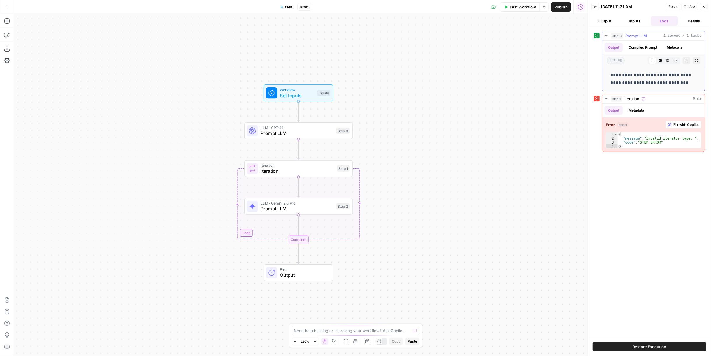
click at [634, 36] on span "Prompt LLM" at bounding box center [636, 36] width 22 height 6
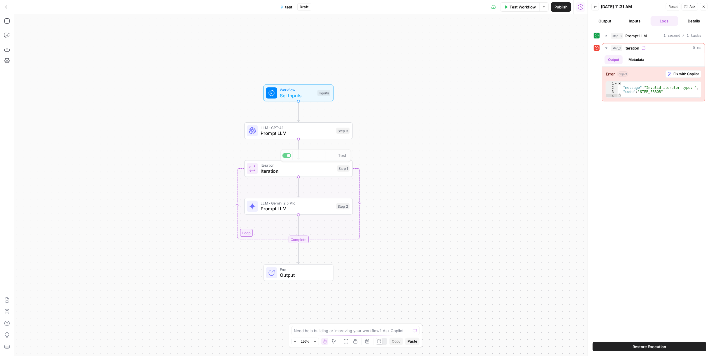
click at [330, 131] on span "Prompt LLM" at bounding box center [297, 133] width 73 height 7
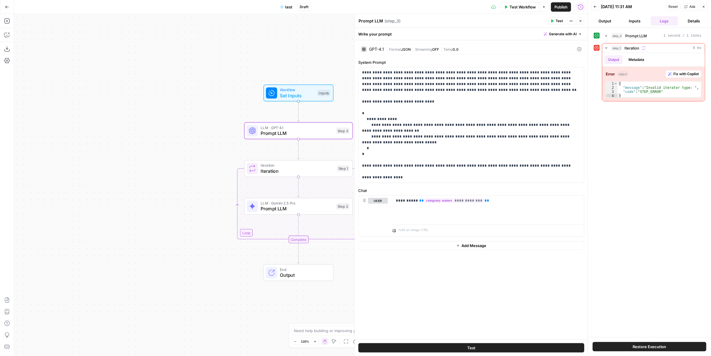
click at [581, 20] on icon "button" at bounding box center [579, 20] width 3 height 3
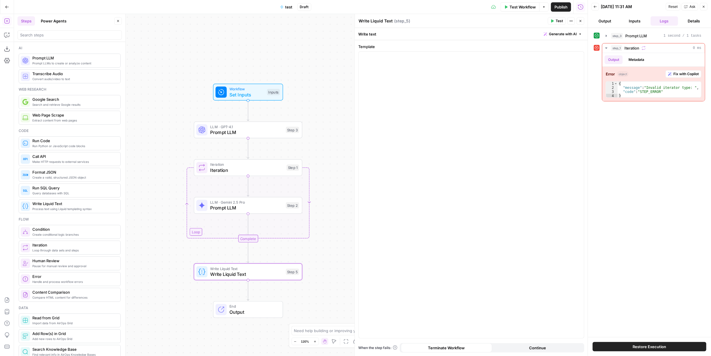
drag, startPoint x: 194, startPoint y: 193, endPoint x: 144, endPoint y: 192, distance: 50.1
click at [144, 192] on div "Workflow Set Inputs Inputs LLM · GPT-4.1 Prompt LLM Step 3 Loop Iteration Itera…" at bounding box center [301, 185] width 574 height 342
click at [4, 19] on icon "button" at bounding box center [6, 20] width 5 height 5
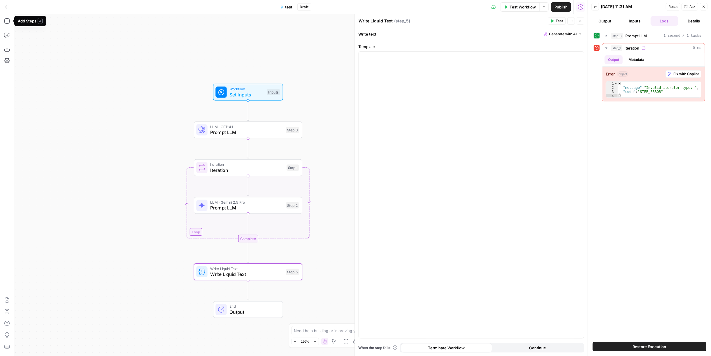
click at [7, 24] on button "Add Steps" at bounding box center [6, 20] width 9 height 9
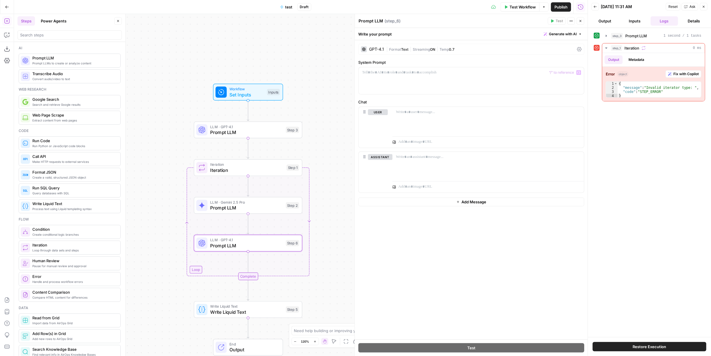
click at [414, 53] on div "GPT-4.1 | Format Text | Streaming ON | Temp 0.7" at bounding box center [471, 49] width 226 height 11
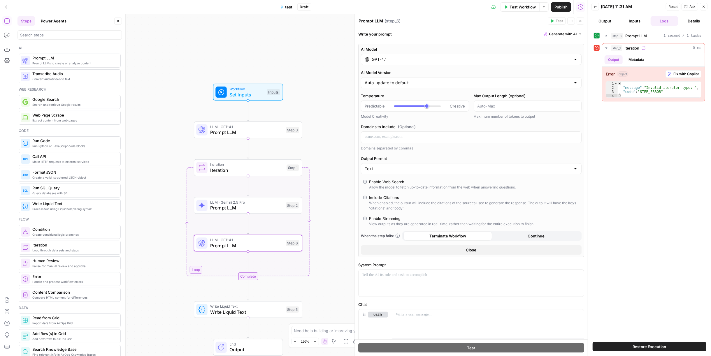
click at [422, 63] on div "GPT-4.1" at bounding box center [471, 59] width 221 height 11
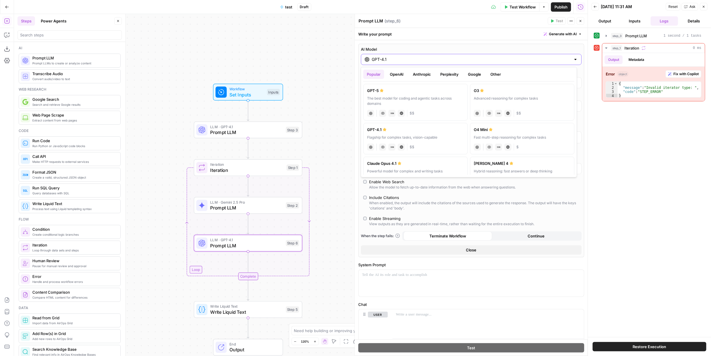
scroll to position [32, 0]
click at [403, 73] on button "OpenAI" at bounding box center [396, 74] width 21 height 9
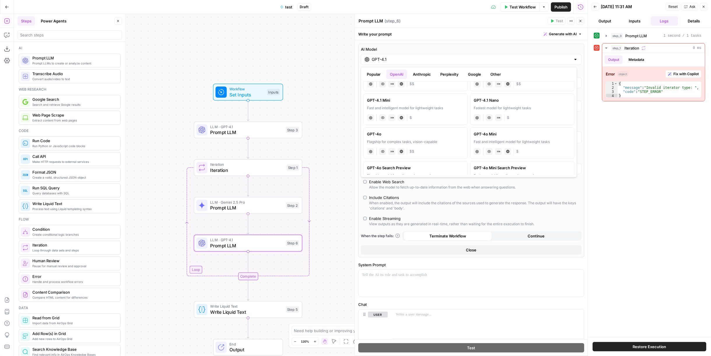
click at [429, 107] on div "Fast and intelligent model for lightweight tasks" at bounding box center [415, 107] width 97 height 5
type input "GPT-4.1 Mini"
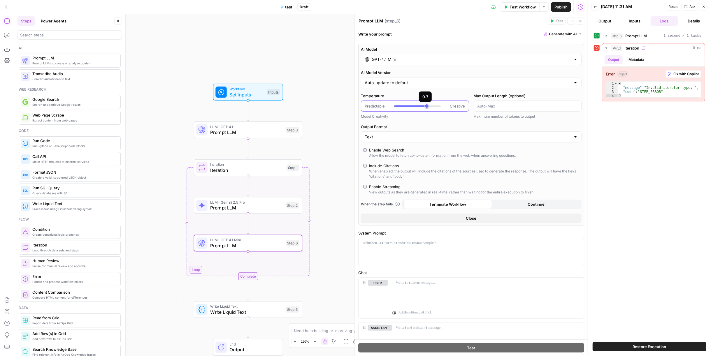
type input "*"
drag, startPoint x: 422, startPoint y: 104, endPoint x: 391, endPoint y: 105, distance: 30.9
click at [391, 105] on div "Predictable Creative" at bounding box center [415, 106] width 101 height 6
click at [394, 188] on div "Enable Streaming" at bounding box center [384, 187] width 31 height 6
click at [411, 240] on p at bounding box center [471, 243] width 218 height 6
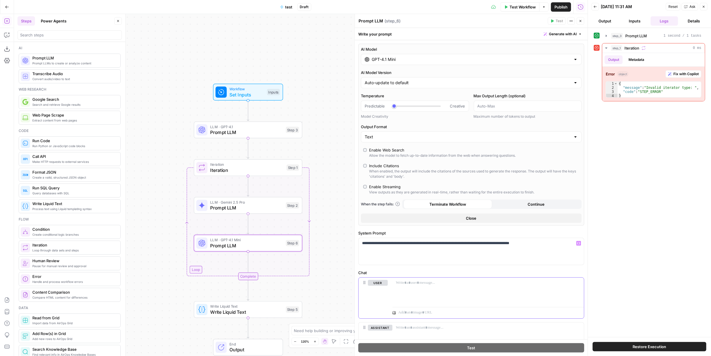
click at [425, 284] on div at bounding box center [487, 291] width 191 height 27
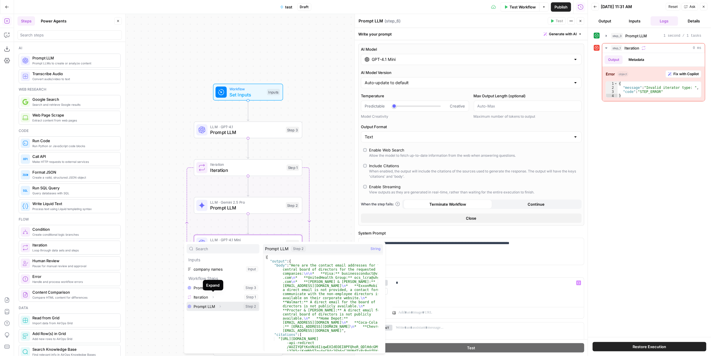
click at [211, 308] on button "Select variable Prompt LLM" at bounding box center [223, 306] width 73 height 9
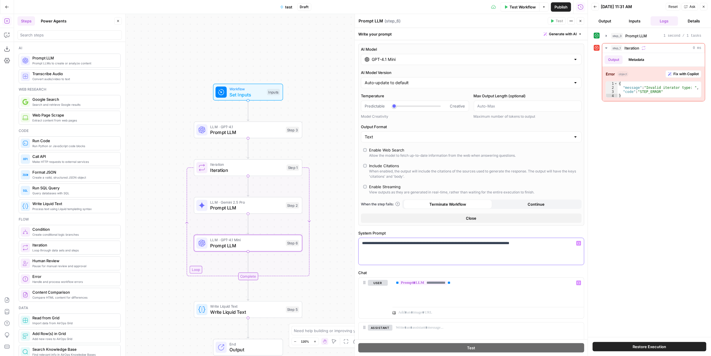
click at [548, 242] on p "**********" at bounding box center [469, 243] width 214 height 6
click at [555, 5] on span "Publish" at bounding box center [560, 7] width 13 height 6
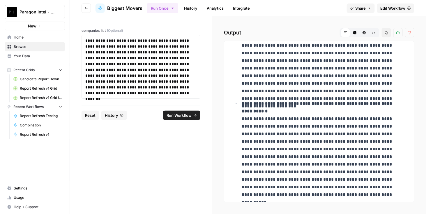
scroll to position [252, 0]
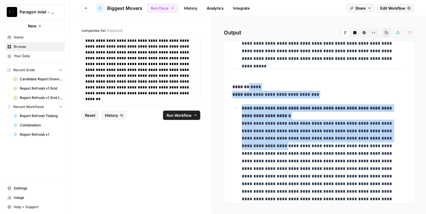
drag, startPoint x: 411, startPoint y: 82, endPoint x: 414, endPoint y: 134, distance: 52.3
click at [416, 136] on div "**********" at bounding box center [319, 114] width 214 height 197
click at [386, 114] on p "**********" at bounding box center [323, 153] width 162 height 99
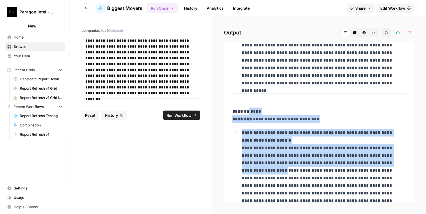
scroll to position [0, 0]
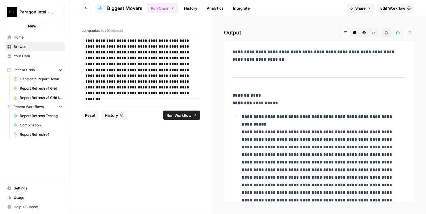
click at [254, 94] on p "**********" at bounding box center [318, 99] width 171 height 15
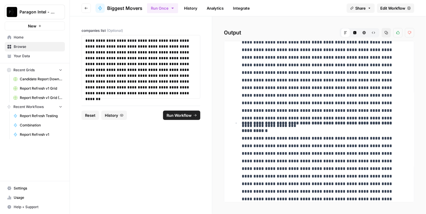
scroll to position [194, 0]
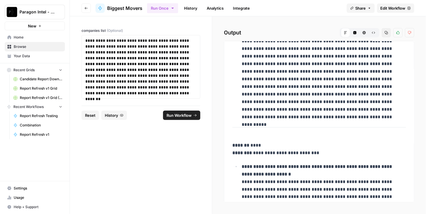
click at [254, 144] on p "**********" at bounding box center [318, 148] width 171 height 15
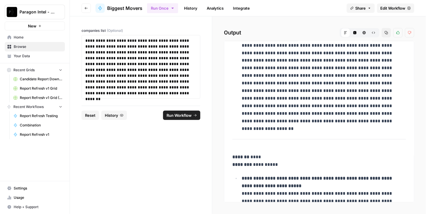
scroll to position [408, 0]
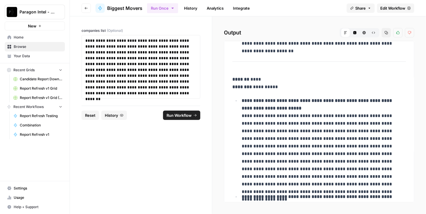
click at [257, 79] on p "**********" at bounding box center [318, 82] width 171 height 15
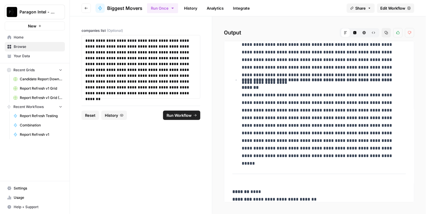
scroll to position [622, 0]
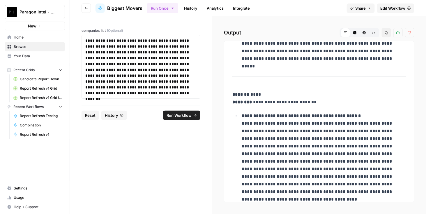
click at [260, 92] on p "**********" at bounding box center [318, 98] width 171 height 15
click at [260, 91] on p "**********" at bounding box center [318, 98] width 171 height 15
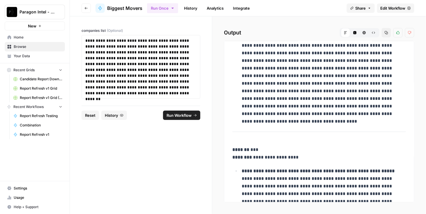
scroll to position [777, 0]
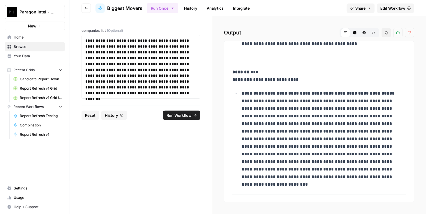
click at [252, 75] on p "**********" at bounding box center [318, 75] width 171 height 15
click at [252, 74] on p "**********" at bounding box center [318, 75] width 171 height 15
click at [253, 70] on p "**********" at bounding box center [318, 75] width 171 height 15
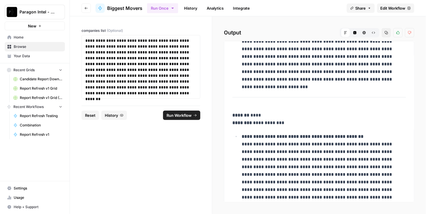
click at [256, 114] on p "**********" at bounding box center [318, 118] width 171 height 15
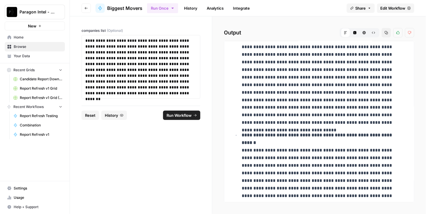
scroll to position [1068, 0]
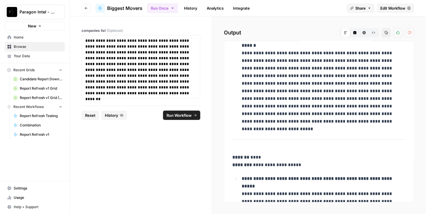
click at [253, 154] on p "**********" at bounding box center [318, 161] width 171 height 15
drag, startPoint x: 249, startPoint y: 156, endPoint x: 276, endPoint y: 156, distance: 27.7
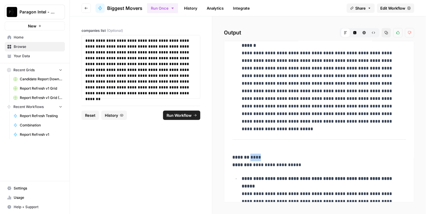
click at [276, 156] on p "**********" at bounding box center [318, 161] width 171 height 15
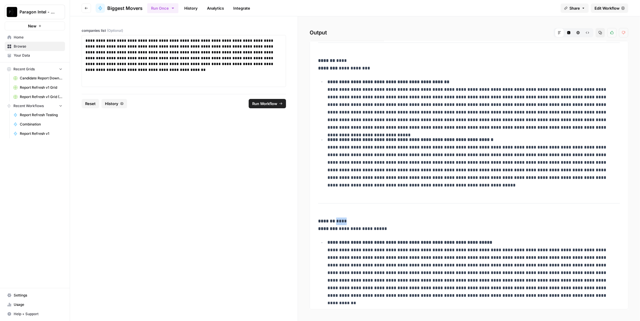
scroll to position [648, 0]
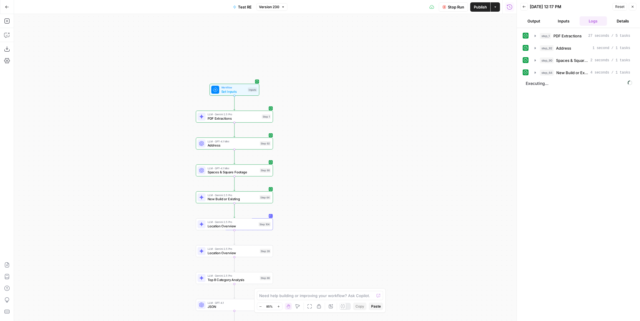
click at [525, 6] on icon "button" at bounding box center [523, 6] width 3 height 3
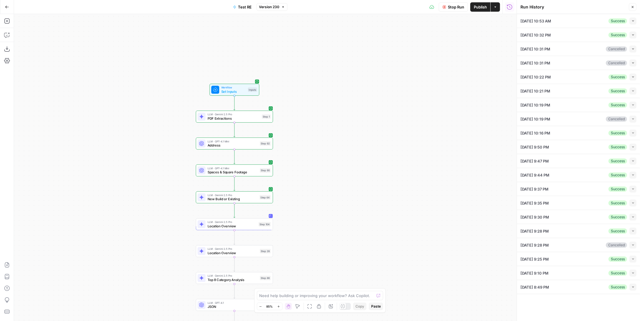
click at [633, 22] on icon "button" at bounding box center [632, 20] width 3 height 3
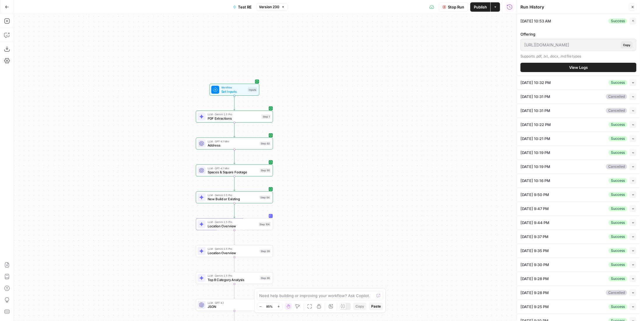
click at [564, 68] on button "View Logs" at bounding box center [578, 67] width 116 height 9
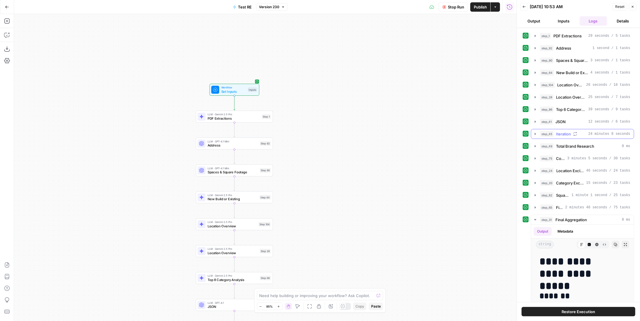
click at [597, 134] on button "step_45 Iteration 24 minutes 8 seconds" at bounding box center [582, 133] width 103 height 9
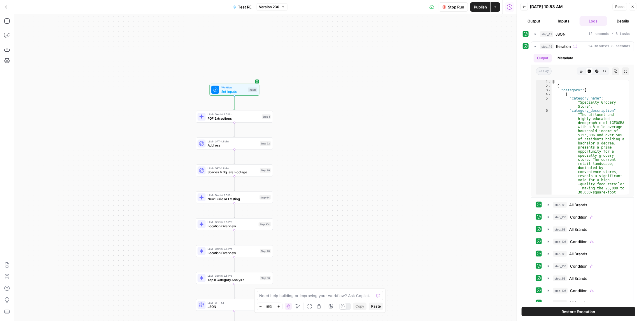
scroll to position [146, 0]
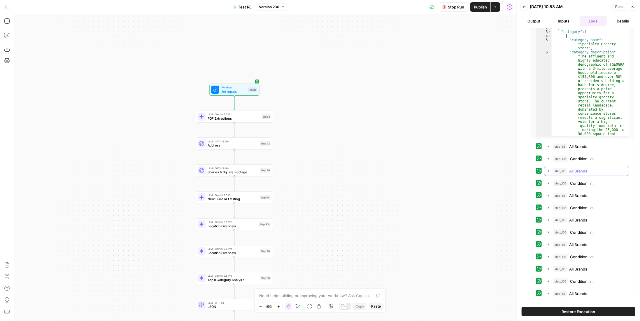
click at [600, 156] on div "step_105 Condition 1 minute 45 seconds" at bounding box center [589, 159] width 72 height 6
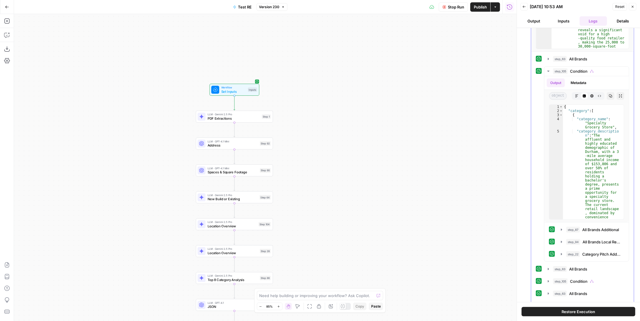
scroll to position [379, 0]
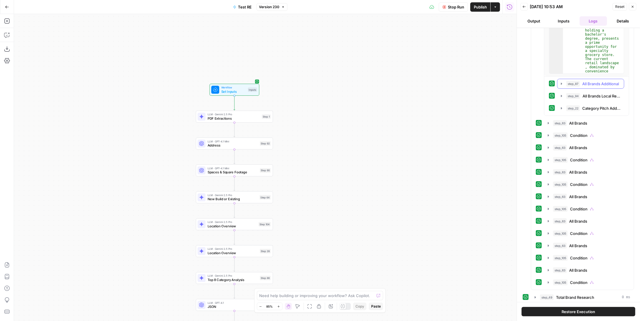
click at [602, 82] on span "All Brands Additional" at bounding box center [600, 84] width 37 height 6
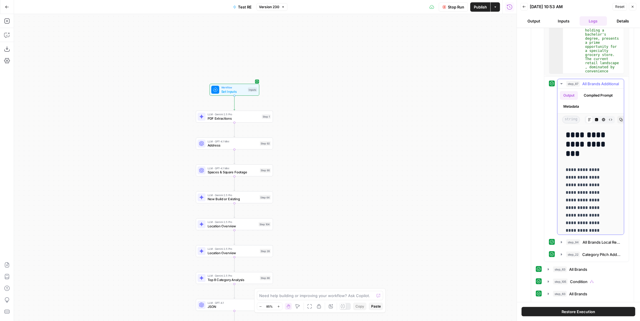
click at [575, 111] on button "Metadata" at bounding box center [571, 106] width 23 height 9
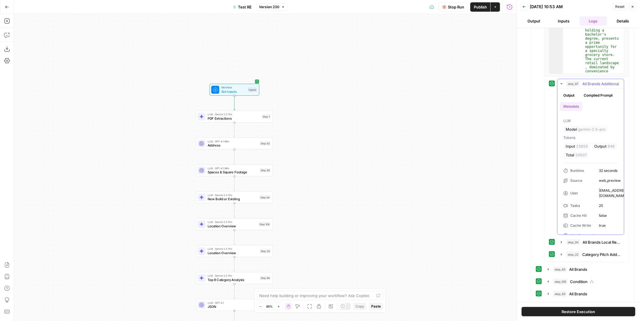
click at [588, 83] on button "step_87 All Brands Additional 32 seconds / 25 tasks" at bounding box center [590, 83] width 66 height 9
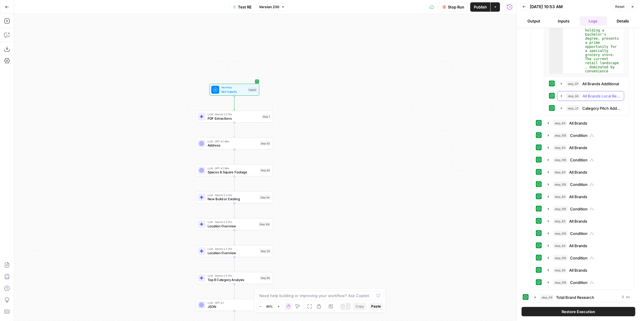
click at [589, 93] on span "All Brands Local Regional" at bounding box center [601, 96] width 38 height 6
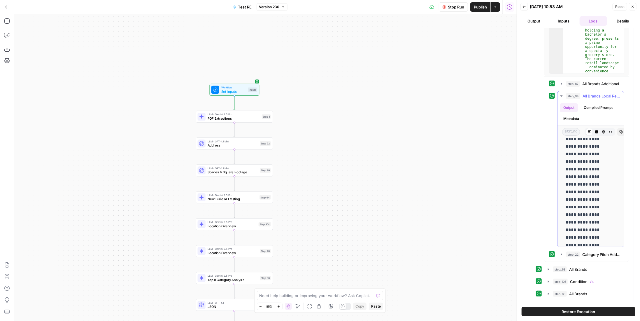
scroll to position [0, 0]
click at [570, 123] on button "Metadata" at bounding box center [571, 118] width 23 height 9
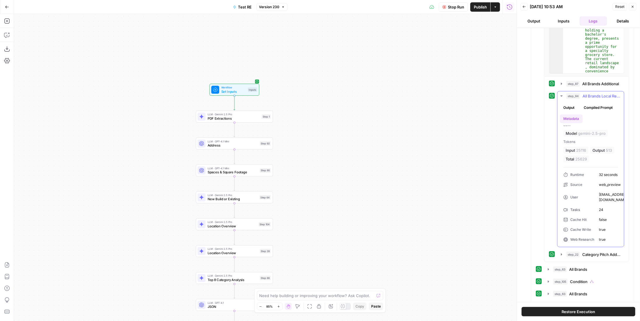
scroll to position [27, 0]
click at [600, 251] on span "Category Pitch Addition" at bounding box center [601, 254] width 38 height 6
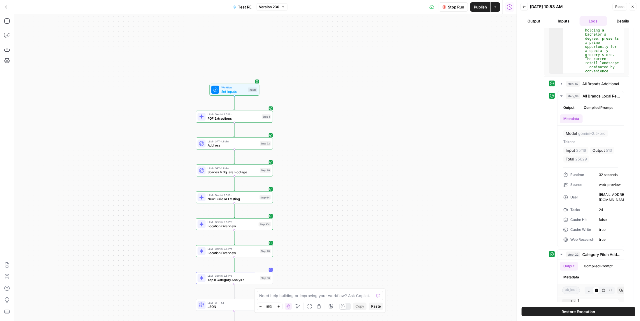
scroll to position [495, 0]
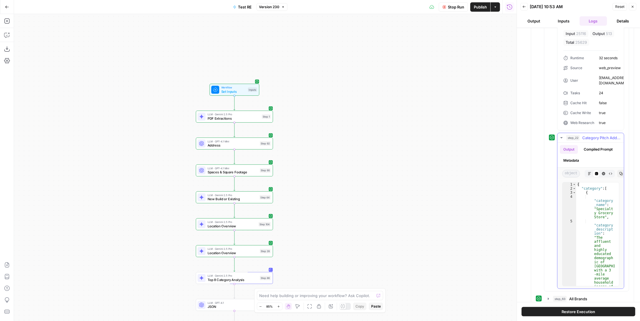
click at [570, 156] on button "Metadata" at bounding box center [571, 160] width 23 height 9
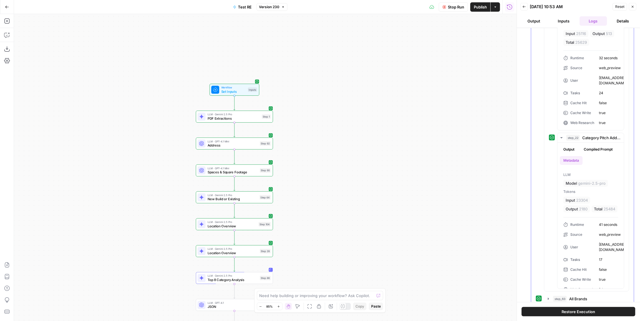
scroll to position [612, 0]
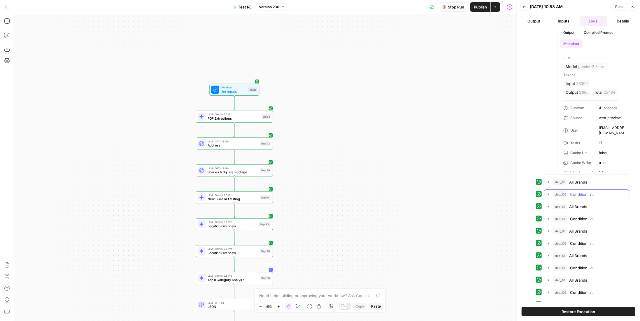
click at [586, 191] on span "Condition" at bounding box center [578, 194] width 17 height 6
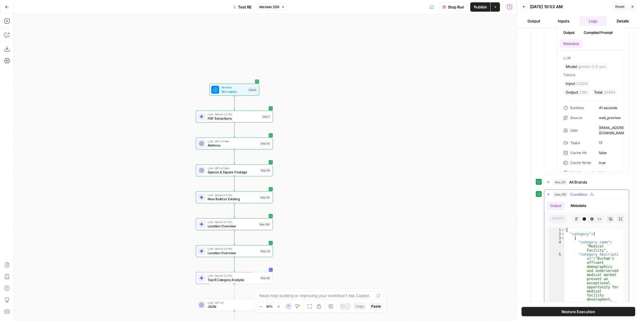
click at [580, 191] on span "Condition" at bounding box center [578, 194] width 17 height 6
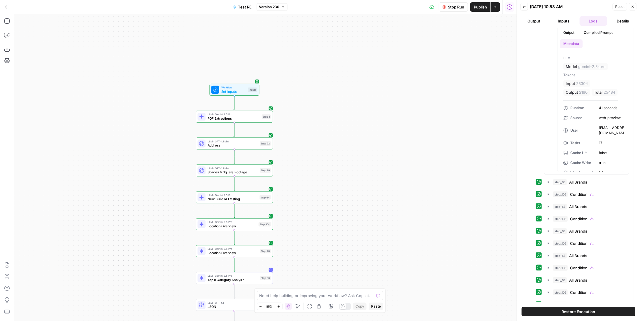
scroll to position [729, 0]
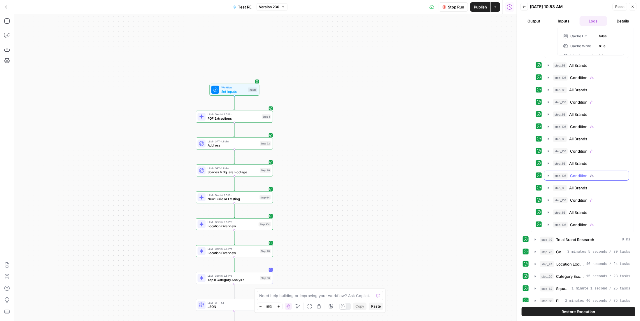
click at [585, 173] on span "Condition" at bounding box center [578, 176] width 17 height 6
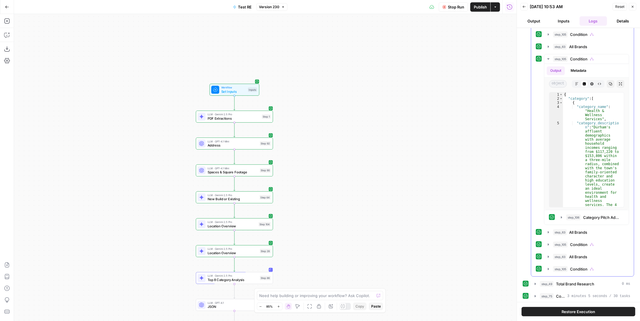
scroll to position [874, 0]
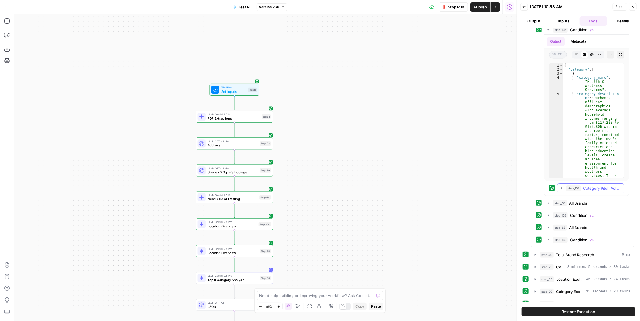
click at [583, 184] on button "step_106 Category Pitch Addition 39 seconds / 11 tasks" at bounding box center [590, 187] width 66 height 9
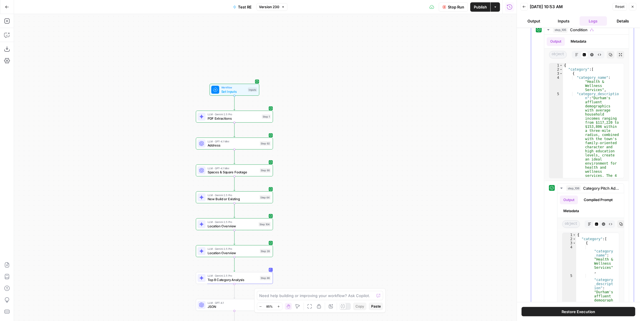
scroll to position [962, 0]
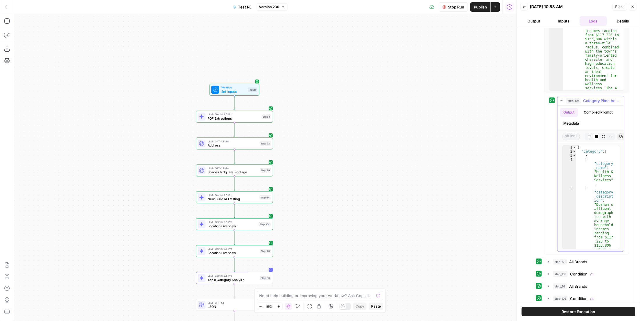
click at [578, 119] on button "Metadata" at bounding box center [571, 123] width 23 height 9
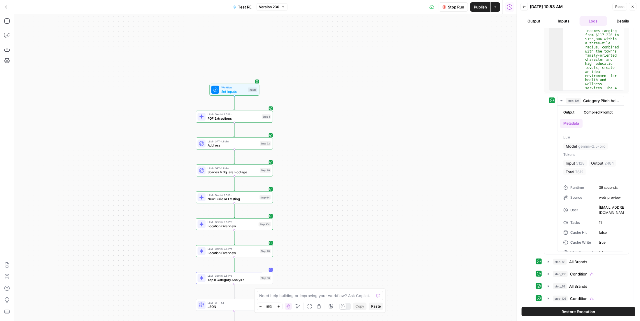
click at [560, 119] on button "Metadata" at bounding box center [571, 123] width 23 height 9
click at [592, 98] on span "Category Pitch Addition" at bounding box center [601, 101] width 37 height 6
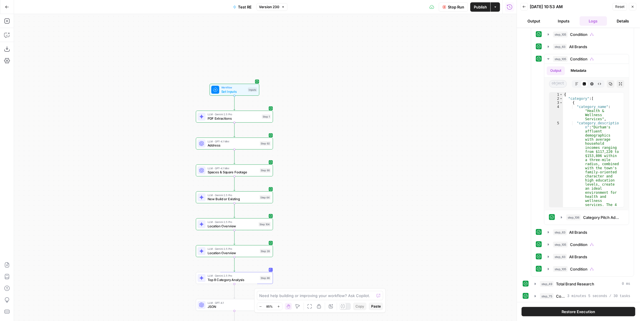
scroll to position [758, 0]
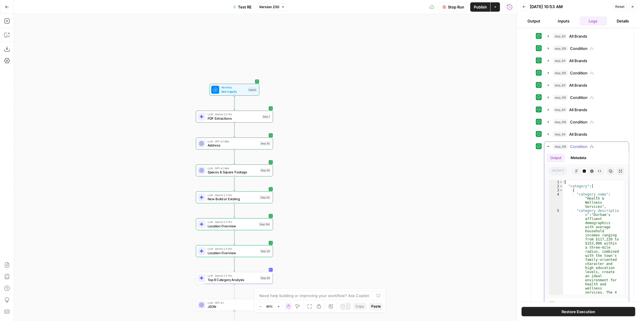
click at [586, 143] on span "Condition" at bounding box center [578, 146] width 17 height 6
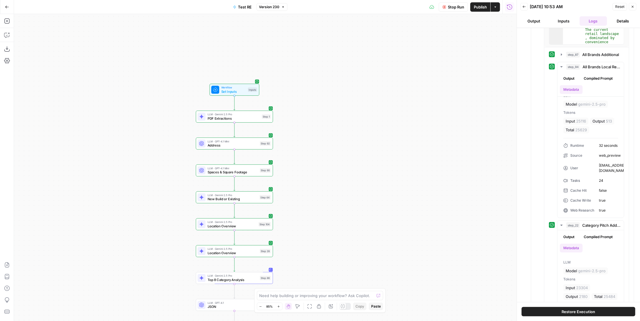
scroll to position [379, 0]
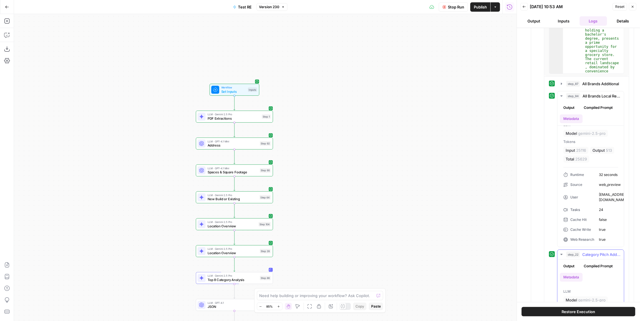
click at [597, 251] on span "Category Pitch Addition" at bounding box center [601, 254] width 38 height 6
click at [594, 94] on span "All Brands Local Regional" at bounding box center [601, 96] width 38 height 6
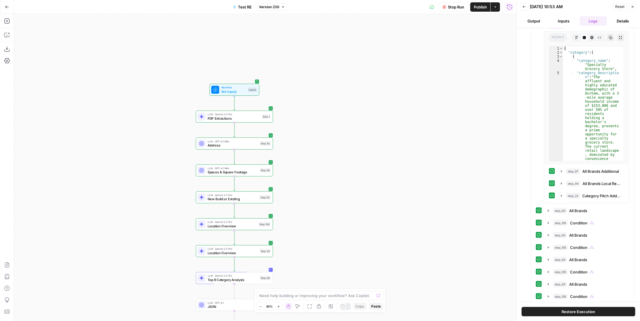
scroll to position [204, 0]
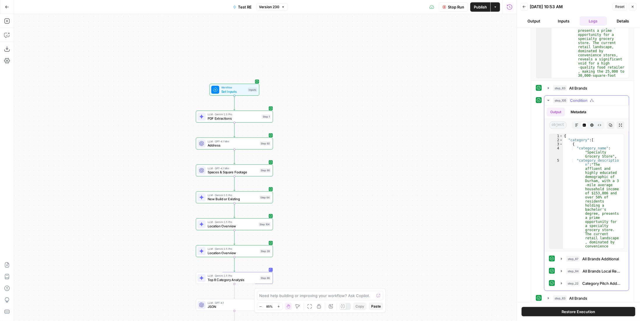
click at [590, 98] on icon "button" at bounding box center [592, 100] width 4 height 4
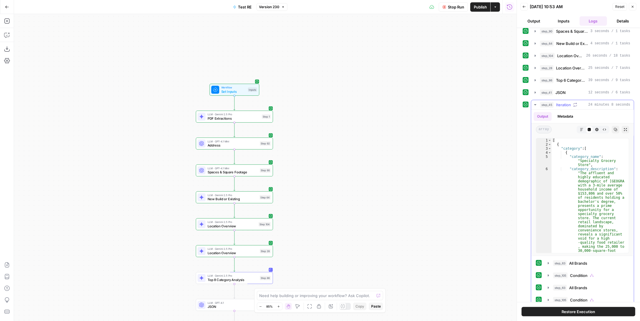
scroll to position [146, 0]
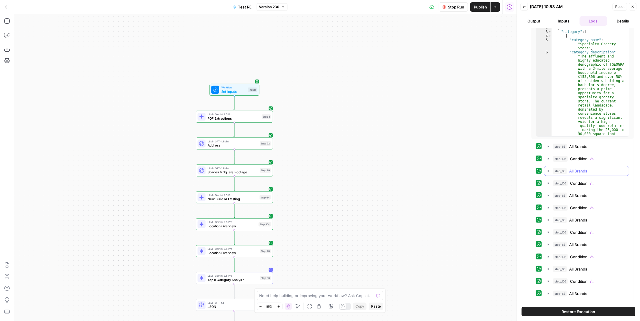
click at [592, 168] on div "step_63 All Brands 1 minute 23 seconds / 8 tasks" at bounding box center [589, 171] width 72 height 6
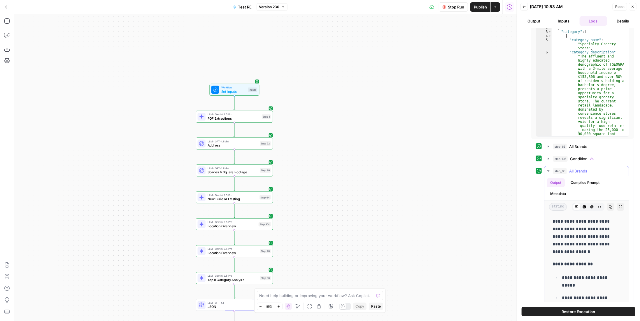
click at [560, 189] on button "Metadata" at bounding box center [557, 193] width 23 height 9
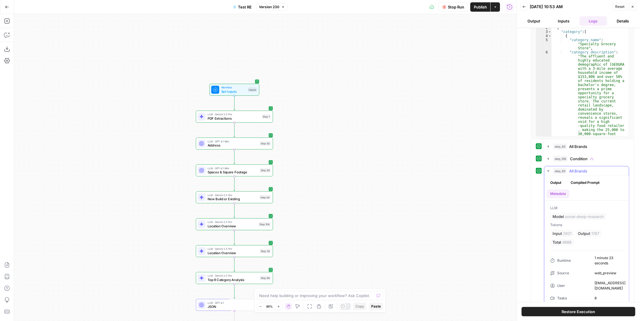
click at [579, 168] on span "All Brands" at bounding box center [578, 171] width 18 height 6
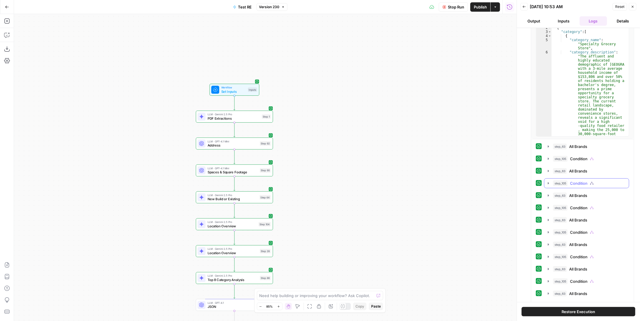
click at [579, 180] on span "Condition" at bounding box center [578, 183] width 17 height 6
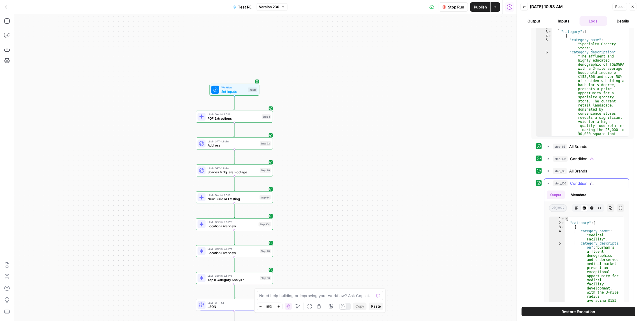
scroll to position [262, 0]
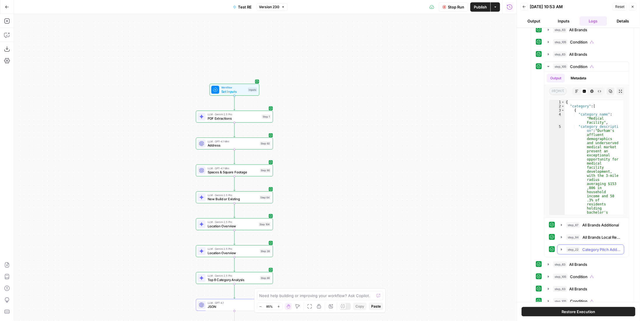
click at [595, 246] on span "Category Pitch Addition" at bounding box center [601, 249] width 38 height 6
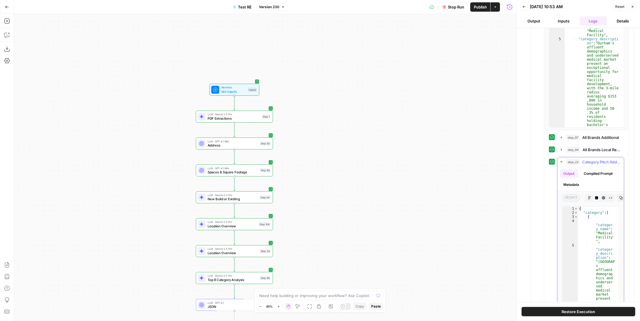
click at [586, 159] on span "Category Pitch Addition" at bounding box center [601, 162] width 38 height 6
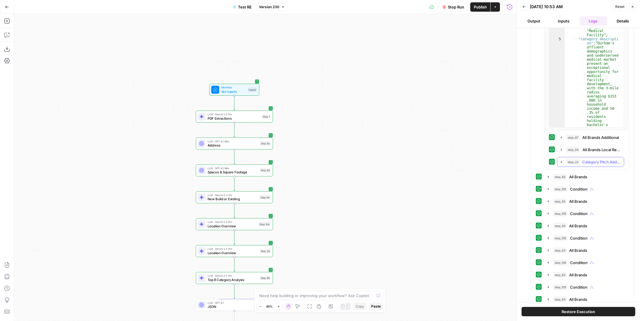
click at [586, 159] on span "Category Pitch Addition" at bounding box center [601, 162] width 38 height 6
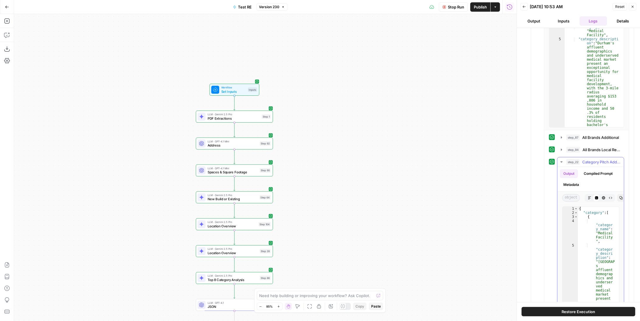
click at [571, 180] on button "Metadata" at bounding box center [571, 184] width 23 height 9
click at [578, 159] on span "step_22" at bounding box center [573, 162] width 14 height 6
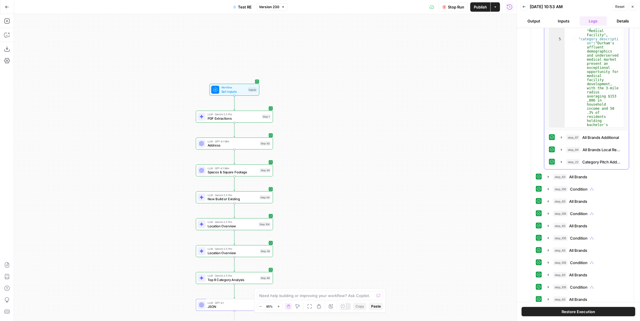
scroll to position [233, 0]
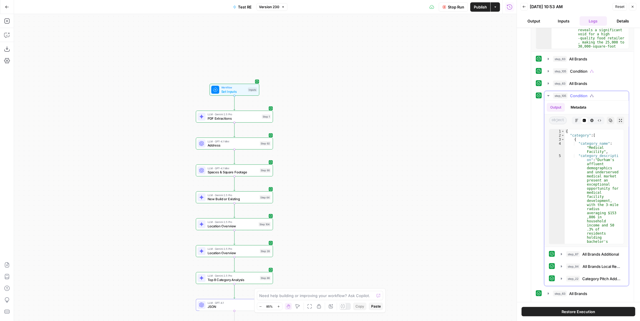
click at [592, 94] on icon "button" at bounding box center [592, 96] width 4 height 4
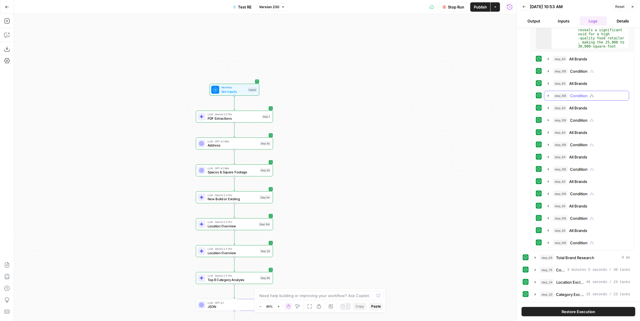
scroll to position [175, 0]
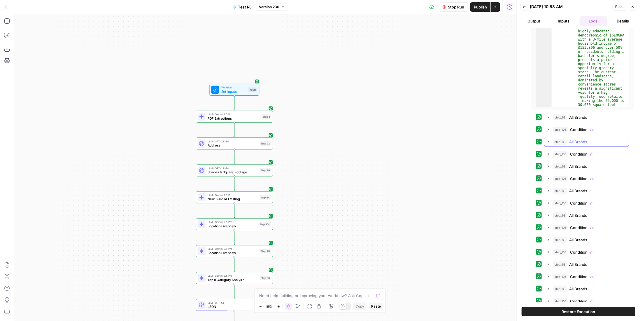
click at [587, 139] on span "All Brands" at bounding box center [578, 142] width 18 height 6
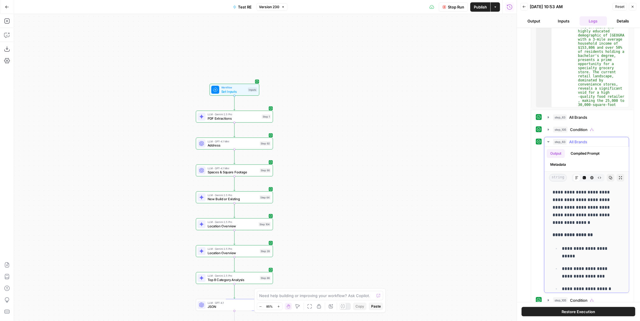
click at [565, 160] on button "Metadata" at bounding box center [557, 164] width 23 height 9
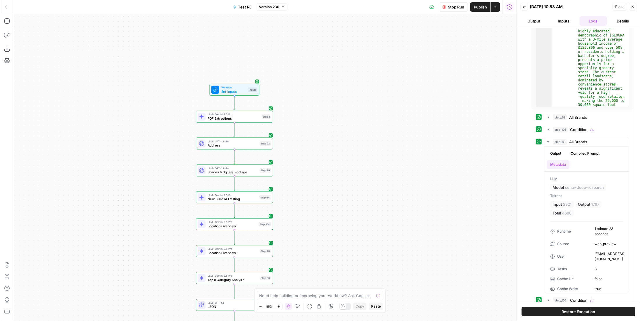
click at [526, 7] on button "Back" at bounding box center [524, 7] width 8 height 8
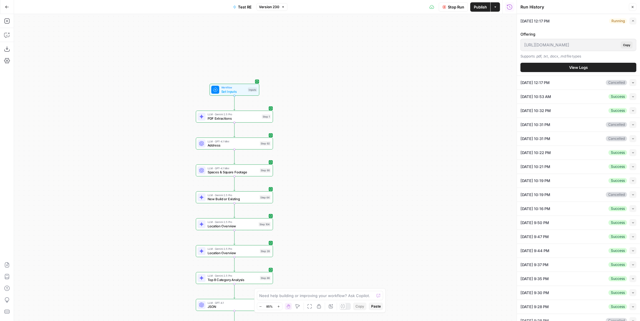
click at [574, 66] on span "View Logs" at bounding box center [578, 67] width 19 height 6
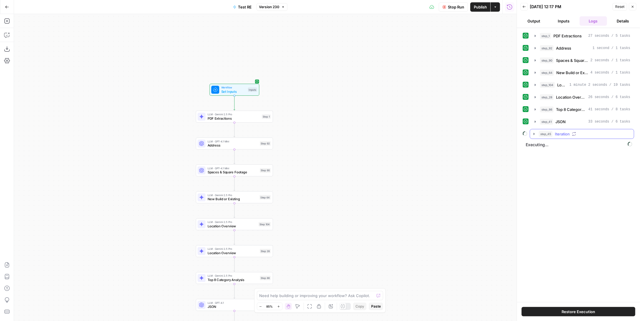
click at [573, 132] on icon "button" at bounding box center [574, 134] width 4 height 4
click at [580, 160] on div "step_63 All Brands 1 minute 37 seconds / 8 tasks step_105 Condition" at bounding box center [582, 152] width 104 height 27
click at [580, 155] on span "Condition" at bounding box center [575, 158] width 17 height 6
click at [581, 144] on span "All Brands" at bounding box center [577, 146] width 18 height 6
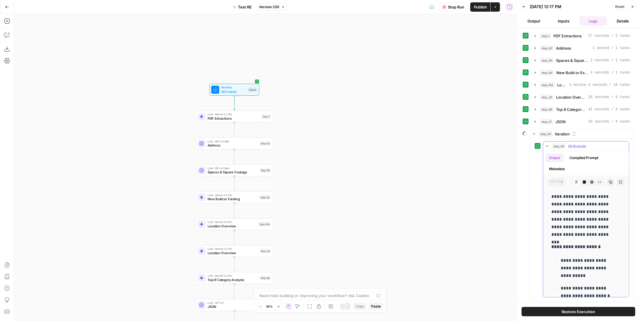
click at [566, 164] on button "Metadata" at bounding box center [556, 168] width 23 height 9
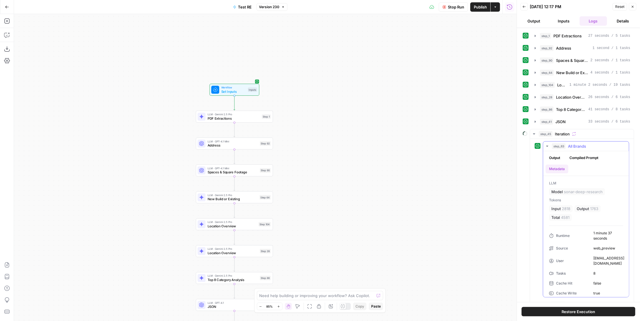
click at [570, 145] on span "All Brands" at bounding box center [577, 146] width 18 height 6
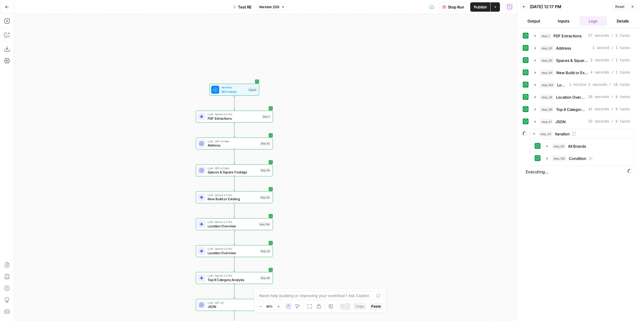
click at [479, 9] on span "Publish" at bounding box center [480, 7] width 13 height 6
click at [590, 154] on button "step_105 Condition 2 minutes 35 seconds" at bounding box center [586, 158] width 86 height 9
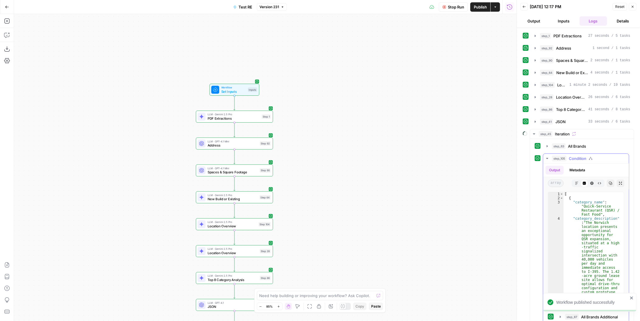
click at [590, 154] on button "step_105 Condition 2 minutes 35 seconds" at bounding box center [586, 158] width 86 height 9
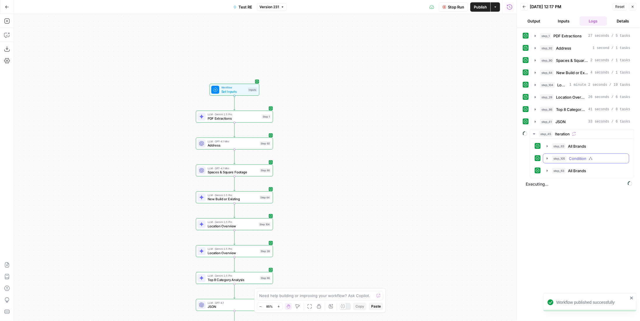
click at [590, 156] on icon "button" at bounding box center [590, 158] width 4 height 4
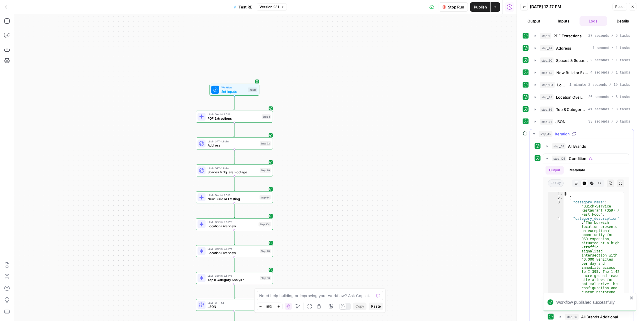
scroll to position [52, 0]
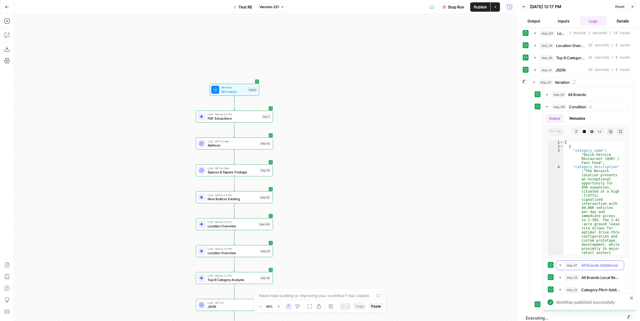
click at [599, 260] on button "step_87 All Brands Additional 32 seconds / 18 tasks" at bounding box center [590, 264] width 68 height 9
click at [570, 292] on button "Metadata" at bounding box center [569, 287] width 23 height 9
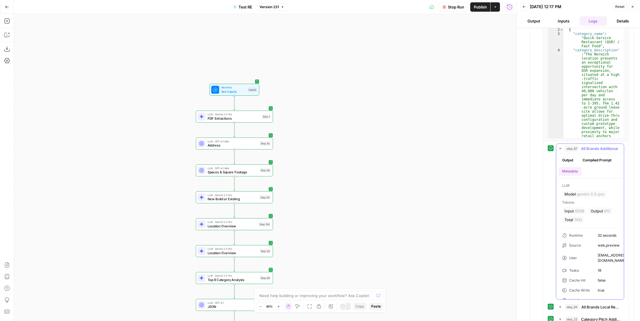
click at [589, 144] on button "step_87 All Brands Additional 32 seconds / 18 tasks" at bounding box center [590, 148] width 68 height 9
